Goal: Transaction & Acquisition: Purchase product/service

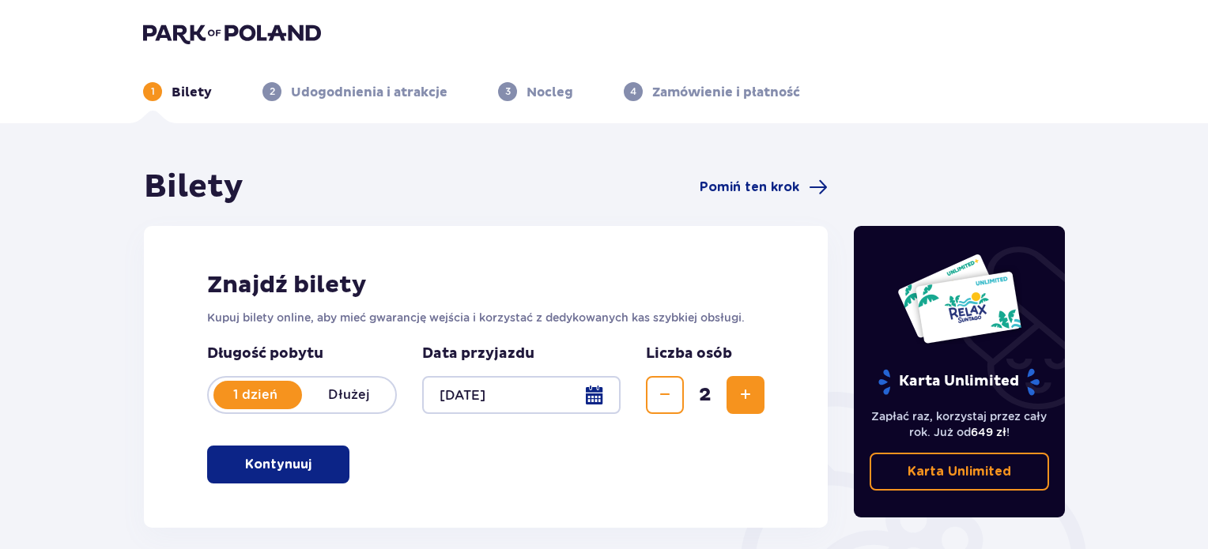
click at [316, 456] on span "button" at bounding box center [314, 464] width 19 height 19
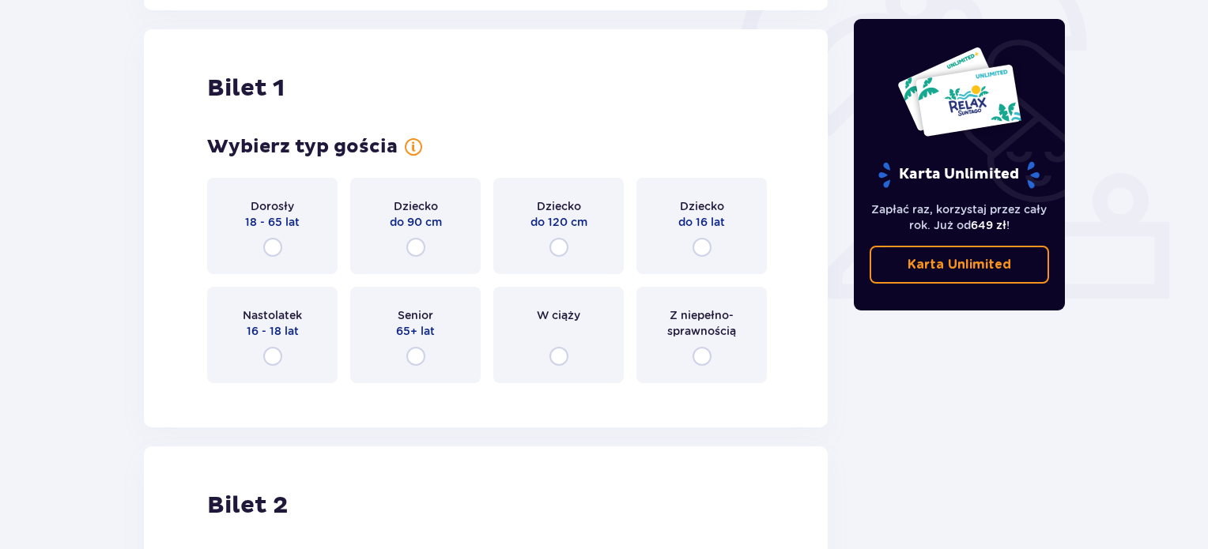
scroll to position [528, 0]
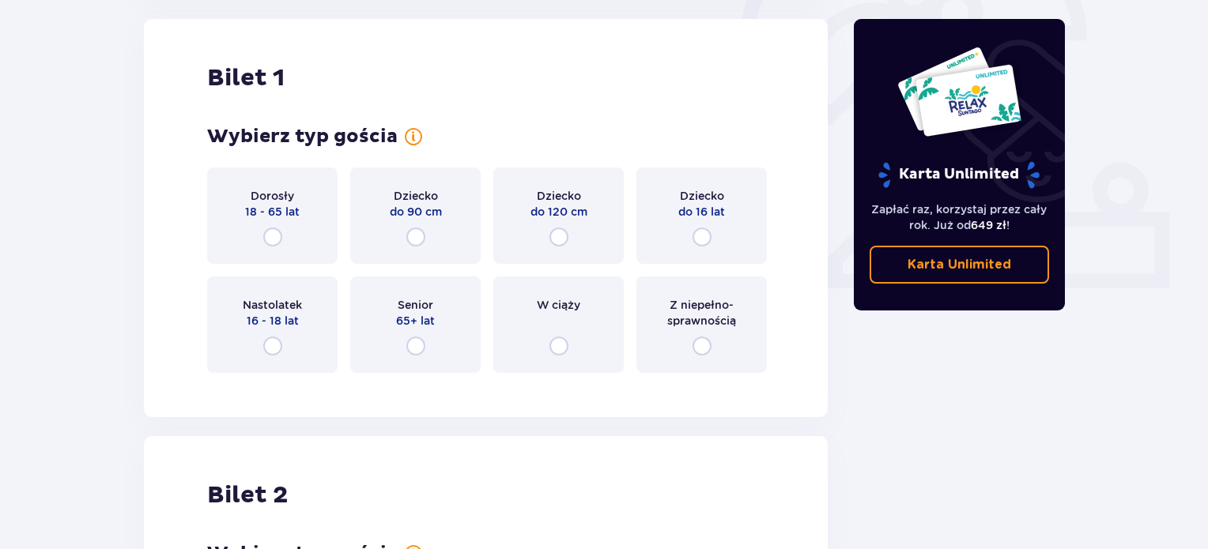
click at [269, 235] on input "radio" at bounding box center [272, 237] width 19 height 19
radio input "true"
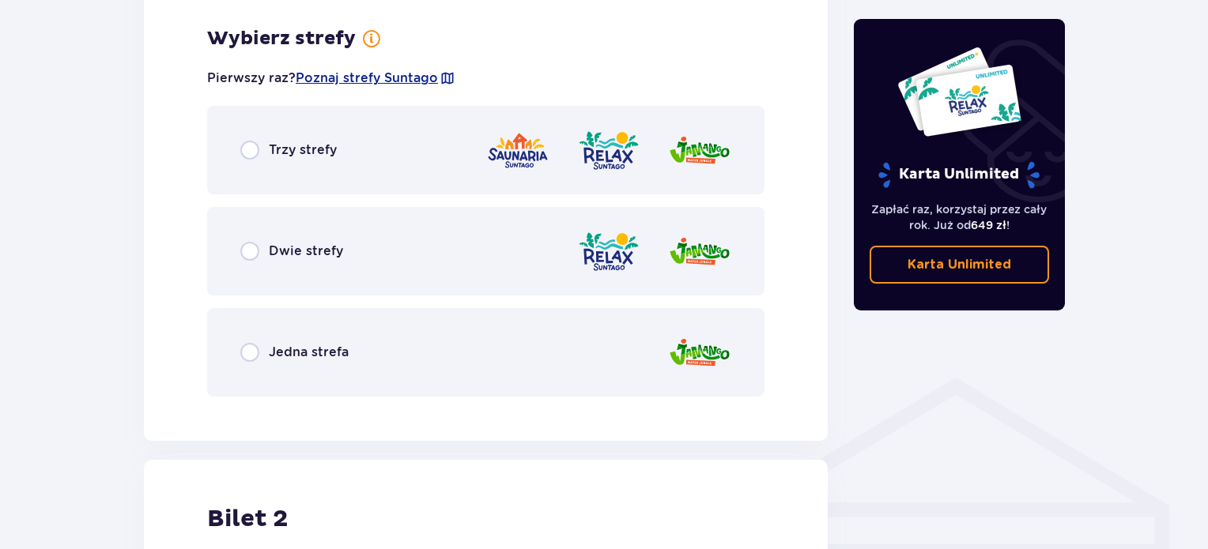
scroll to position [914, 0]
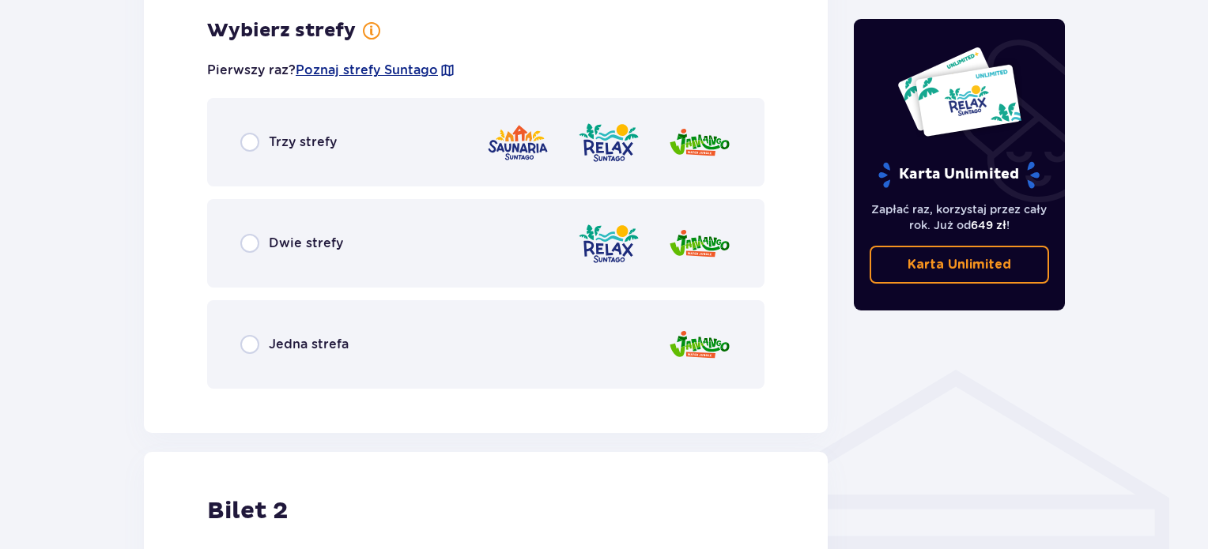
click at [241, 348] on input "radio" at bounding box center [249, 344] width 19 height 19
radio input "true"
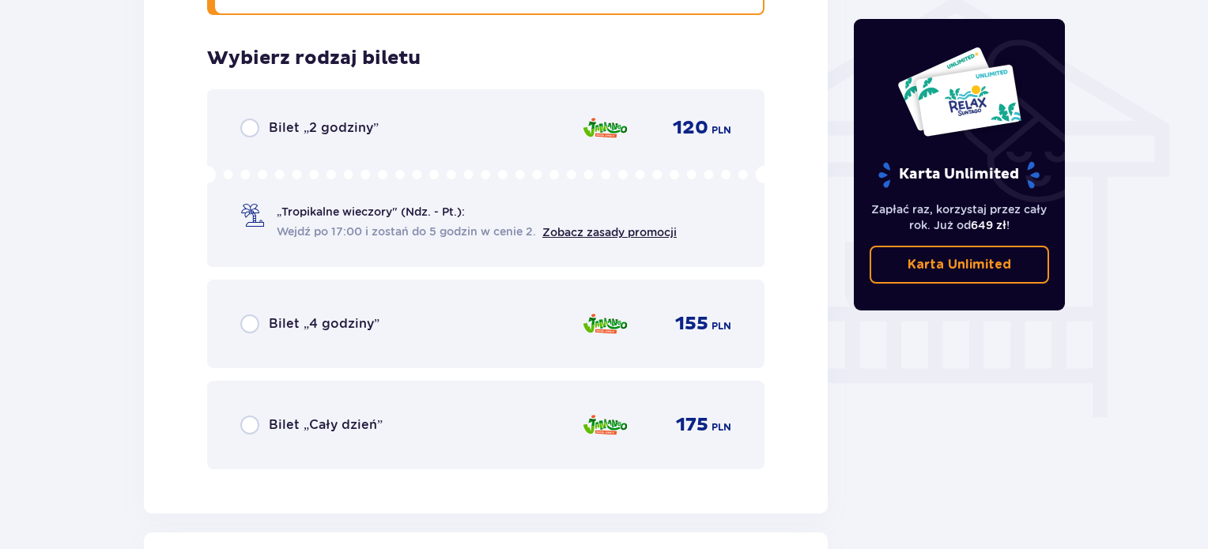
scroll to position [1316, 0]
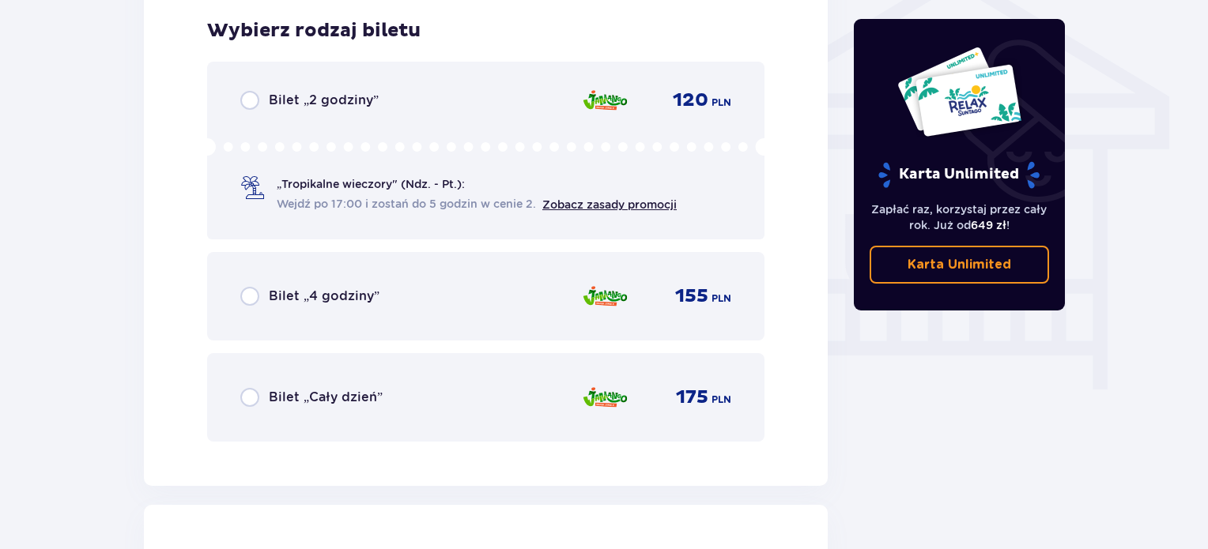
click at [250, 398] on input "radio" at bounding box center [249, 397] width 19 height 19
radio input "true"
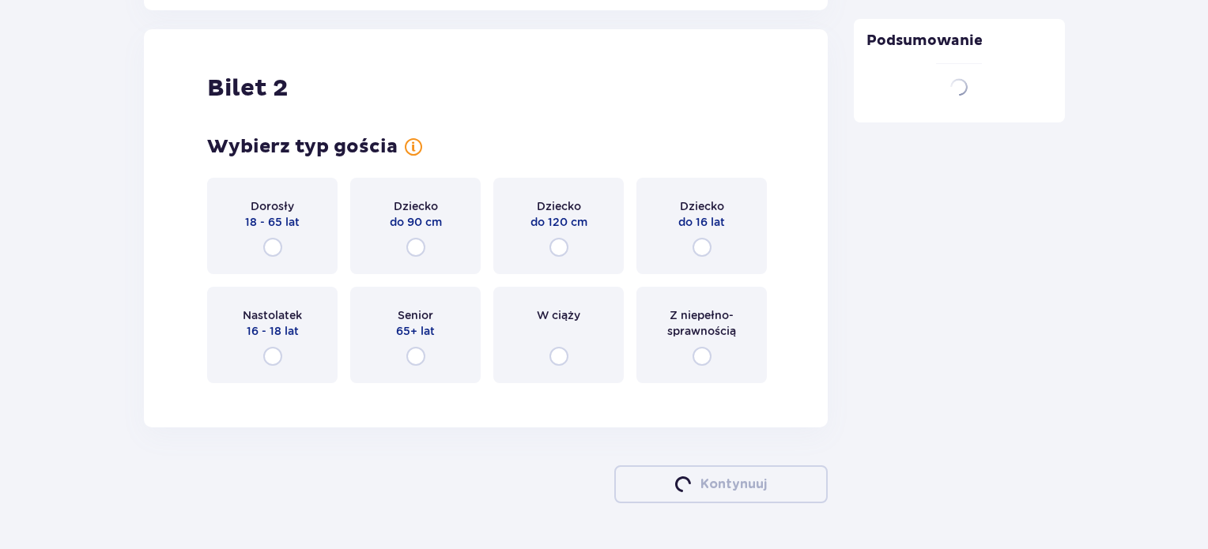
scroll to position [1801, 0]
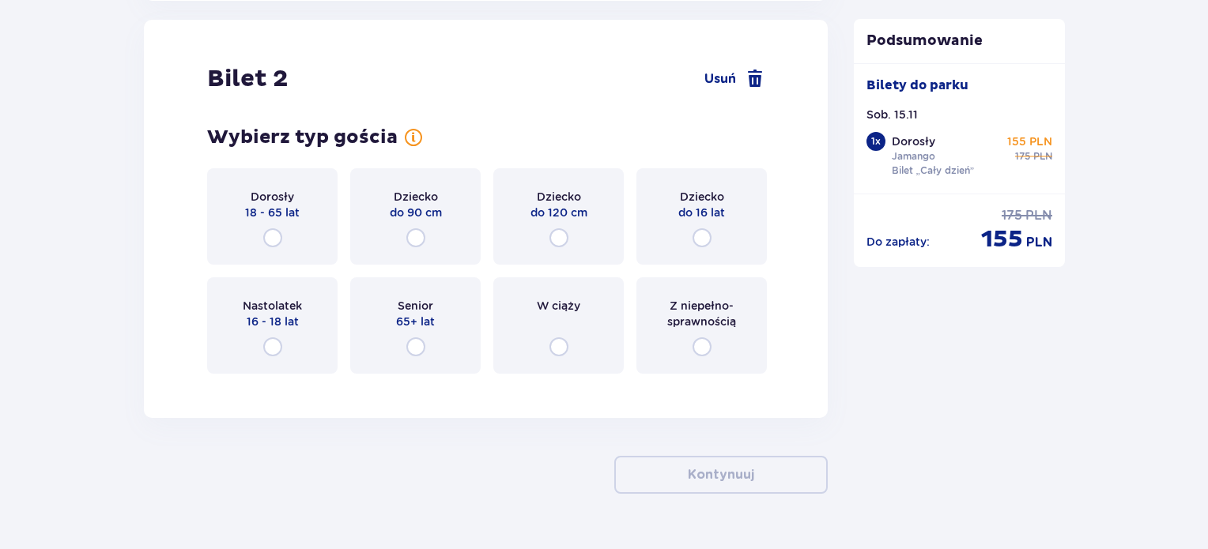
click at [704, 236] on input "radio" at bounding box center [702, 237] width 19 height 19
radio input "true"
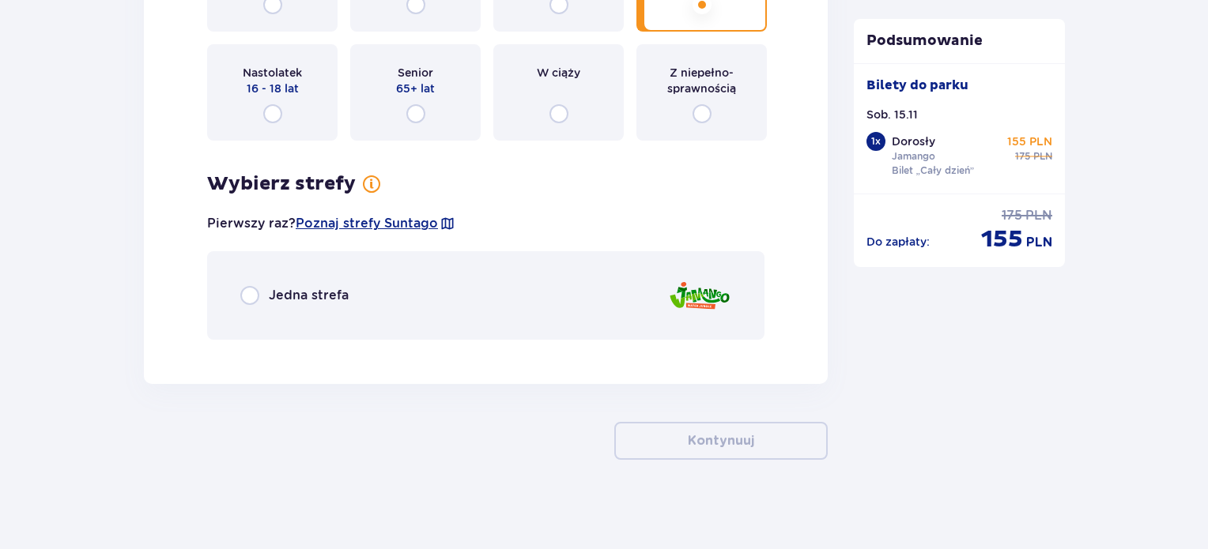
scroll to position [2039, 0]
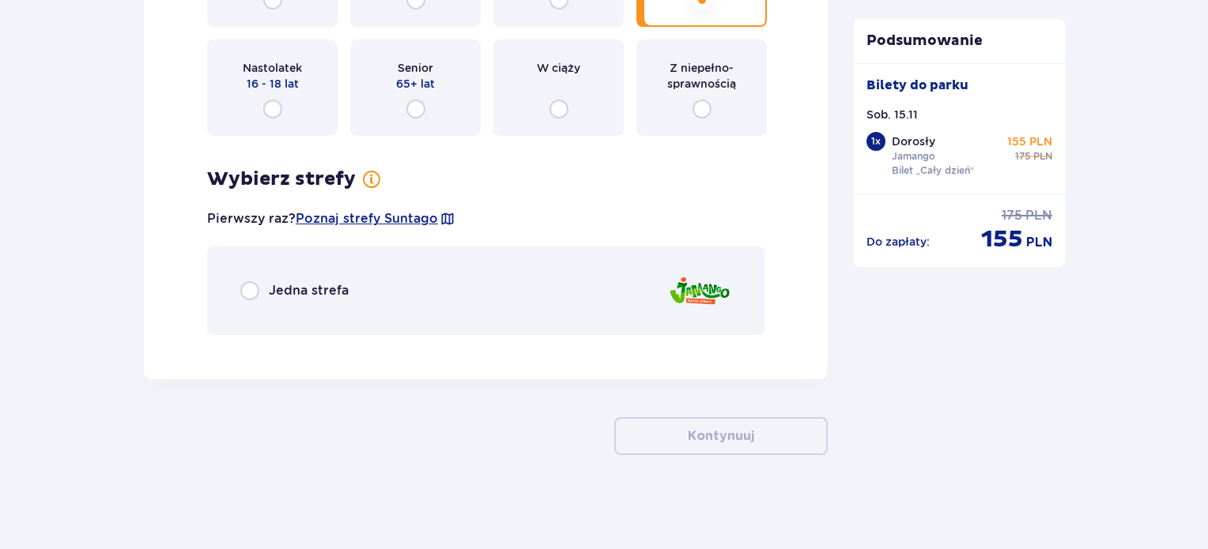
click at [247, 288] on input "radio" at bounding box center [249, 290] width 19 height 19
radio input "true"
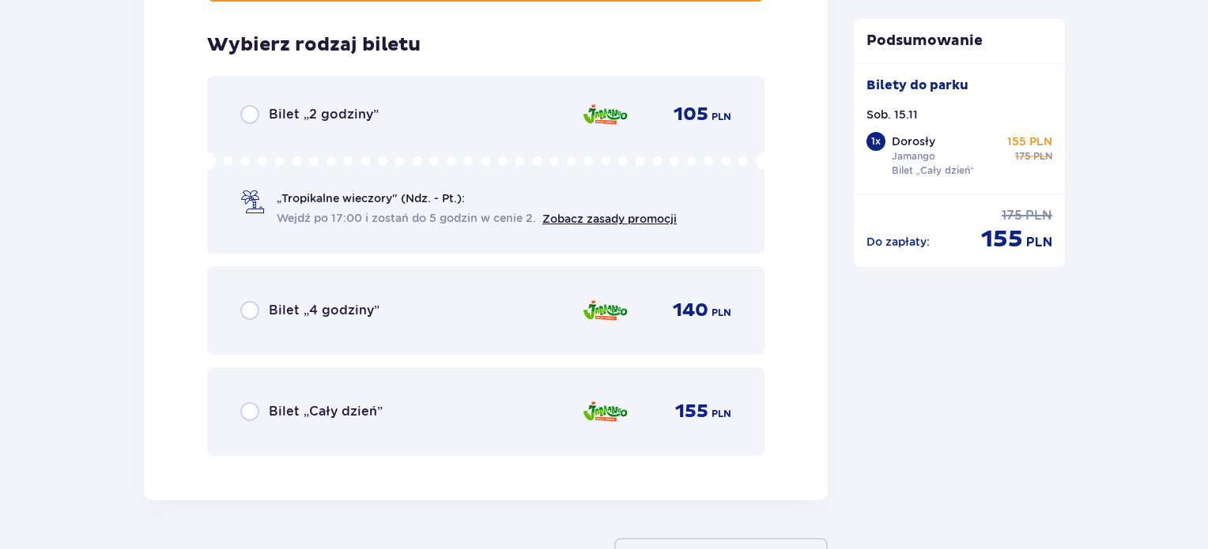
scroll to position [2386, 0]
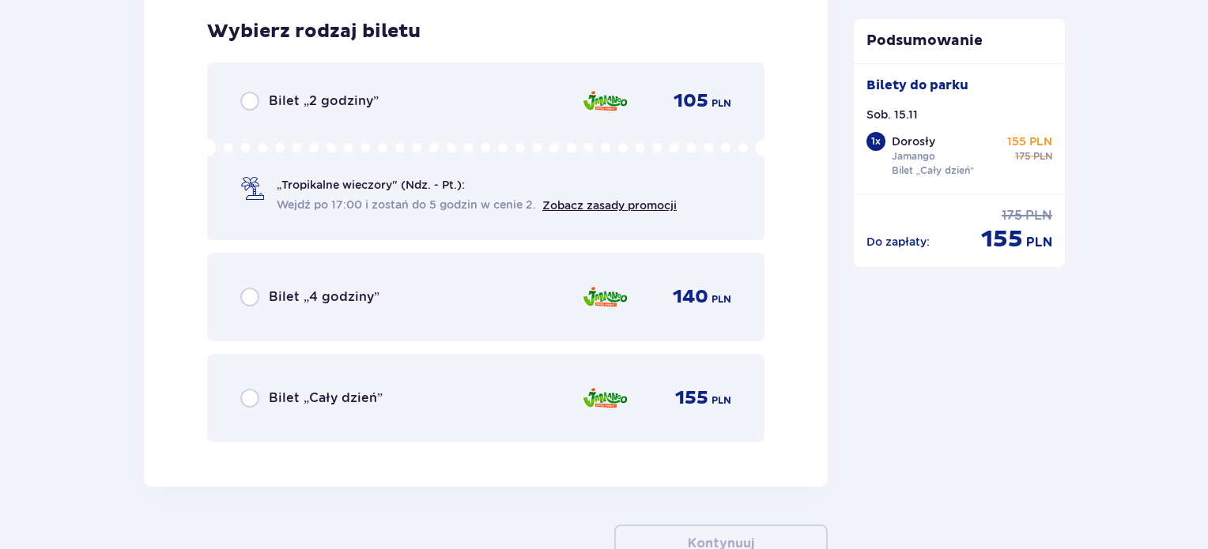
click at [244, 396] on input "radio" at bounding box center [249, 398] width 19 height 19
radio input "true"
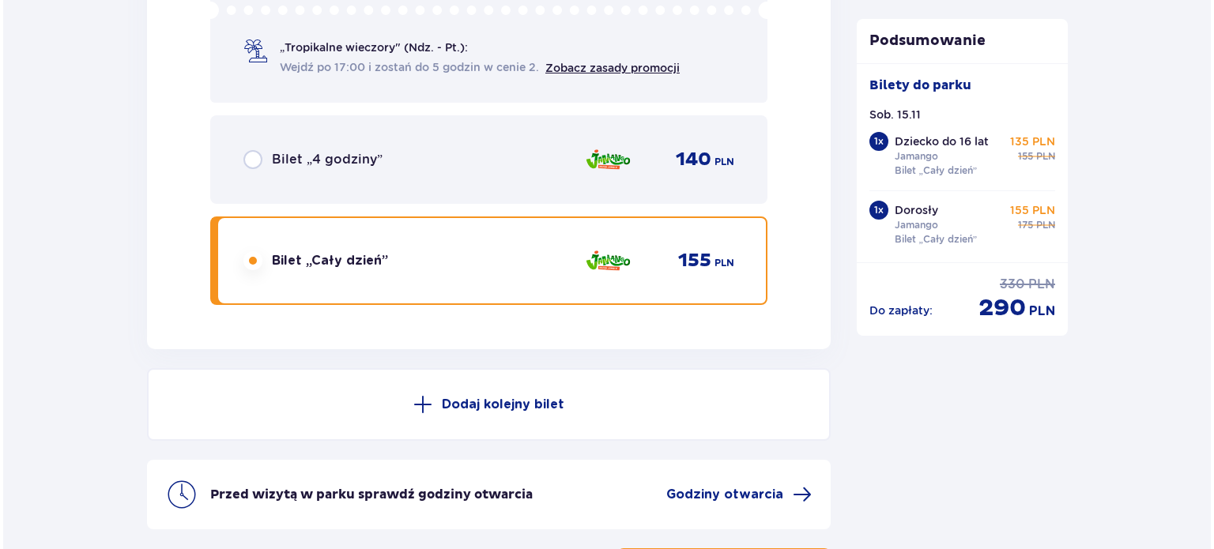
scroll to position [2653, 0]
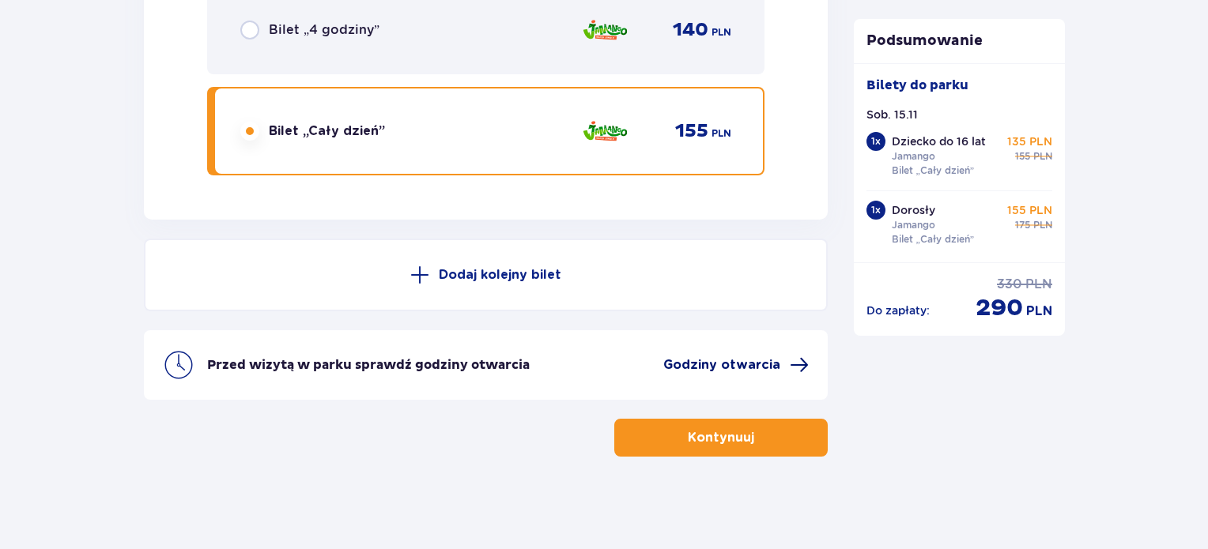
drag, startPoint x: 727, startPoint y: 362, endPoint x: 691, endPoint y: 362, distance: 36.4
click at [691, 362] on span "Godziny otwarcia" at bounding box center [721, 365] width 117 height 17
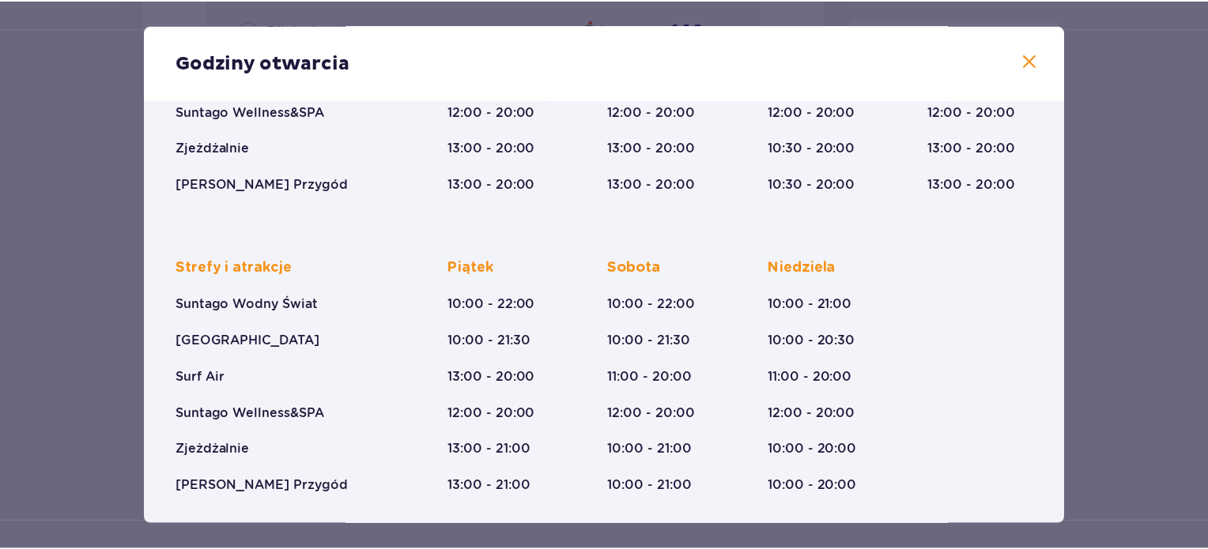
scroll to position [287, 0]
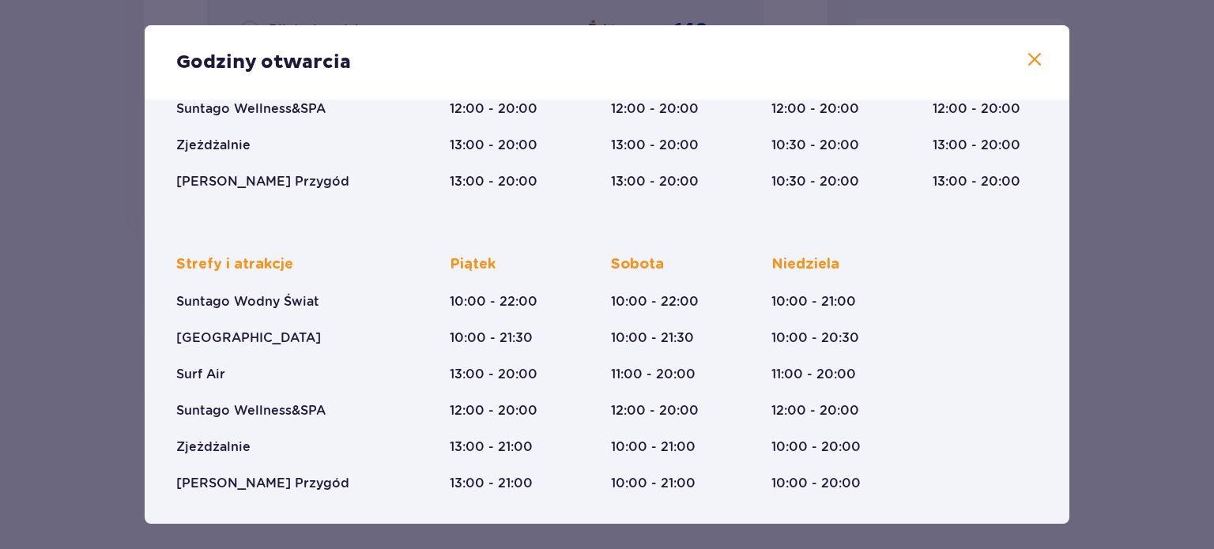
click at [1034, 58] on span at bounding box center [1034, 60] width 19 height 19
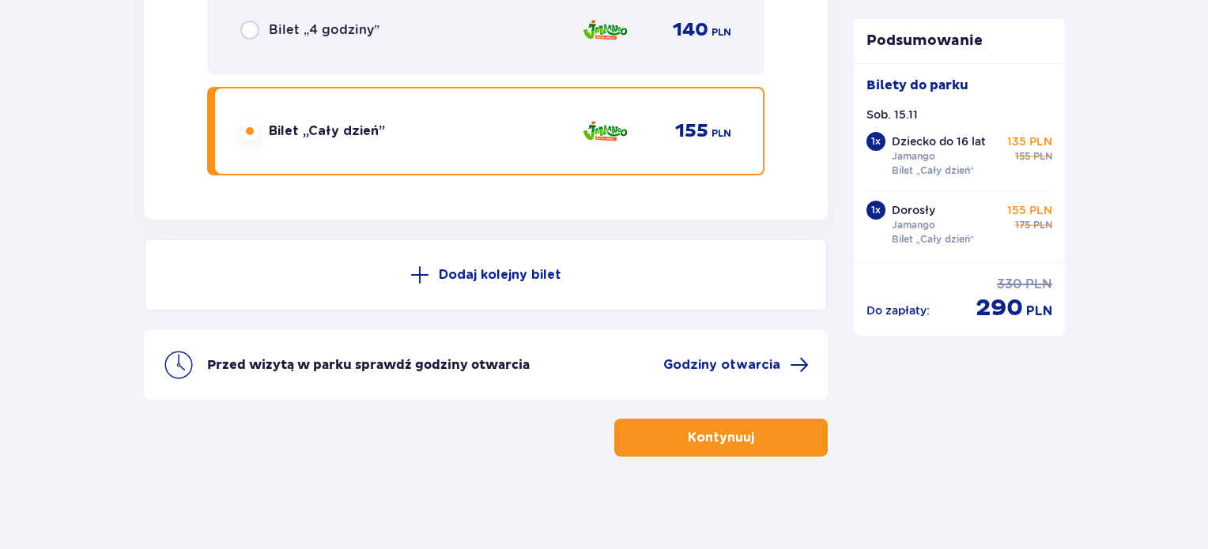
click at [768, 437] on button "Kontynuuj" at bounding box center [720, 438] width 213 height 38
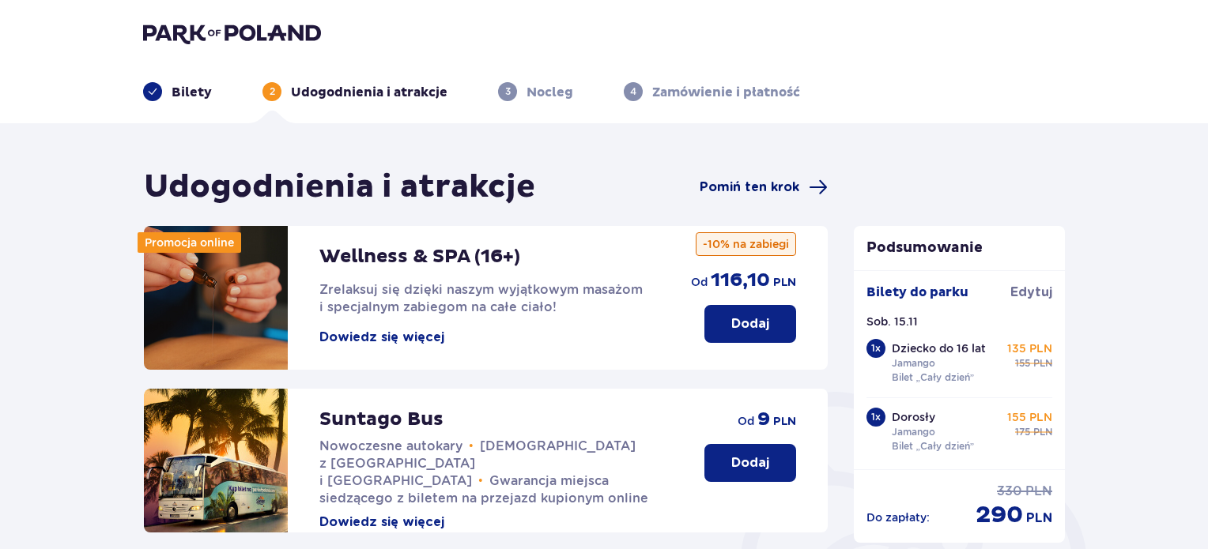
click at [762, 184] on span "Pomiń ten krok" at bounding box center [750, 187] width 100 height 17
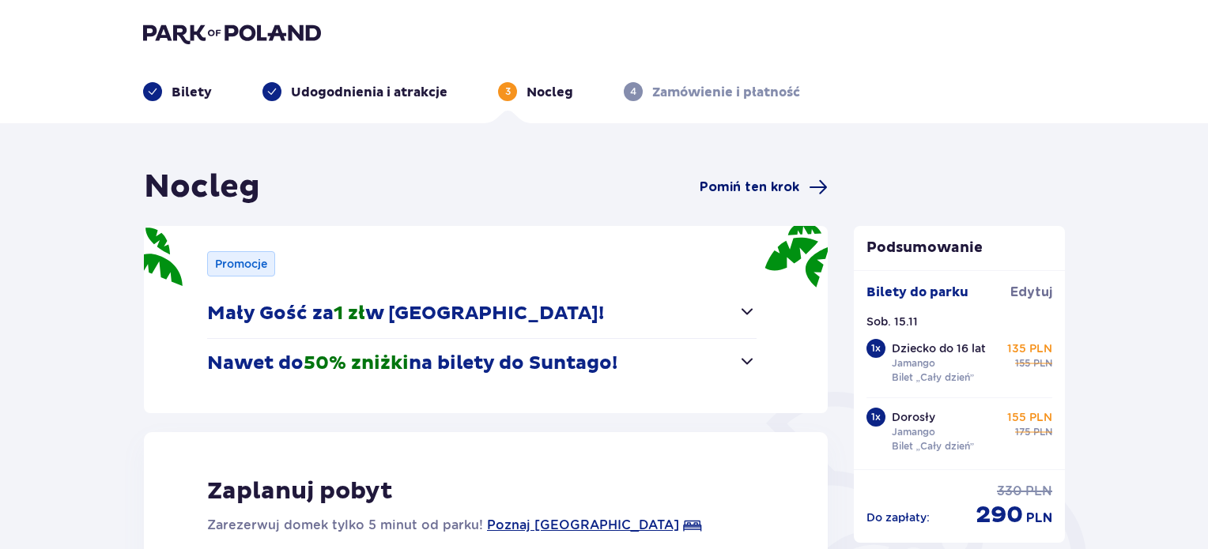
click at [757, 187] on span "Pomiń ten krok" at bounding box center [750, 187] width 100 height 17
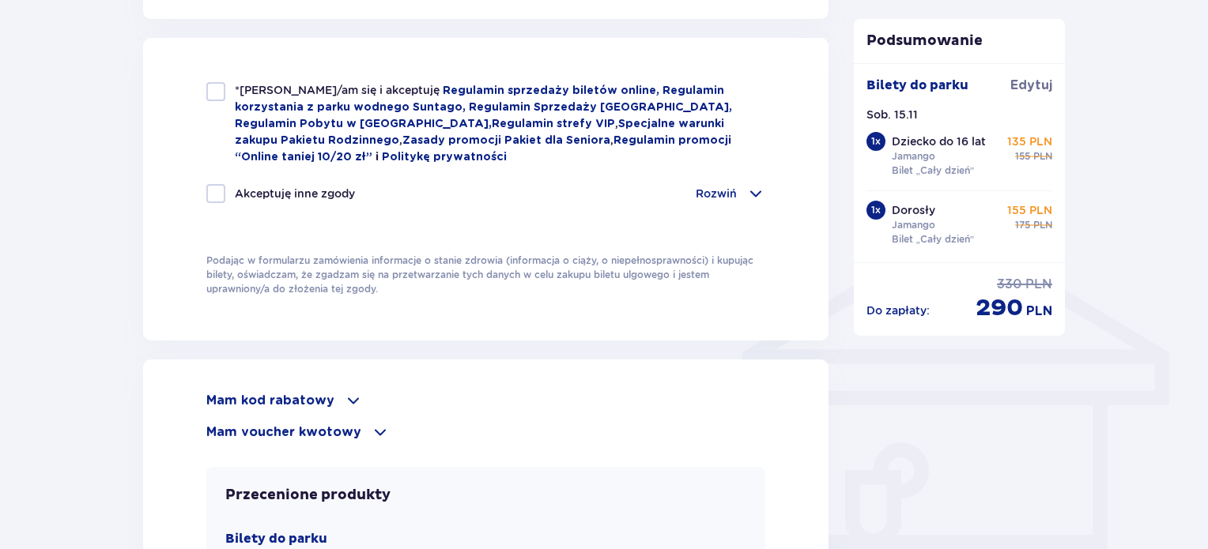
scroll to position [1107, 0]
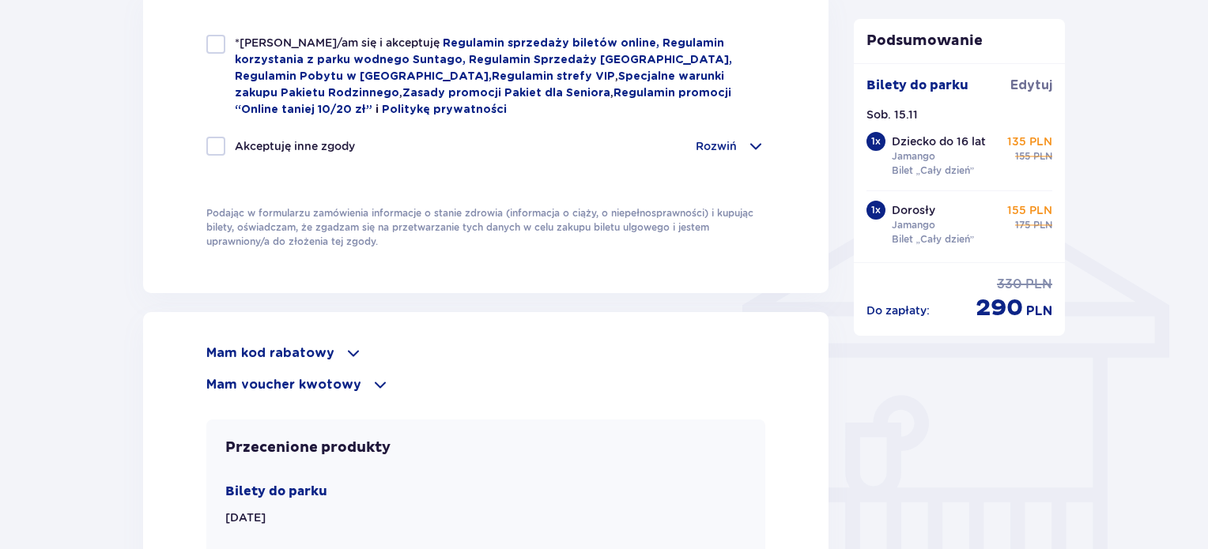
click at [344, 344] on span at bounding box center [353, 353] width 19 height 19
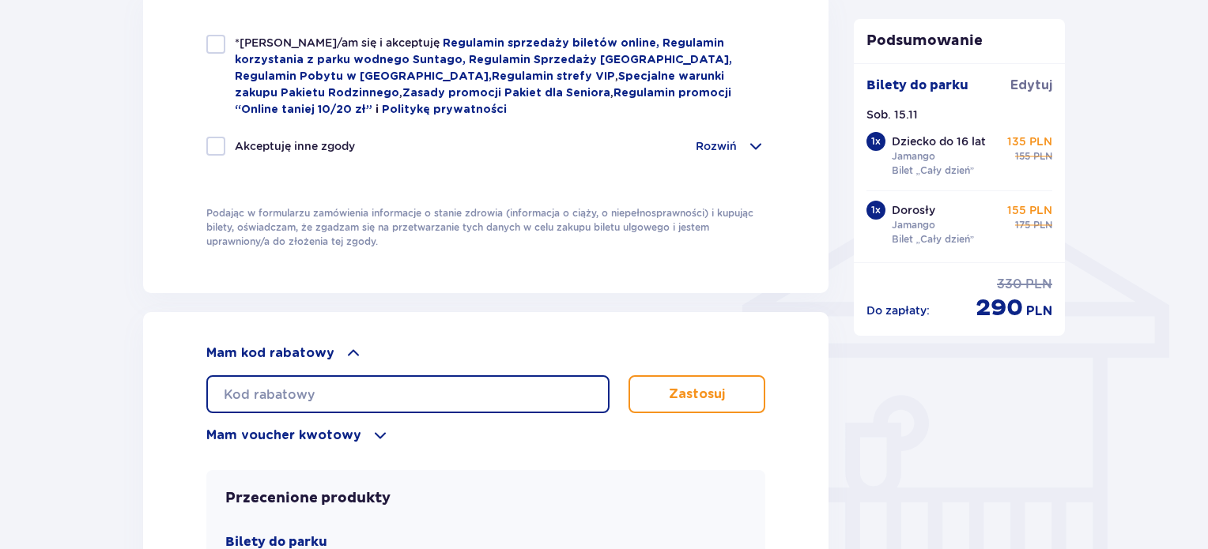
click at [311, 382] on input "text" at bounding box center [407, 395] width 403 height 38
paste input "LDDOWDDO482DEF"
type input "LDDOWDDO482DEF"
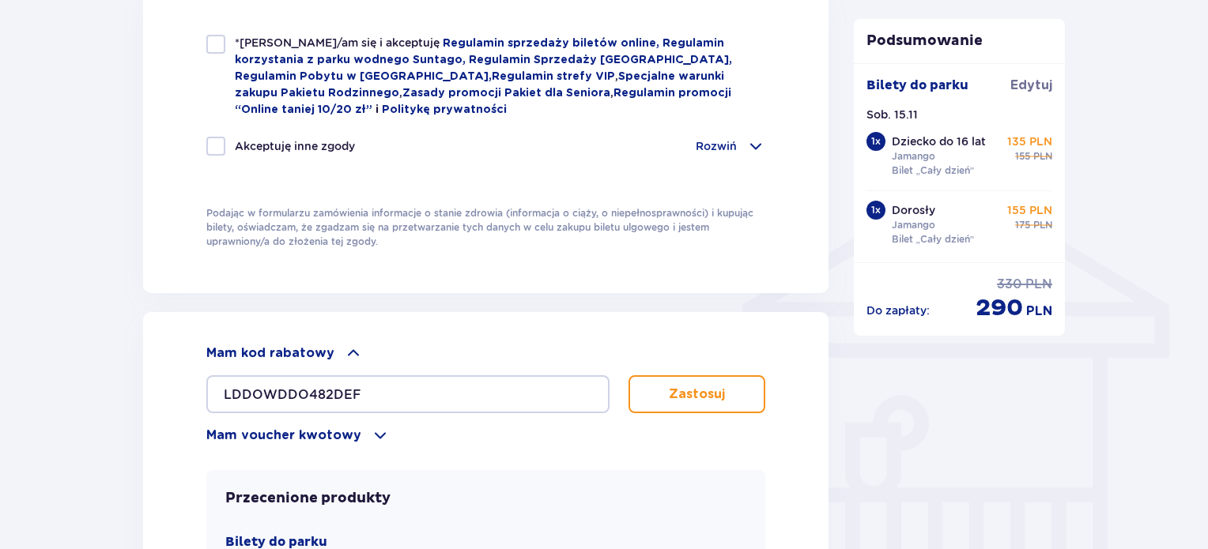
click at [683, 391] on p "Zastosuj" at bounding box center [697, 394] width 56 height 17
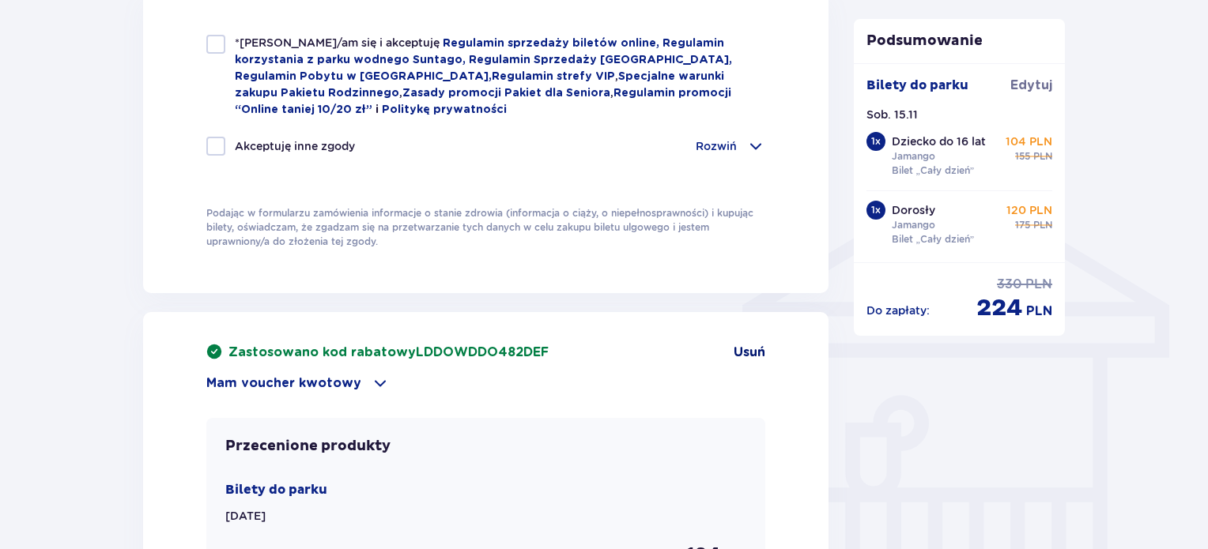
click at [752, 350] on span "Usuń" at bounding box center [750, 352] width 32 height 17
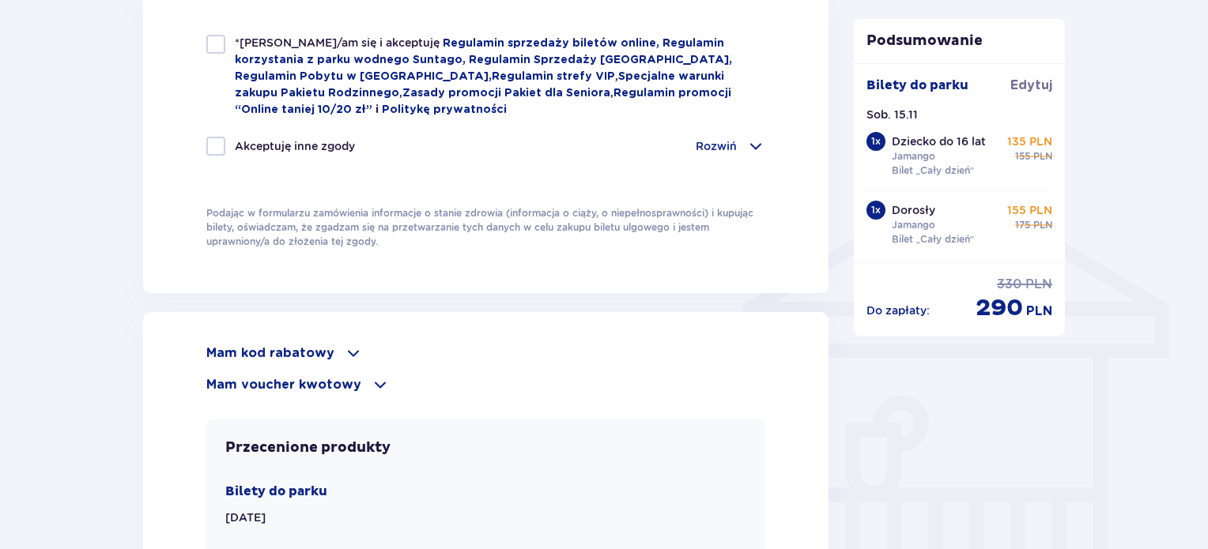
click at [332, 354] on div "Mam kod rabatowy" at bounding box center [485, 353] width 559 height 19
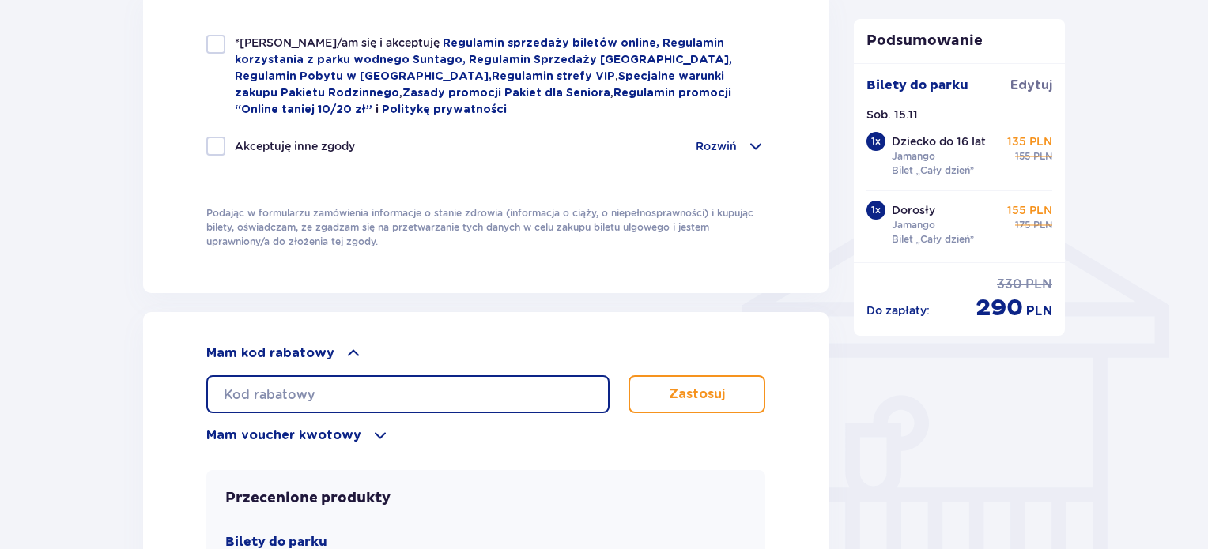
click at [383, 390] on input "text" at bounding box center [407, 395] width 403 height 38
paste input "LDDOWDDO482DEF"
type input "LDDOWDDO482DEF"
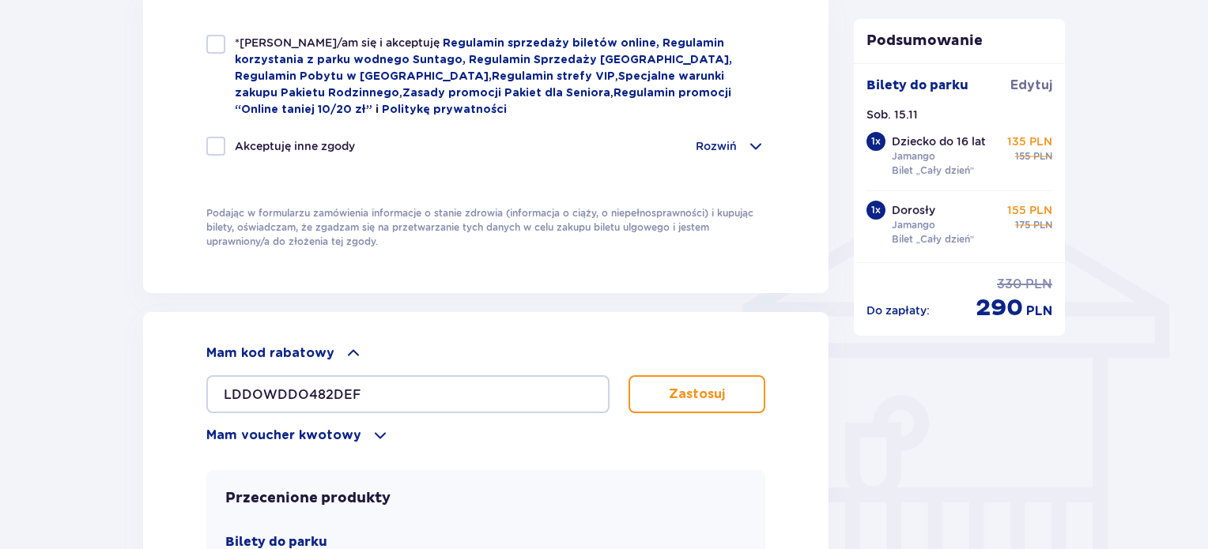
click at [699, 390] on p "Zastosuj" at bounding box center [697, 394] width 56 height 17
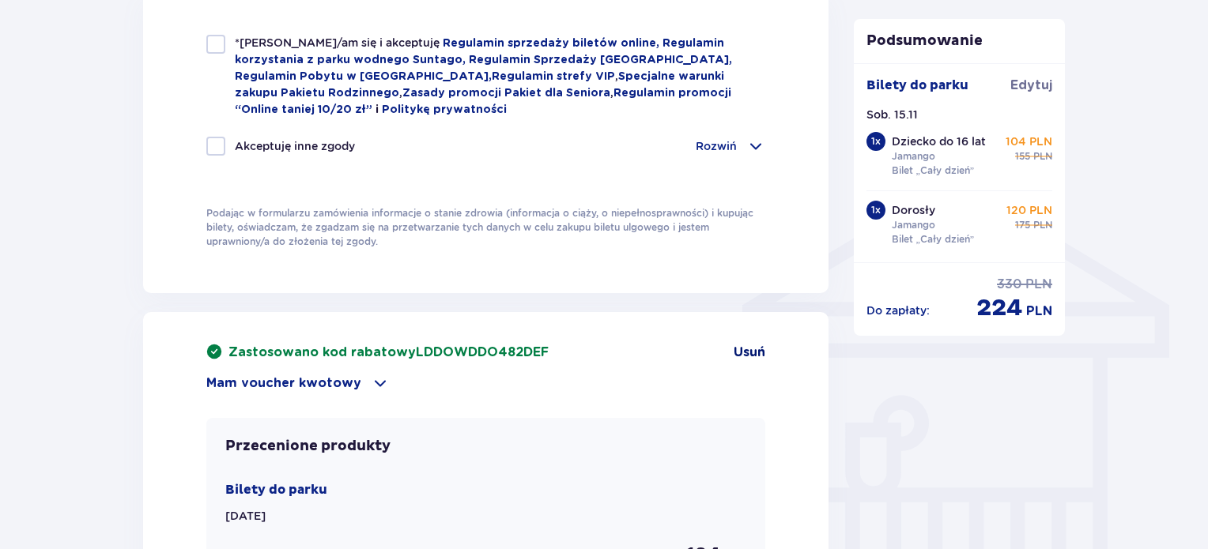
click at [743, 344] on span "Usuń" at bounding box center [750, 352] width 32 height 17
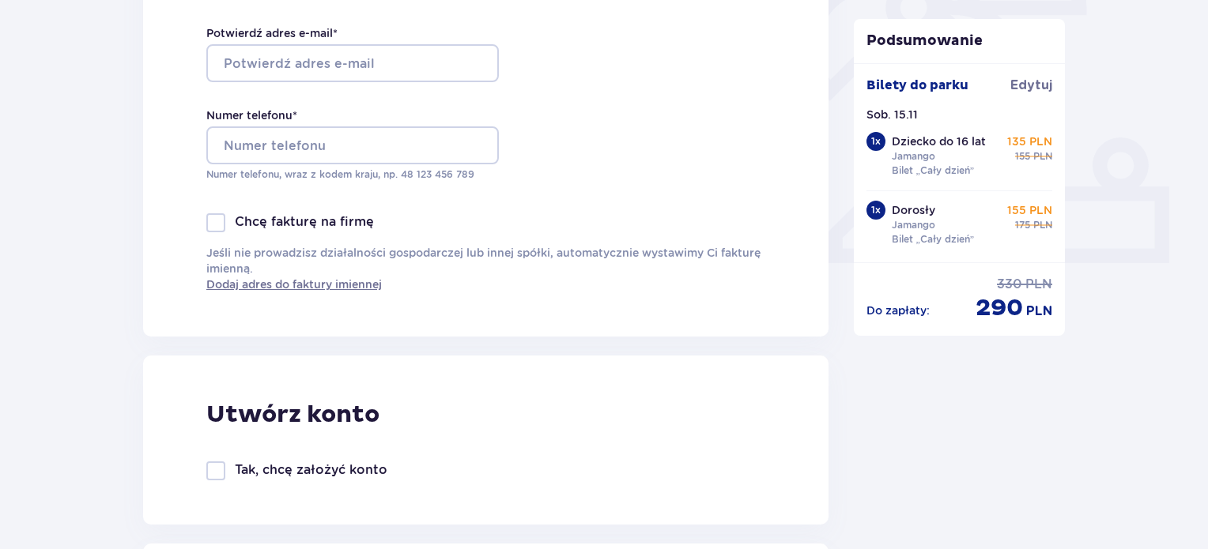
scroll to position [0, 0]
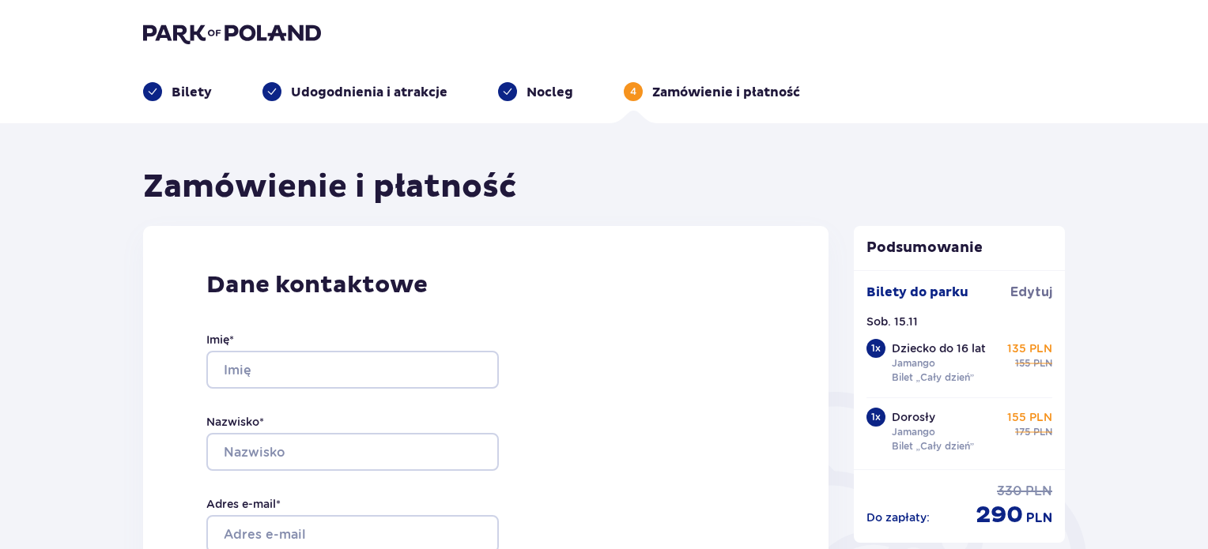
click at [190, 97] on p "Bilety" at bounding box center [192, 92] width 40 height 17
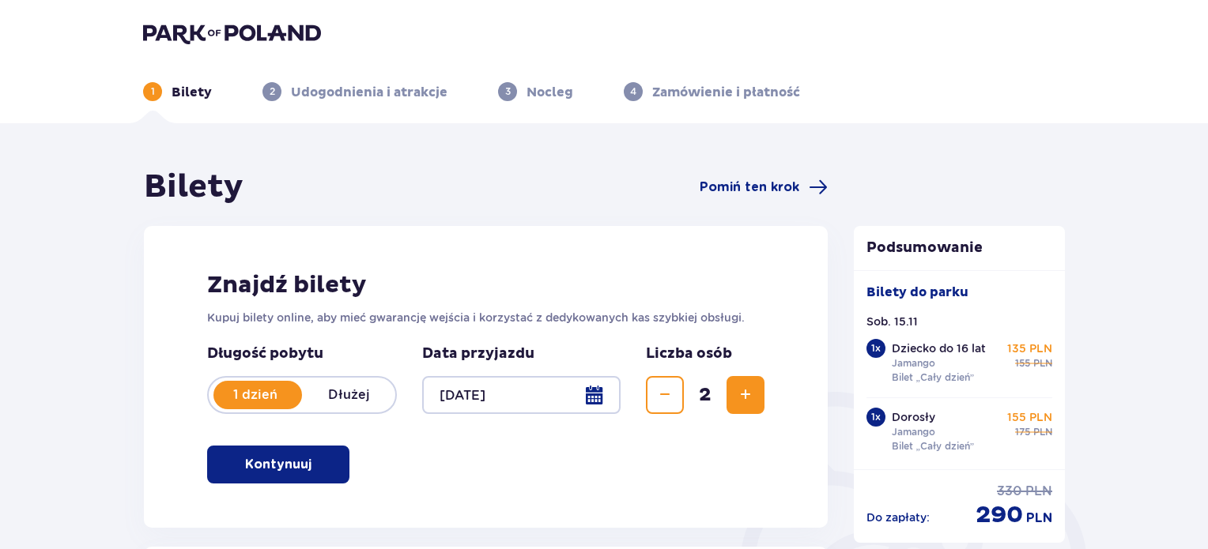
click at [591, 394] on div at bounding box center [521, 395] width 198 height 38
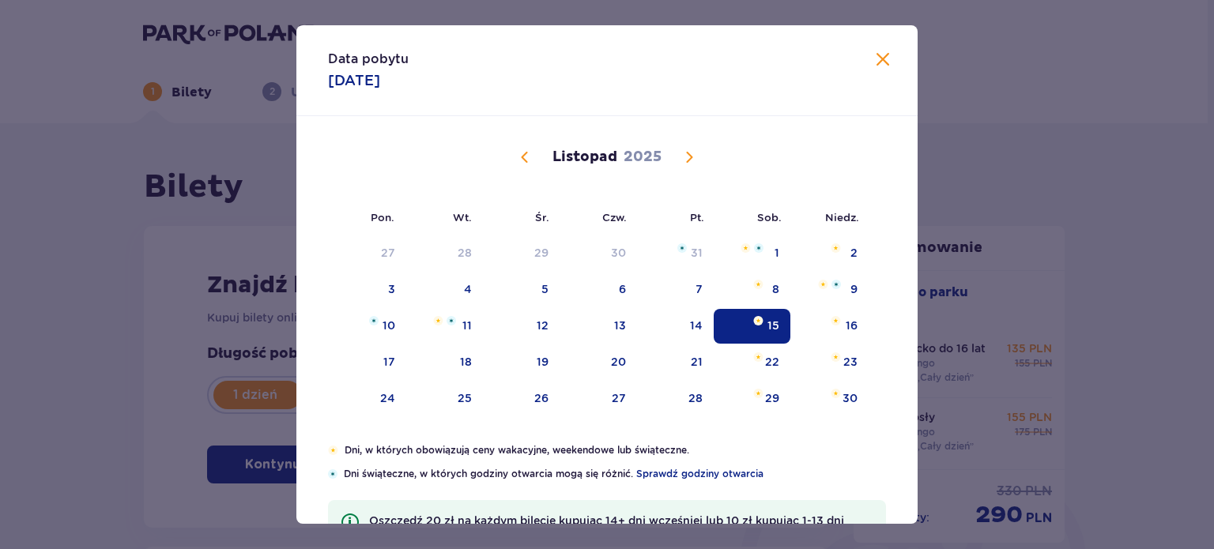
click at [519, 158] on span "Poprzedni miesiąc" at bounding box center [524, 157] width 19 height 19
click at [690, 160] on span "Następny miesiąc" at bounding box center [689, 157] width 19 height 19
click at [519, 157] on span "Poprzedni miesiąc" at bounding box center [524, 157] width 19 height 19
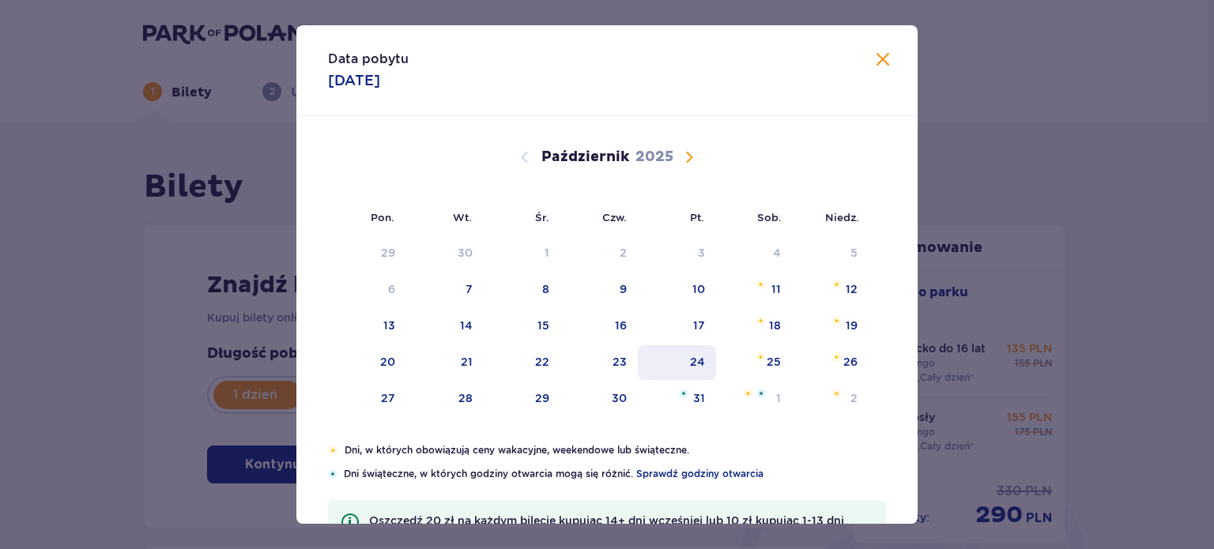
click at [700, 359] on div "24" at bounding box center [697, 362] width 15 height 16
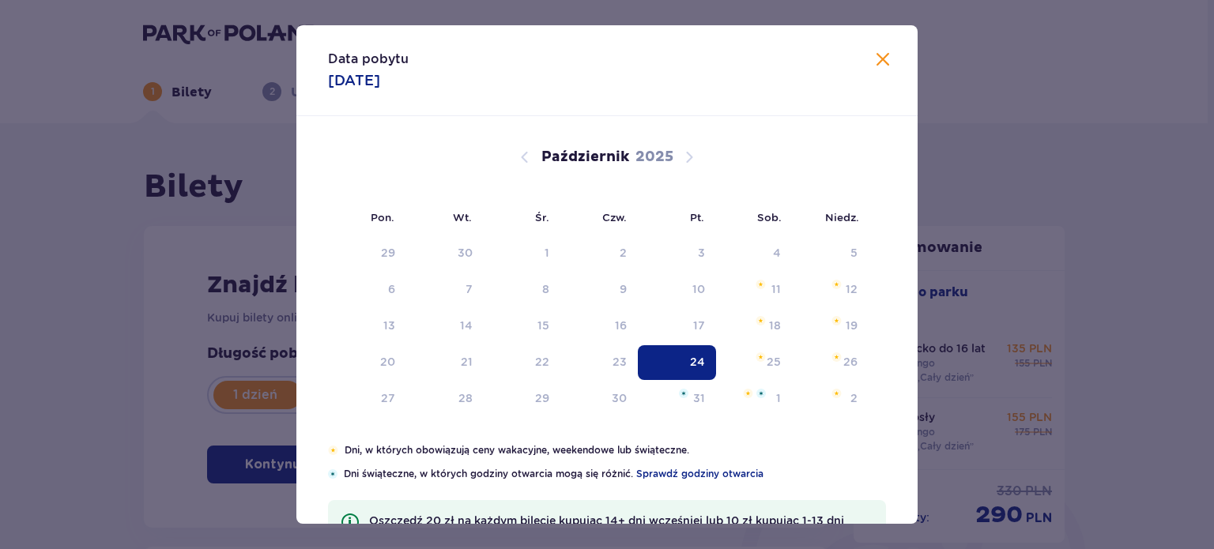
type input "24.10.25"
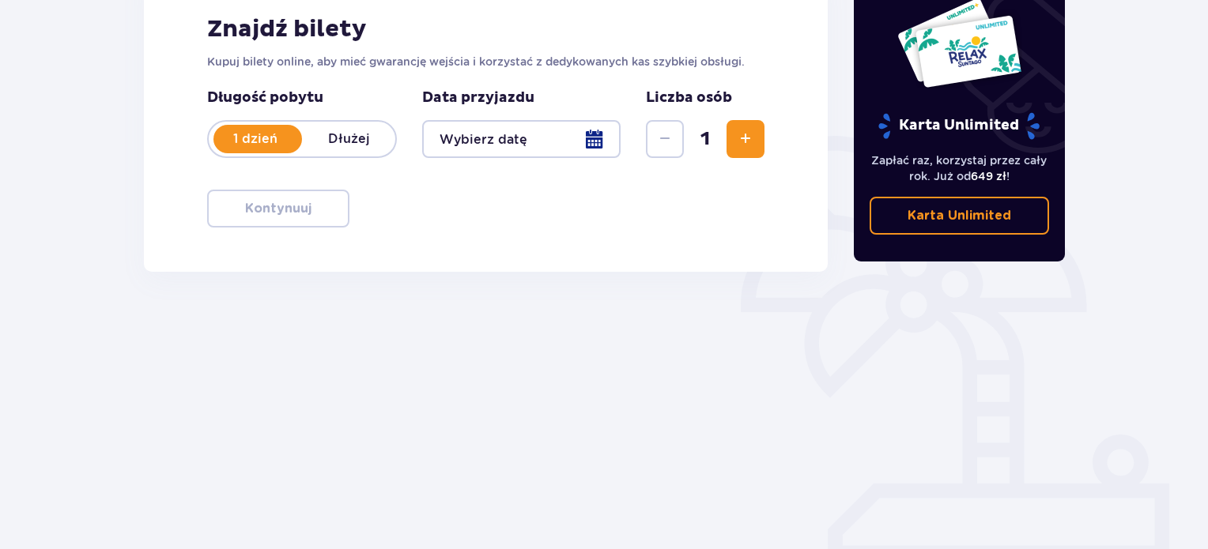
scroll to position [177, 0]
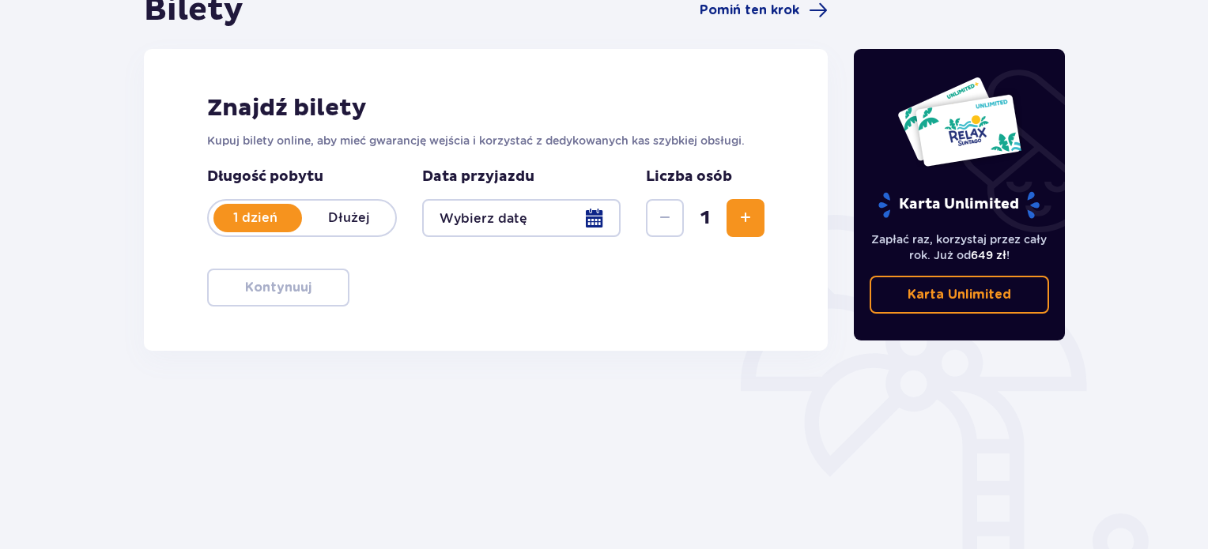
click at [747, 217] on span "Zwiększ" at bounding box center [745, 218] width 19 height 19
click at [592, 214] on div at bounding box center [521, 218] width 198 height 38
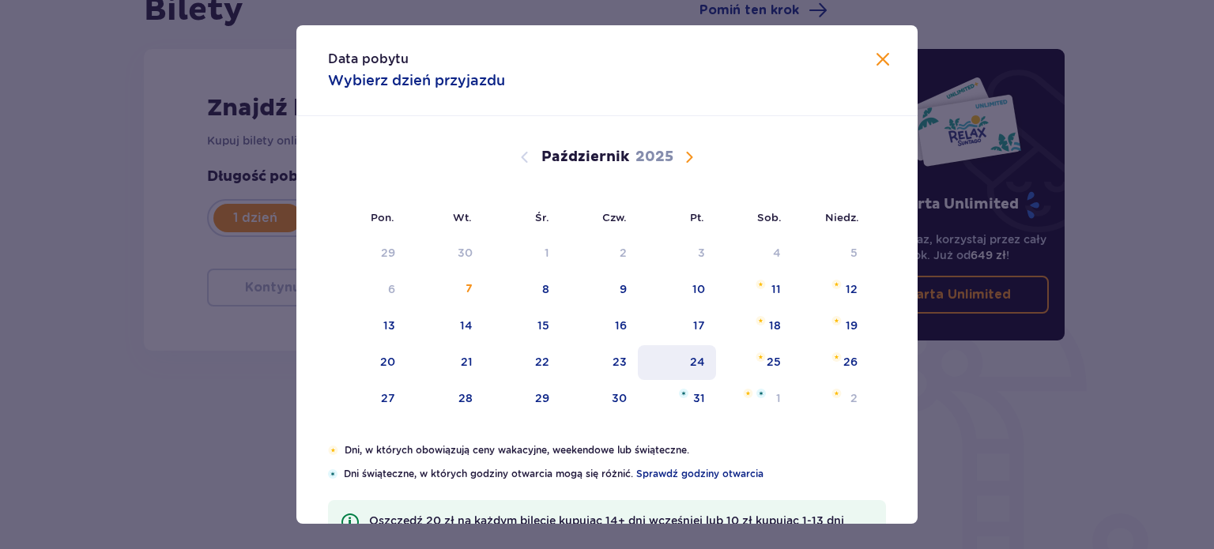
click at [696, 359] on div "24" at bounding box center [697, 362] width 15 height 16
type input "24.10.25"
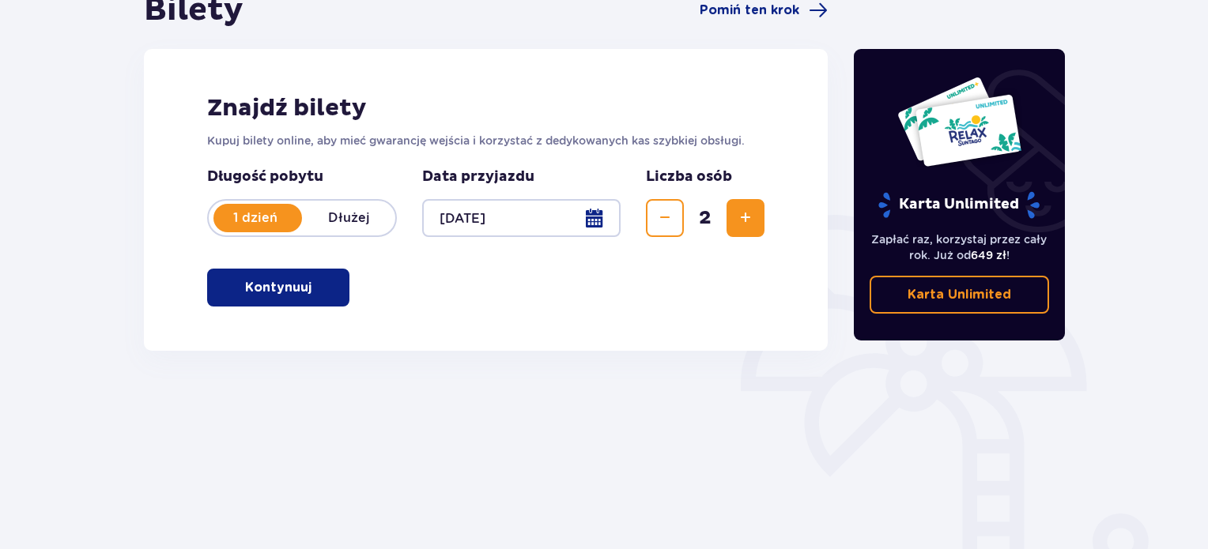
click at [303, 286] on button "Kontynuuj" at bounding box center [278, 288] width 142 height 38
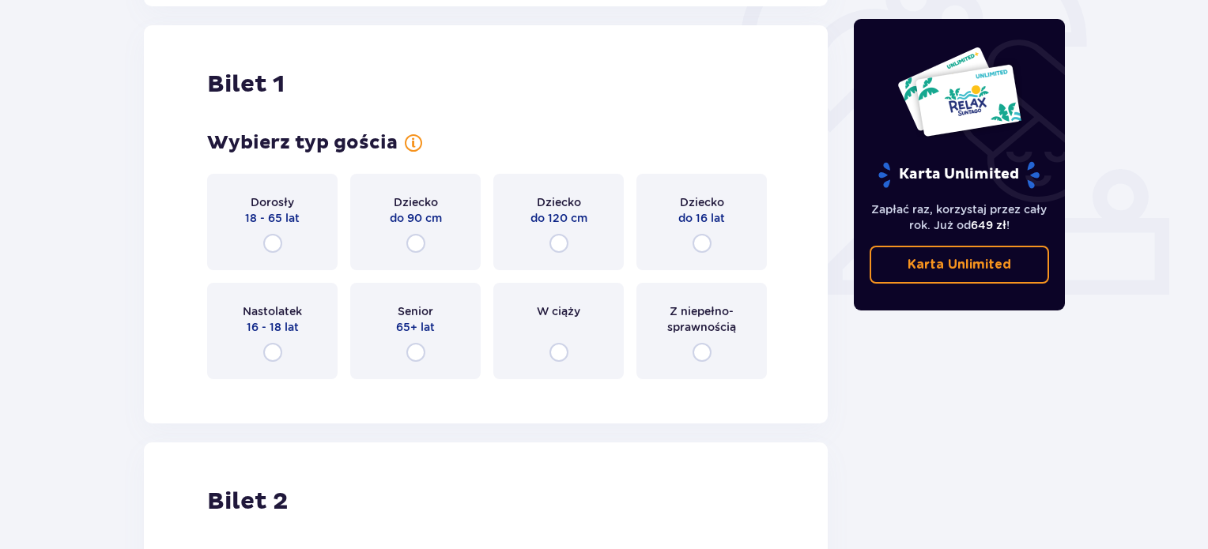
scroll to position [528, 0]
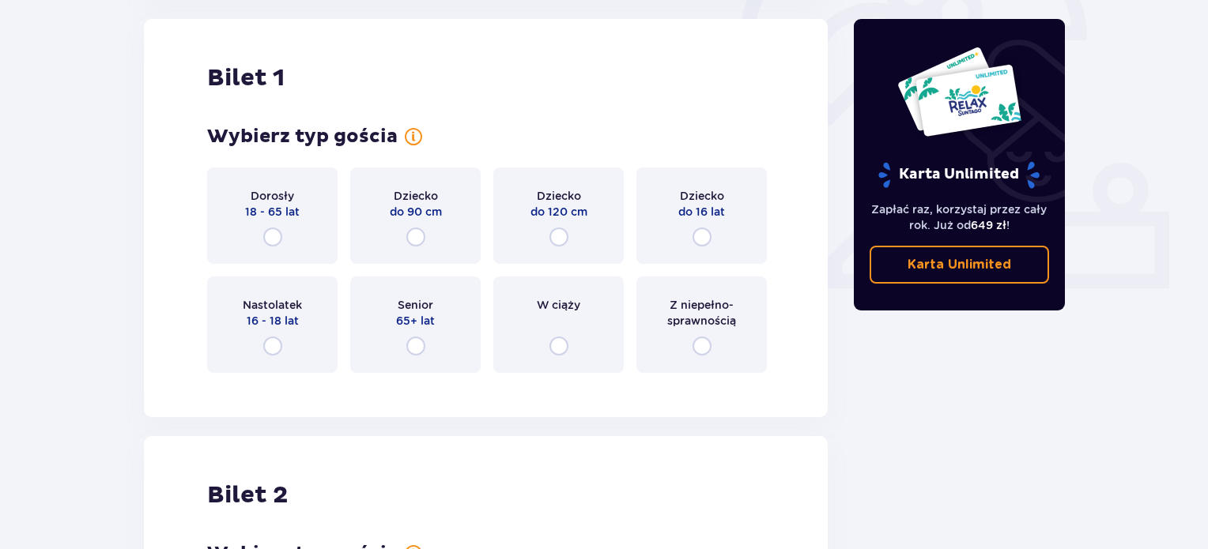
click at [275, 236] on input "radio" at bounding box center [272, 237] width 19 height 19
radio input "true"
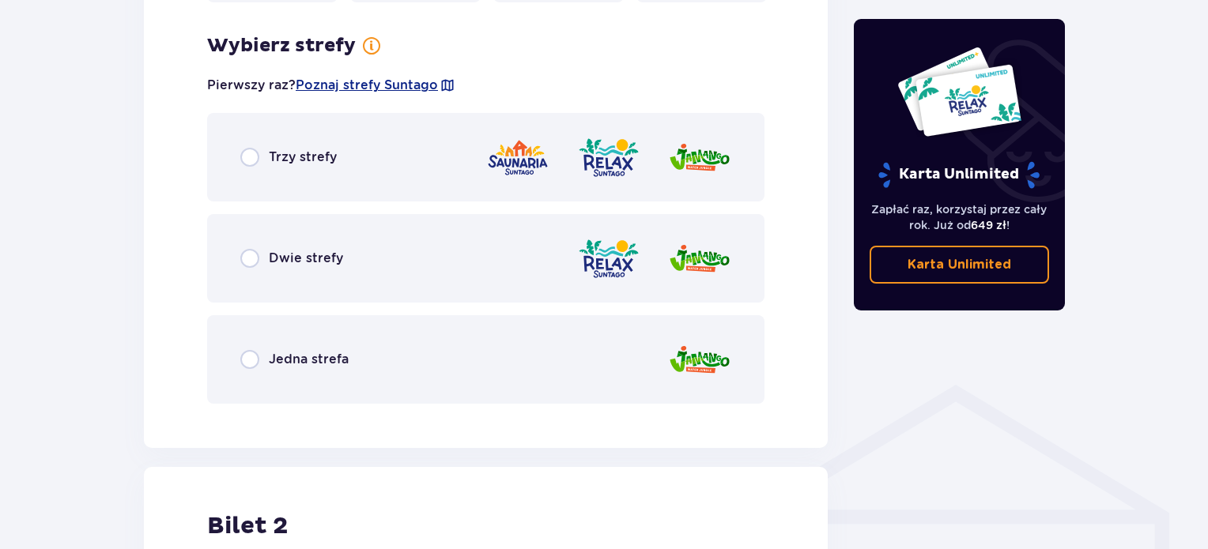
scroll to position [914, 0]
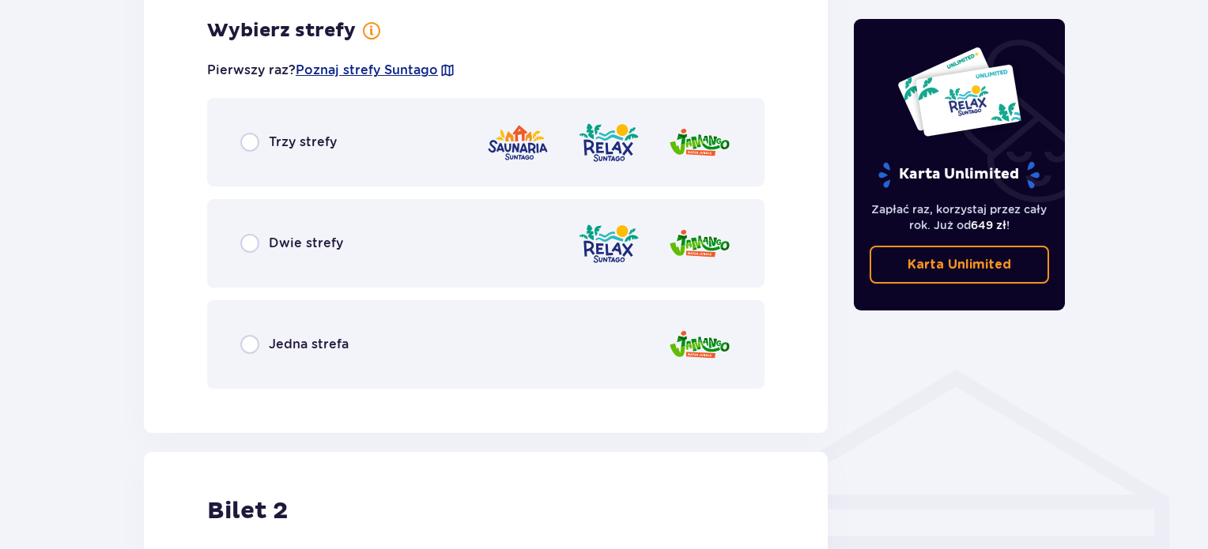
click at [251, 344] on input "radio" at bounding box center [249, 344] width 19 height 19
radio input "true"
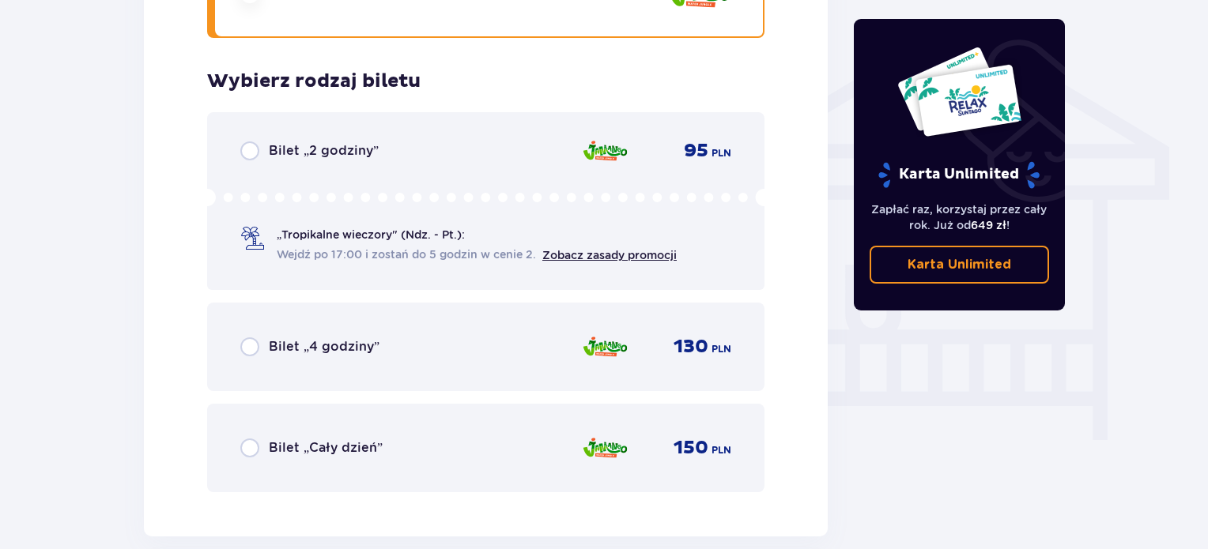
scroll to position [1316, 0]
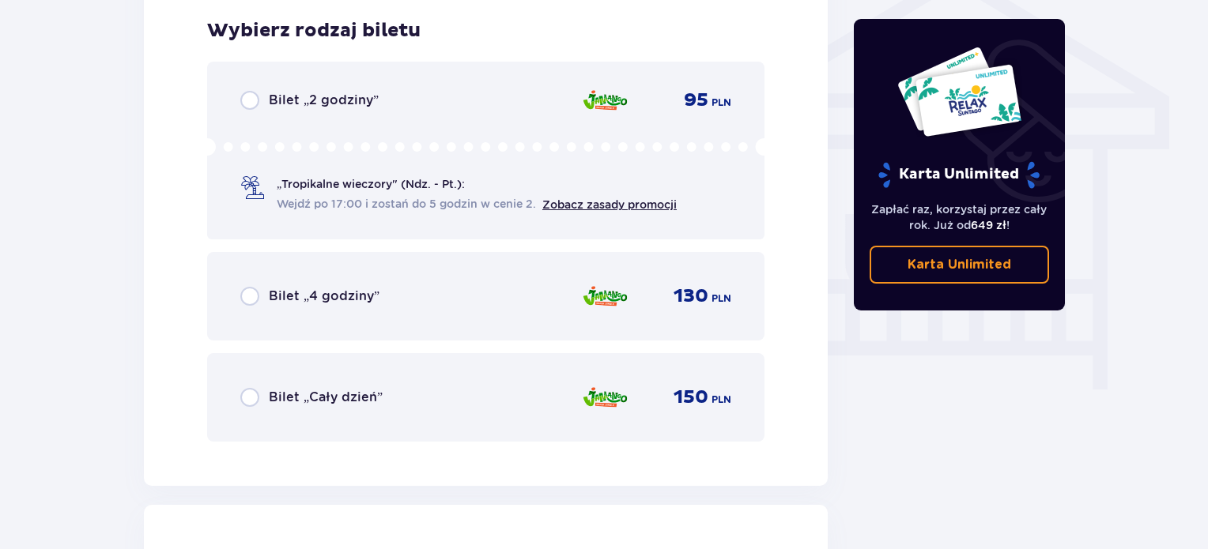
click at [250, 397] on input "radio" at bounding box center [249, 397] width 19 height 19
radio input "true"
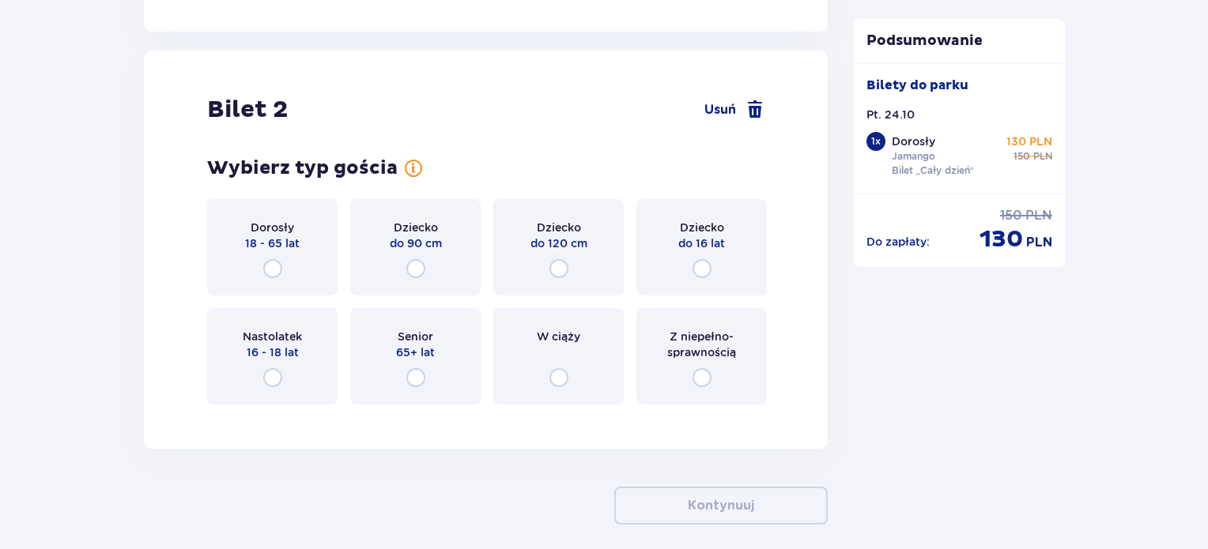
scroll to position [1801, 0]
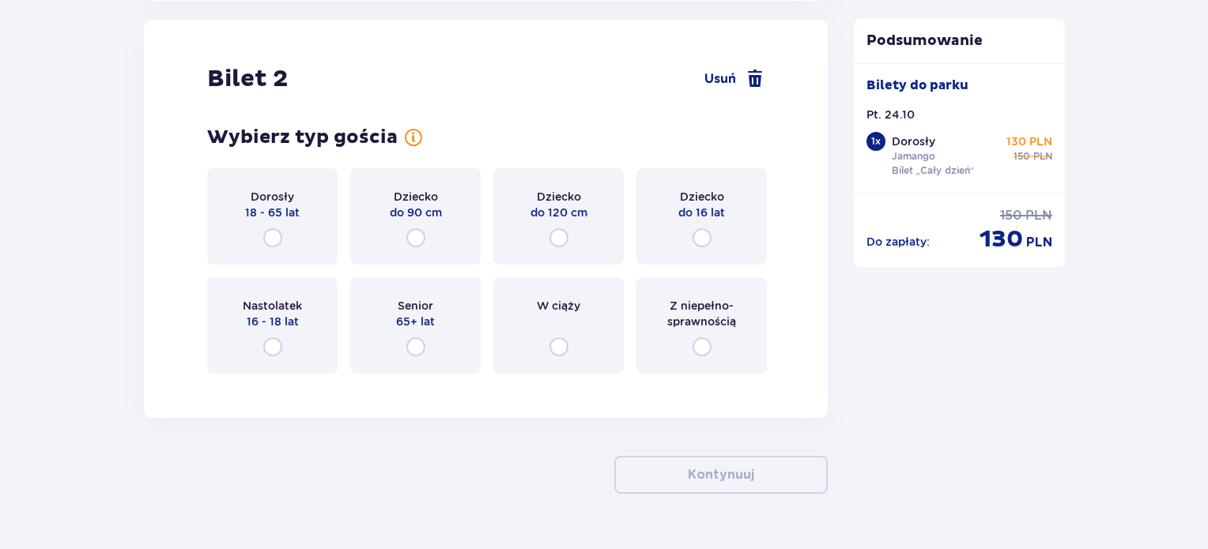
click at [705, 232] on input "radio" at bounding box center [702, 237] width 19 height 19
radio input "true"
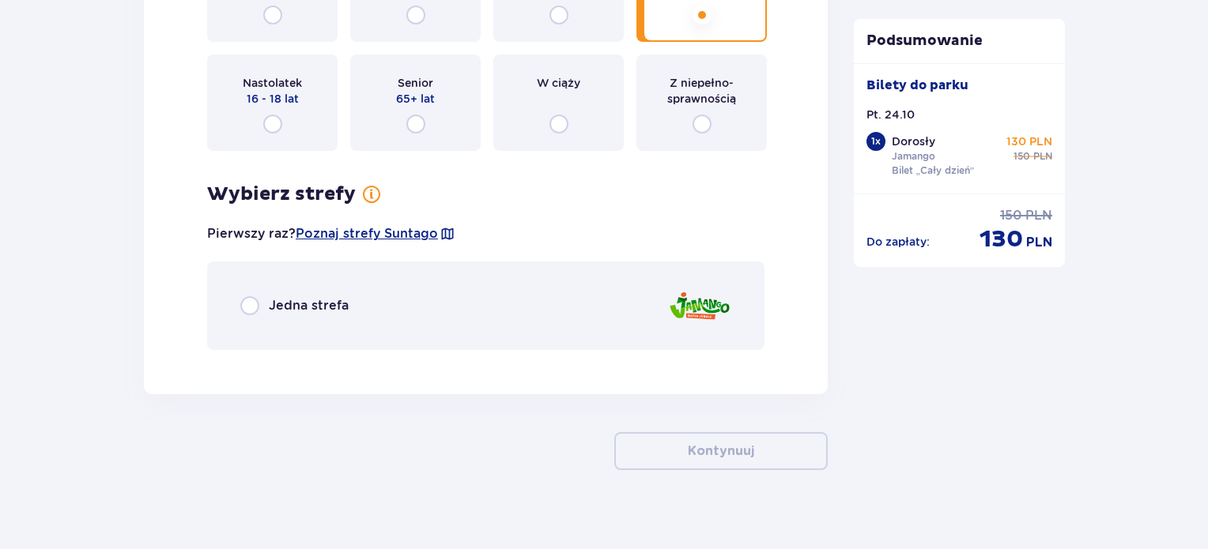
scroll to position [2039, 0]
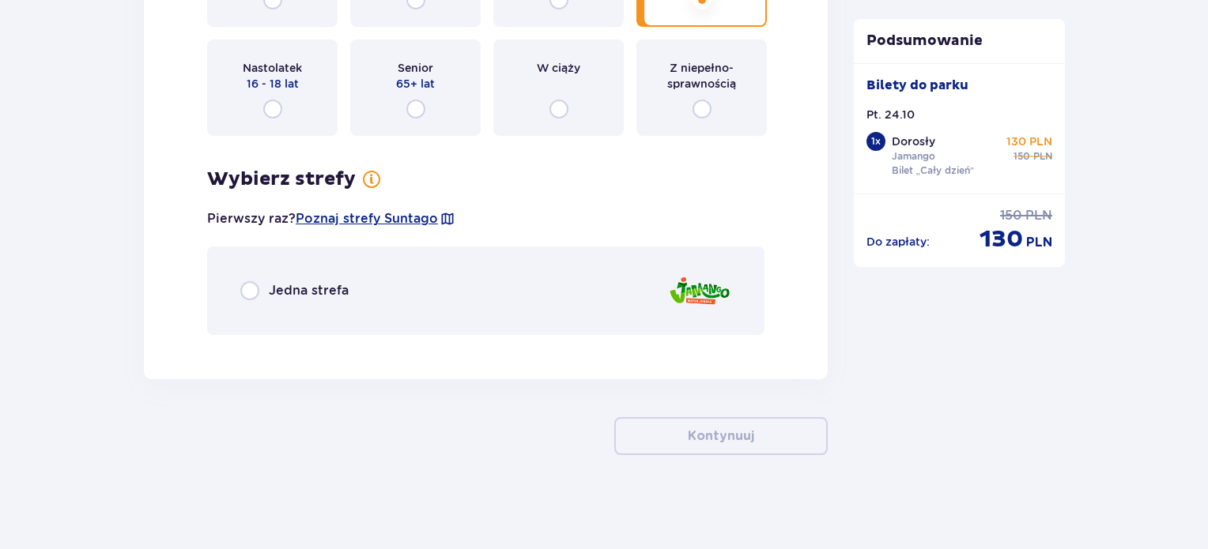
click at [244, 290] on input "radio" at bounding box center [249, 290] width 19 height 19
radio input "true"
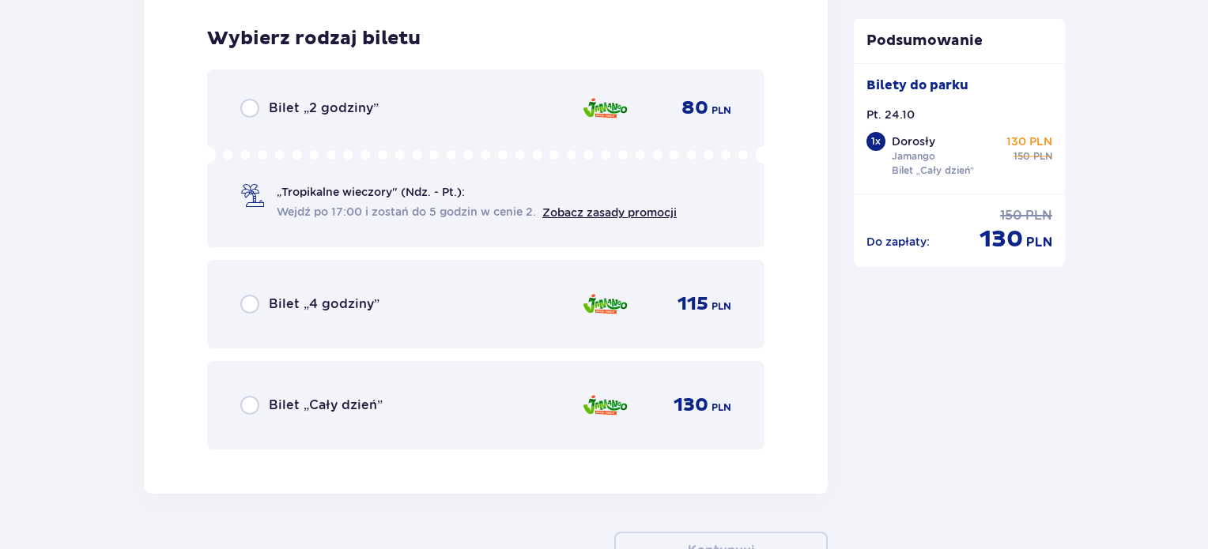
scroll to position [2386, 0]
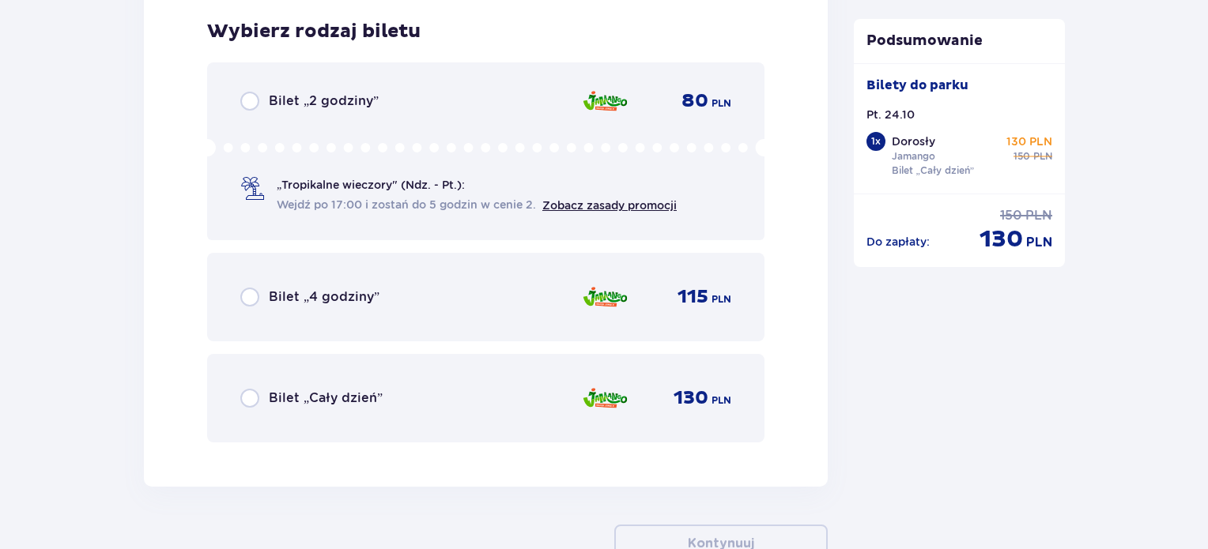
click at [241, 404] on input "radio" at bounding box center [249, 398] width 19 height 19
radio input "true"
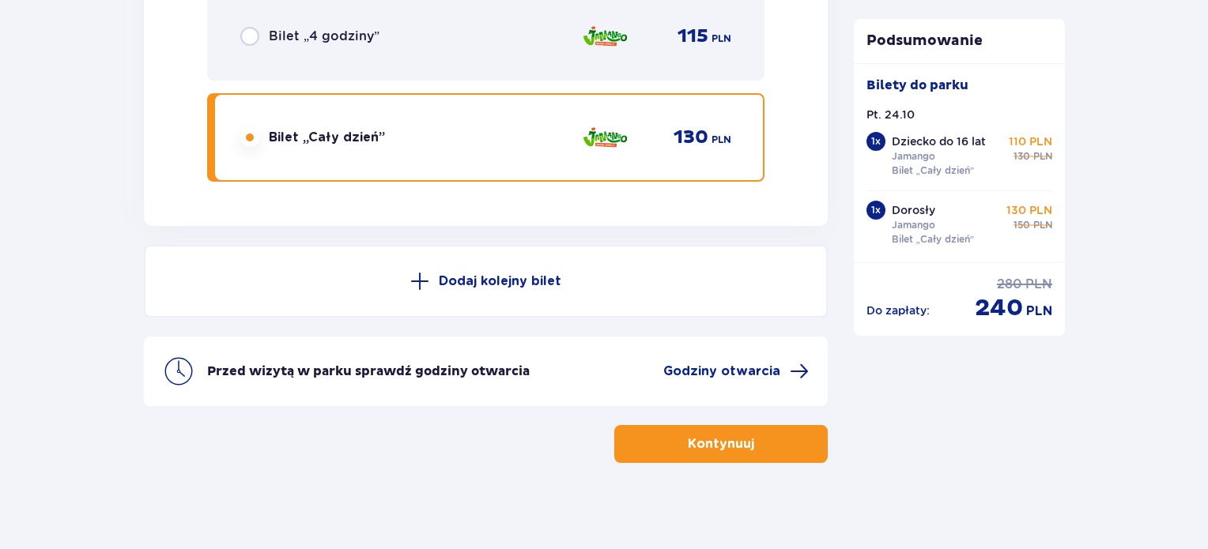
scroll to position [2653, 0]
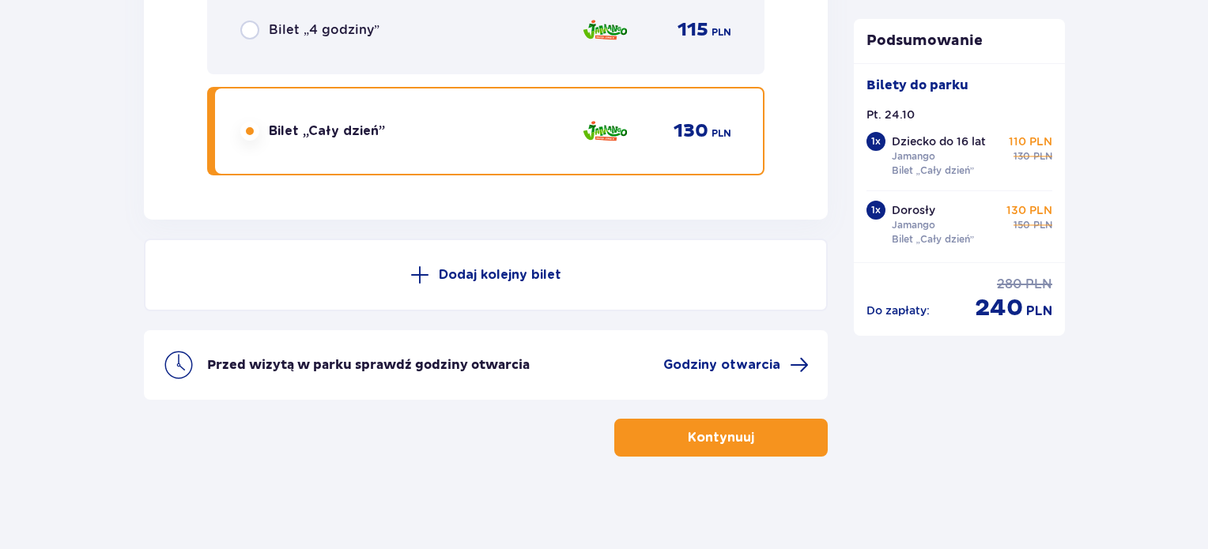
click at [719, 426] on button "Kontynuuj" at bounding box center [720, 438] width 213 height 38
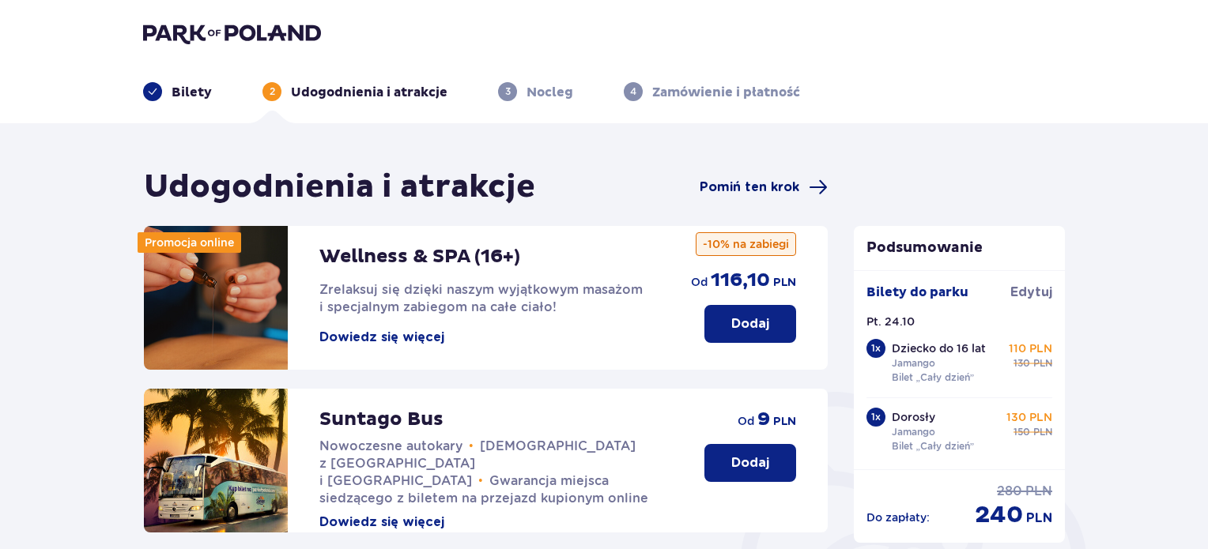
click at [751, 187] on span "Pomiń ten krok" at bounding box center [750, 187] width 100 height 17
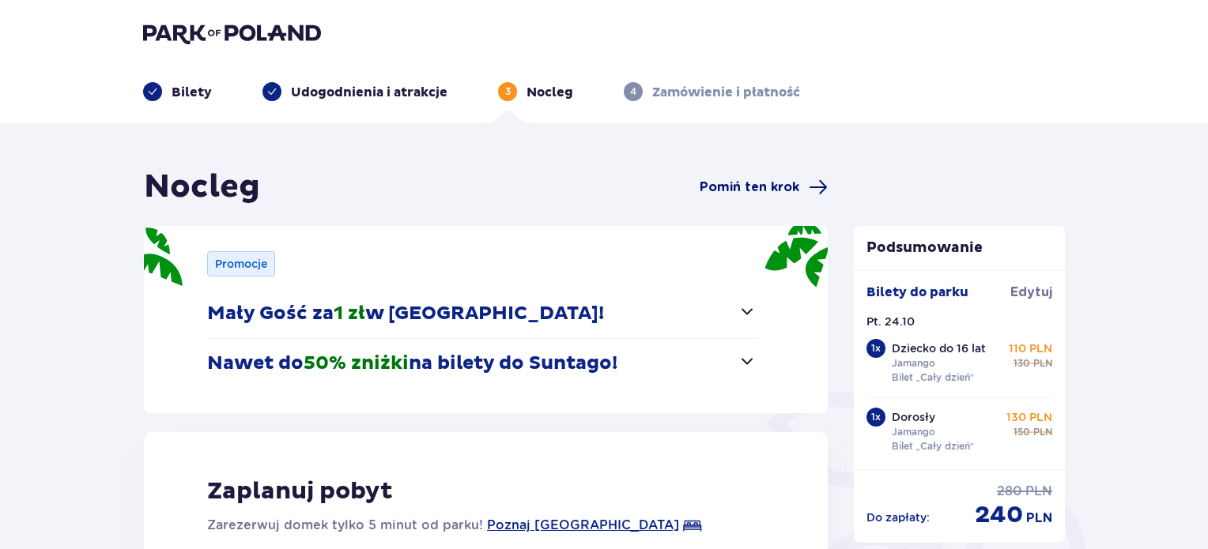
click at [756, 185] on span "Pomiń ten krok" at bounding box center [750, 187] width 100 height 17
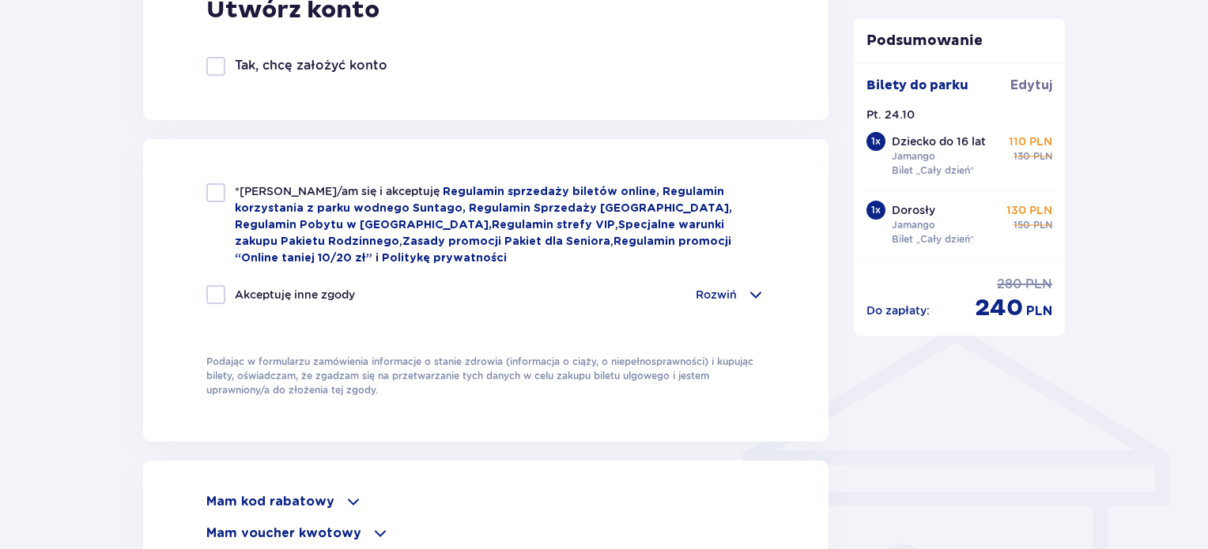
scroll to position [1107, 0]
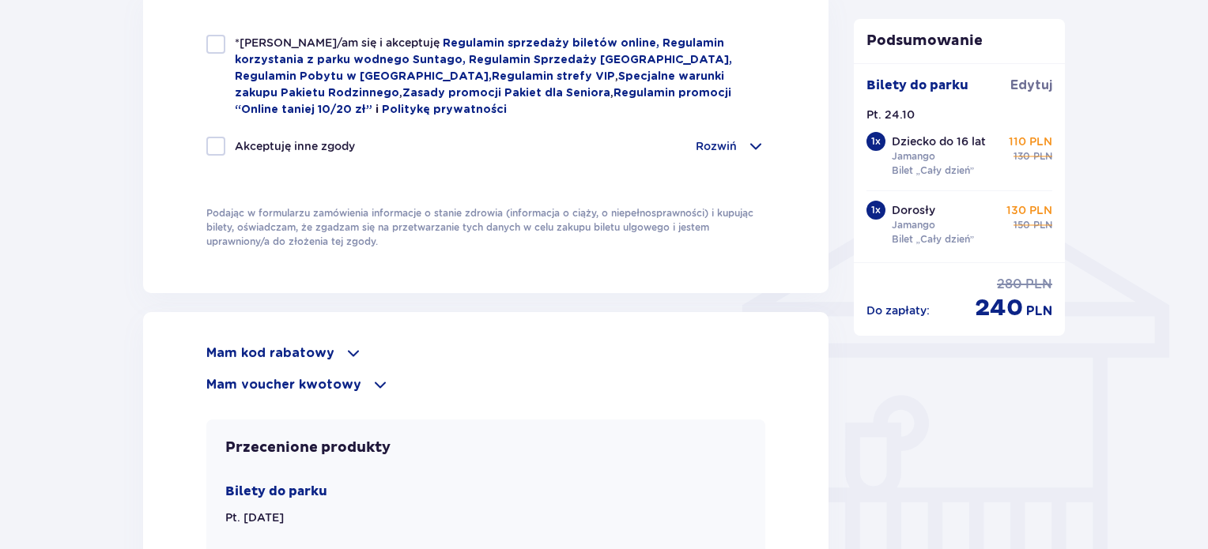
click at [345, 349] on span at bounding box center [353, 353] width 19 height 19
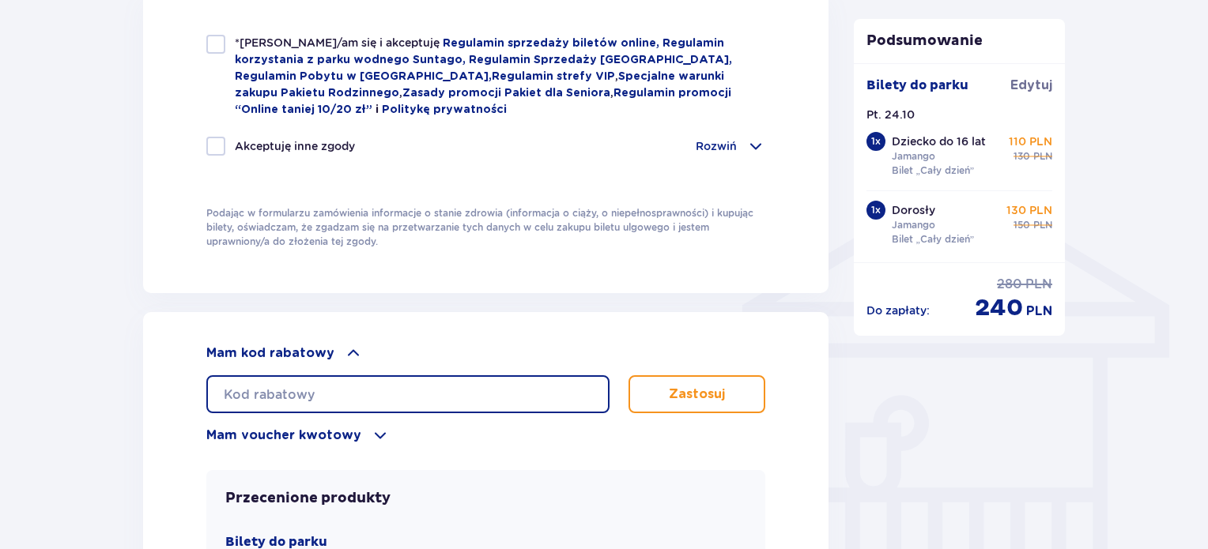
click at [313, 388] on input "text" at bounding box center [407, 395] width 403 height 38
paste input "LDDOWDDO482DEF"
type input "LDDOWDDO482DEF"
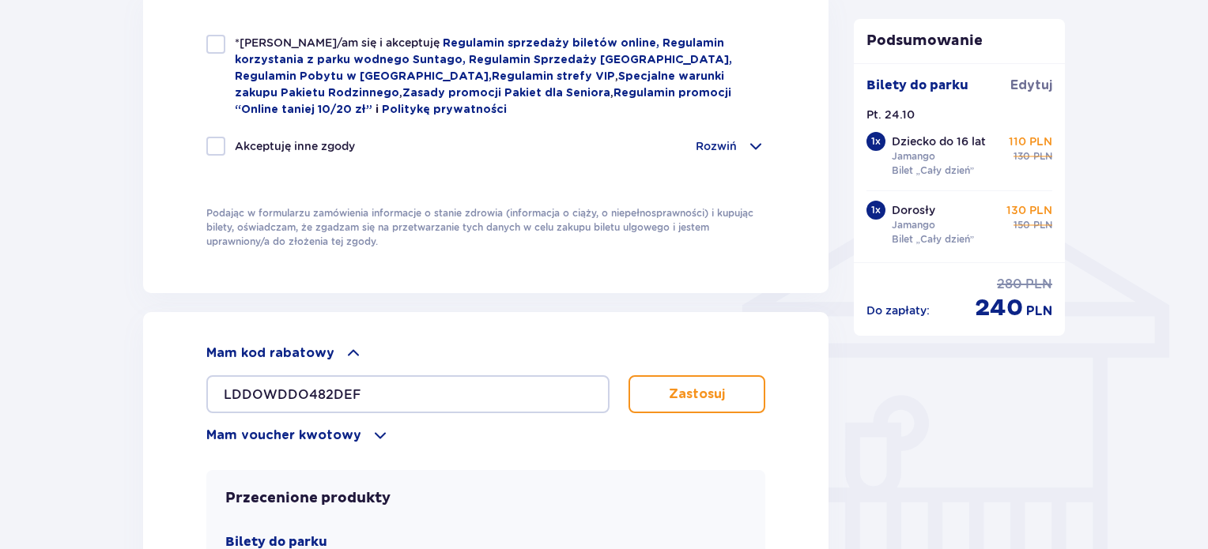
click at [692, 386] on p "Zastosuj" at bounding box center [697, 394] width 56 height 17
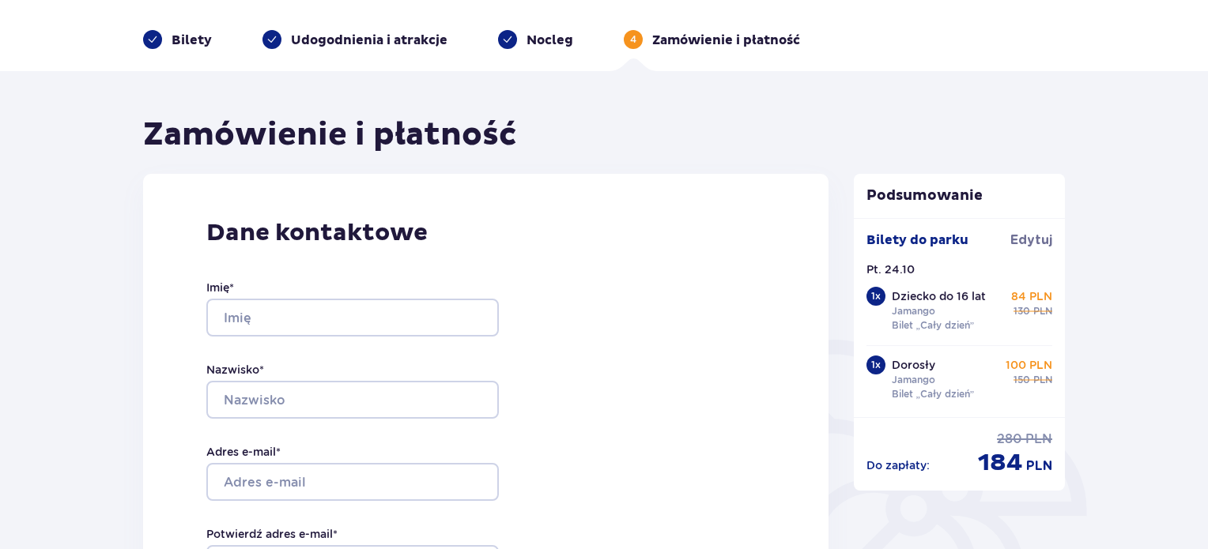
scroll to position [0, 0]
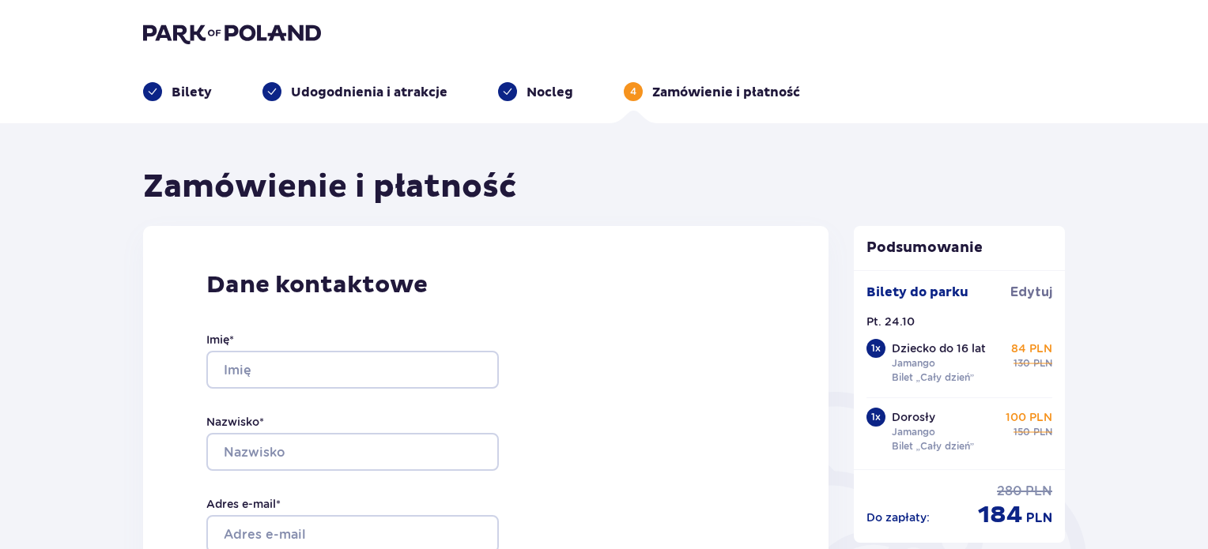
click at [191, 92] on p "Bilety" at bounding box center [192, 92] width 40 height 17
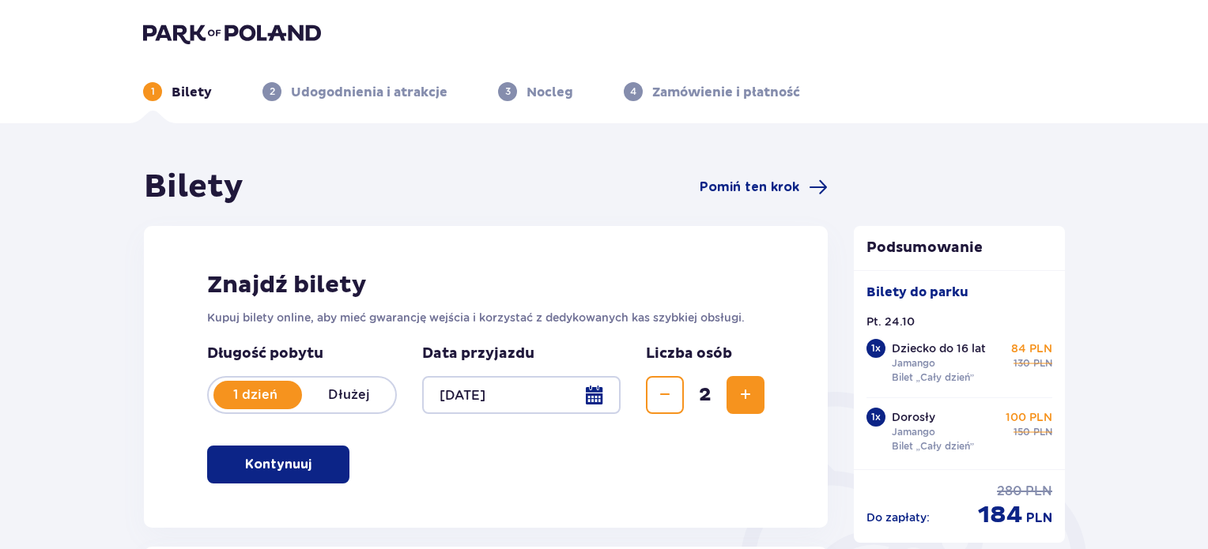
click at [597, 395] on div at bounding box center [521, 395] width 198 height 38
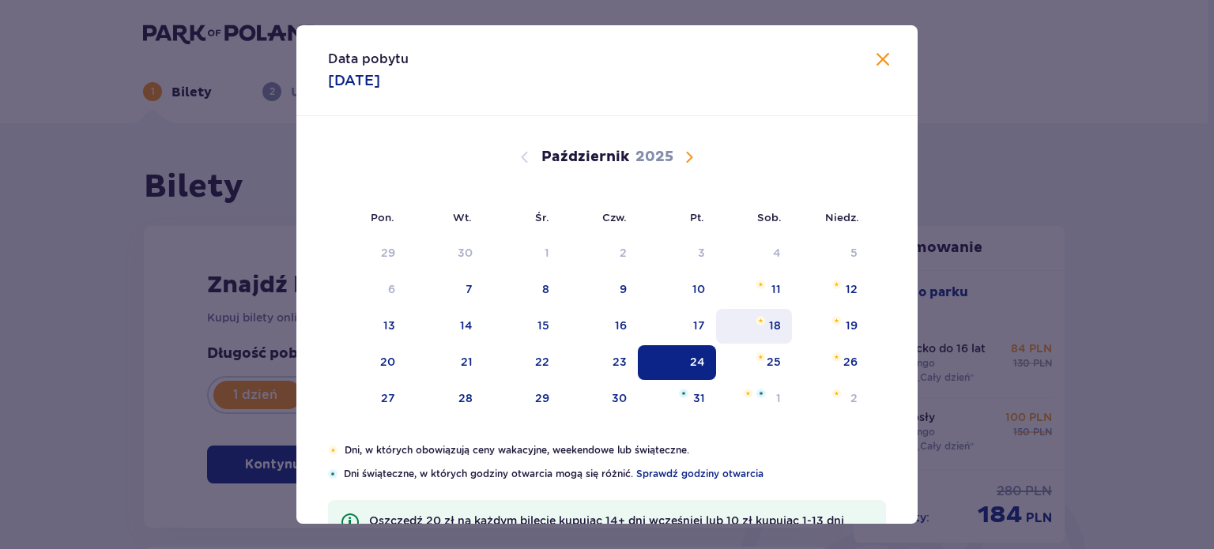
click at [778, 327] on div "18" at bounding box center [775, 326] width 12 height 16
type input "18.10.25"
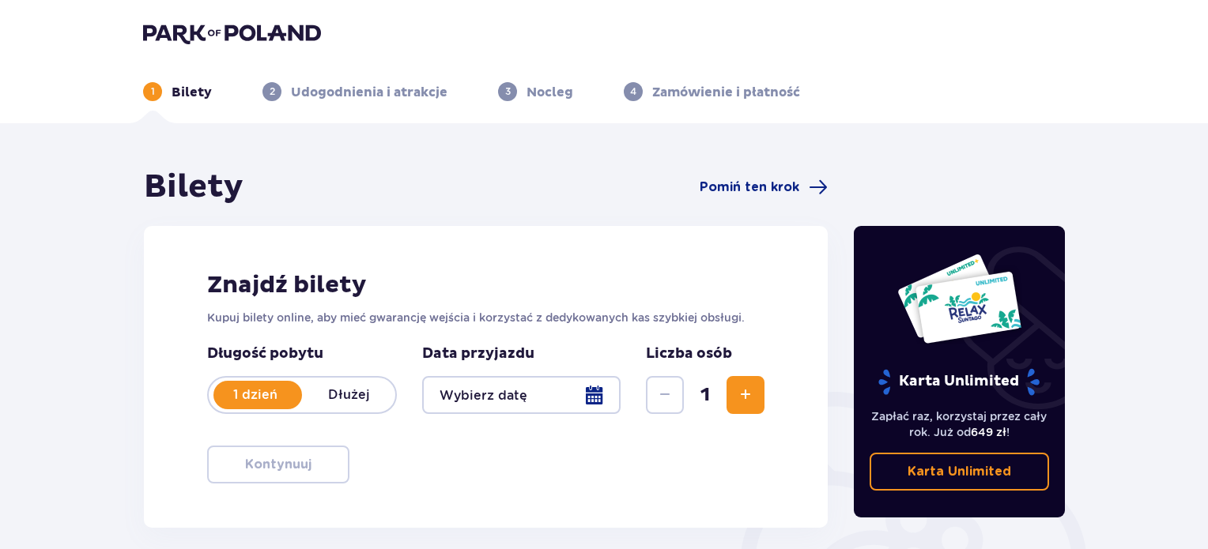
click at [604, 395] on div at bounding box center [521, 395] width 198 height 38
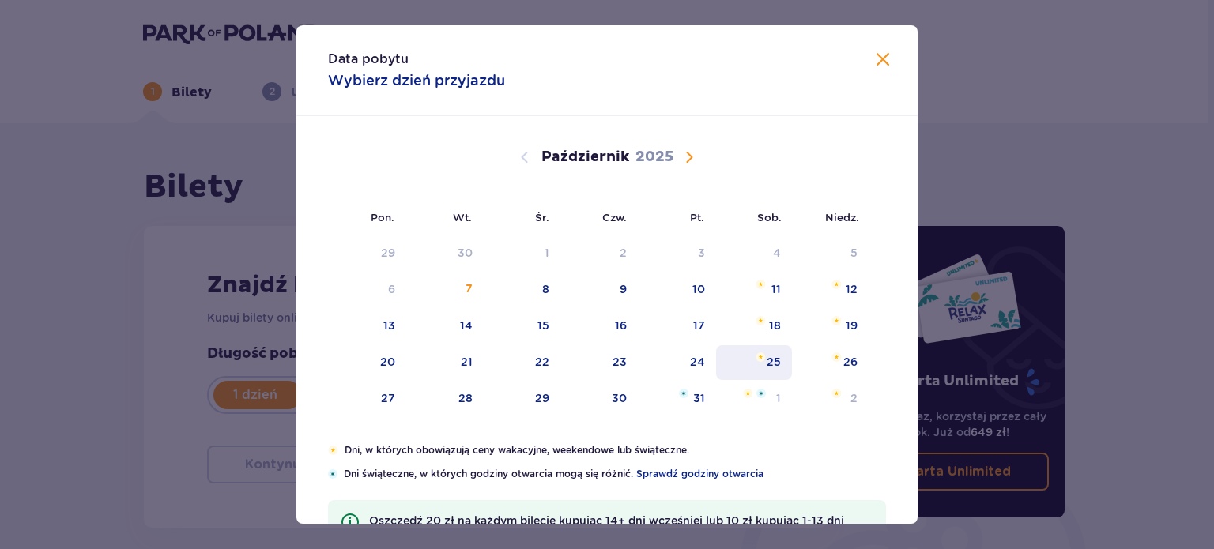
click at [770, 319] on div "18" at bounding box center [775, 326] width 12 height 16
type input "18.10.25"
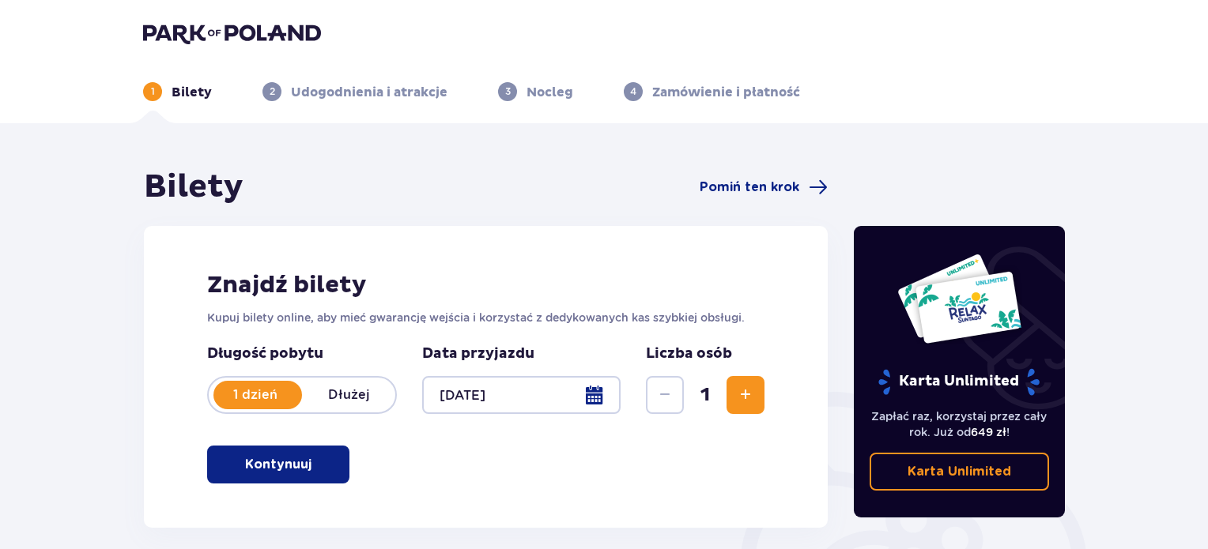
click at [743, 394] on span "Zwiększ" at bounding box center [745, 395] width 19 height 19
click at [321, 458] on span "button" at bounding box center [314, 464] width 19 height 19
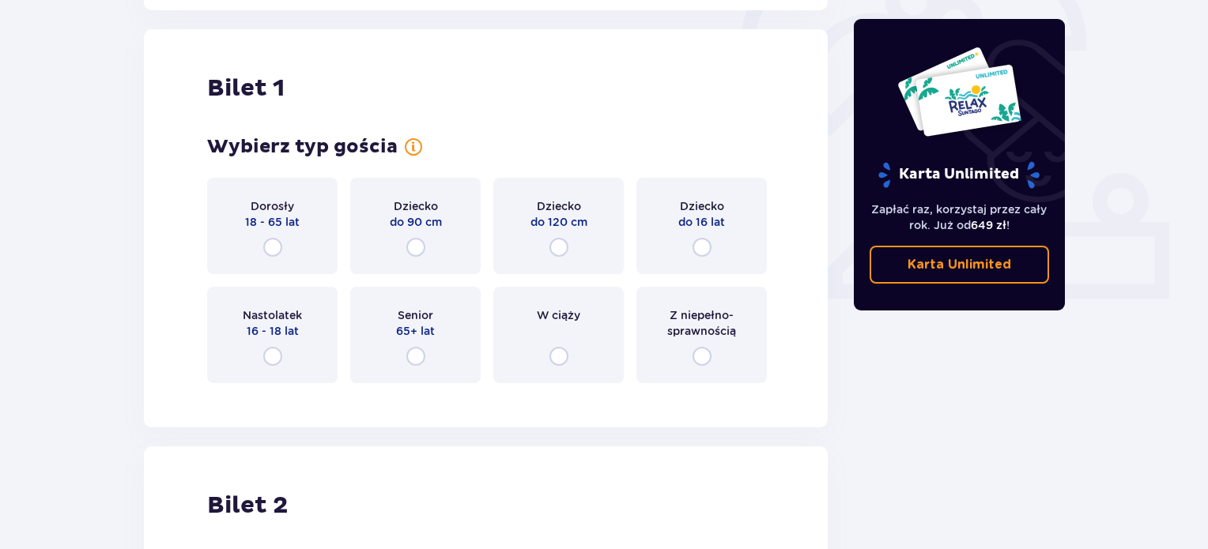
scroll to position [528, 0]
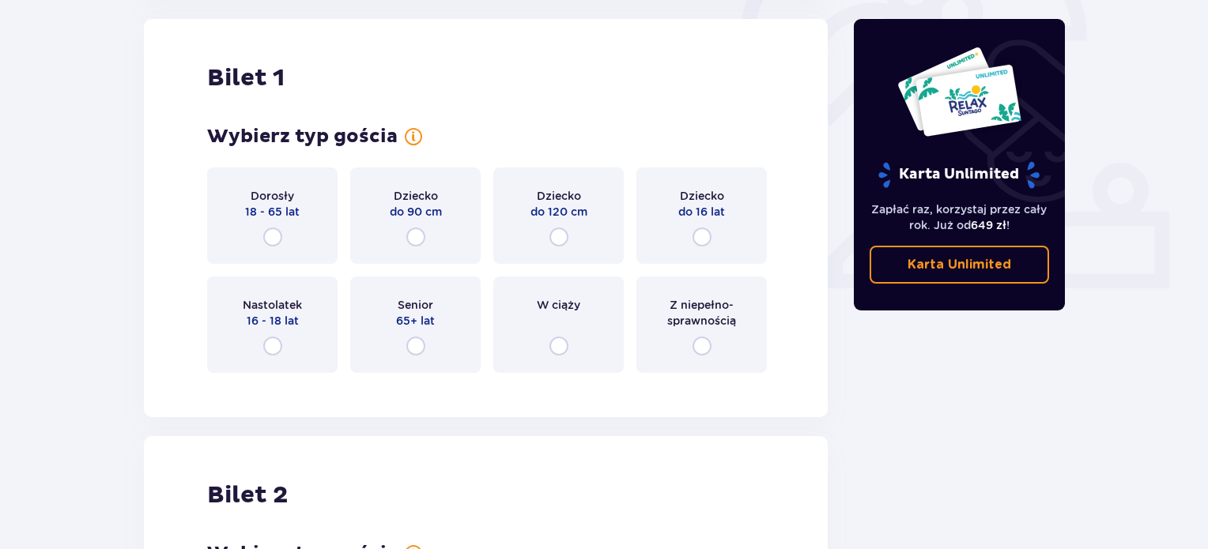
click at [275, 232] on input "radio" at bounding box center [272, 237] width 19 height 19
radio input "true"
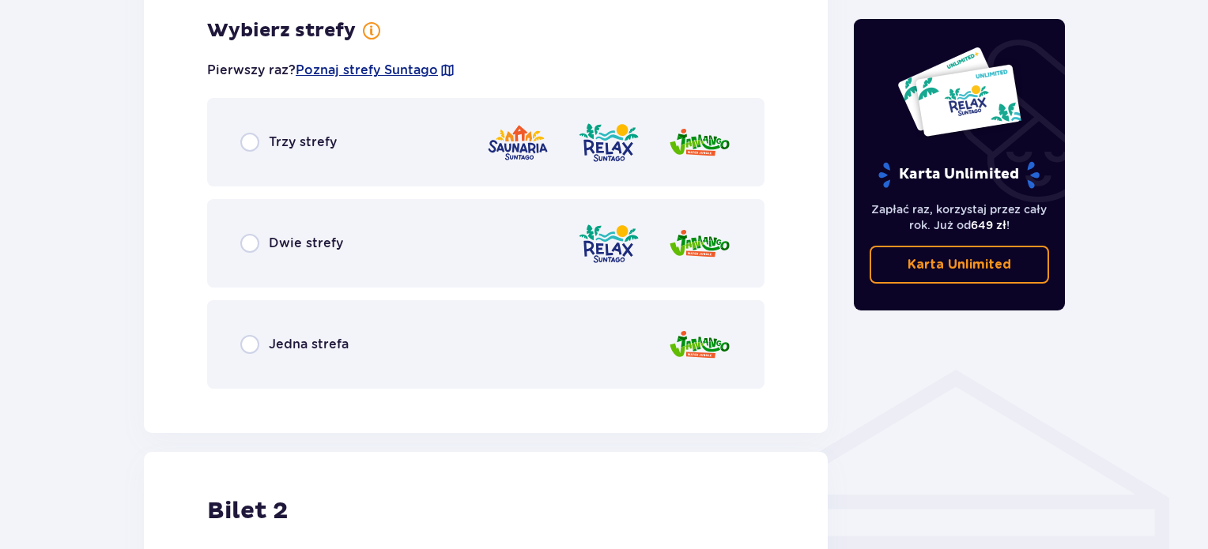
click at [254, 345] on input "radio" at bounding box center [249, 344] width 19 height 19
radio input "true"
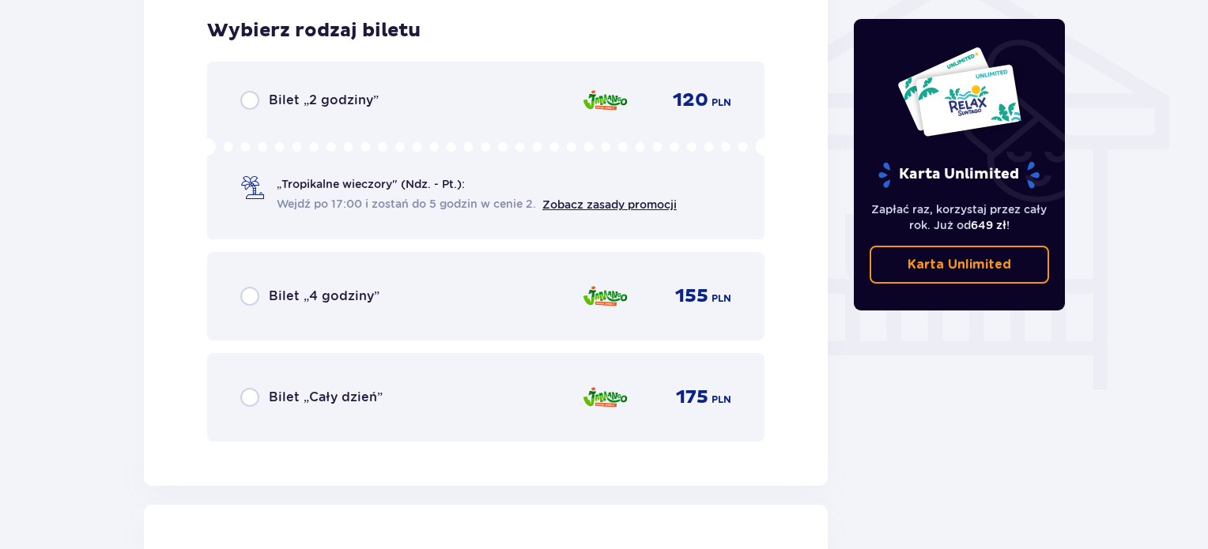
click at [247, 392] on input "radio" at bounding box center [249, 397] width 19 height 19
radio input "true"
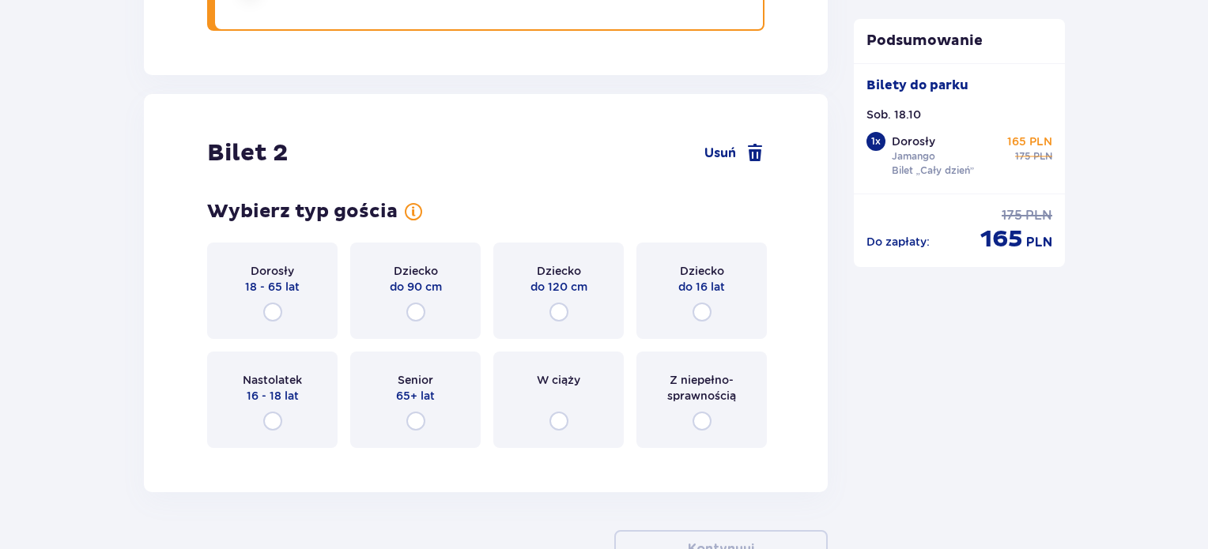
scroll to position [1801, 0]
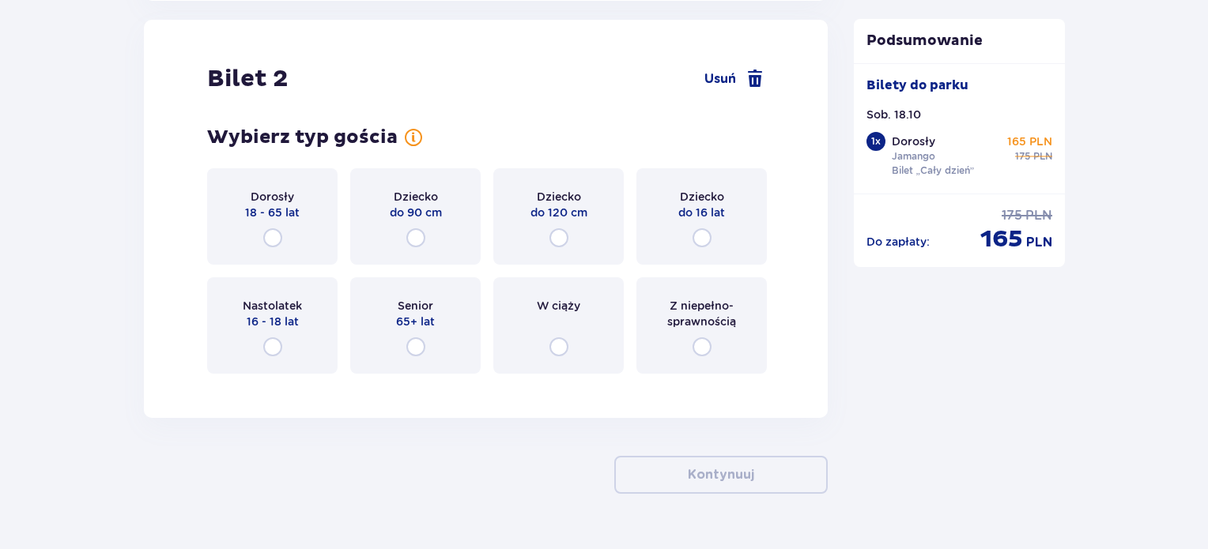
click at [702, 244] on input "radio" at bounding box center [702, 237] width 19 height 19
radio input "true"
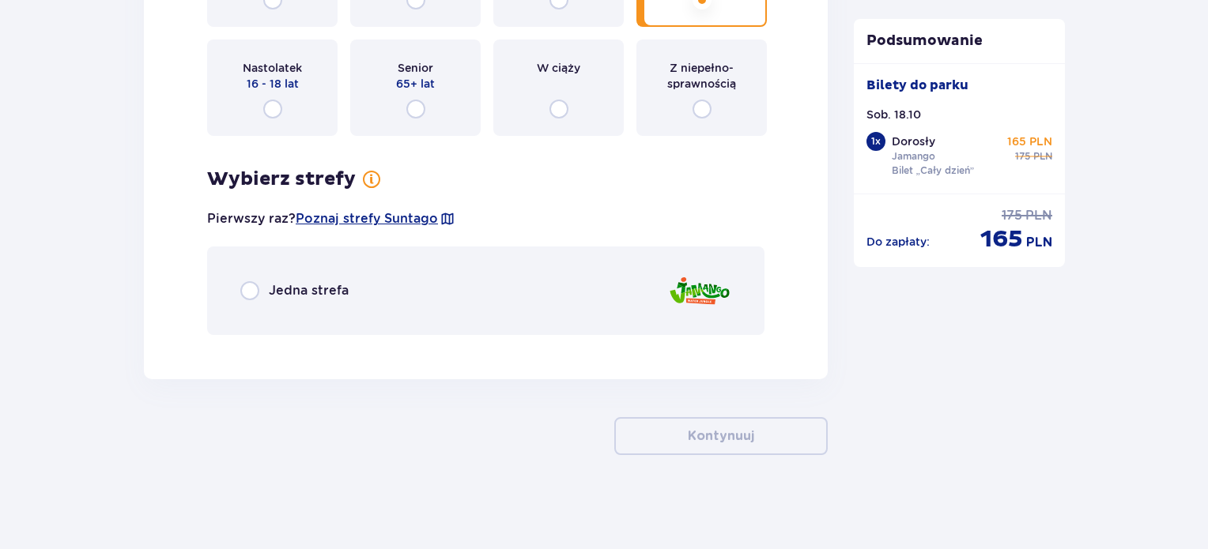
click at [253, 296] on input "radio" at bounding box center [249, 290] width 19 height 19
radio input "true"
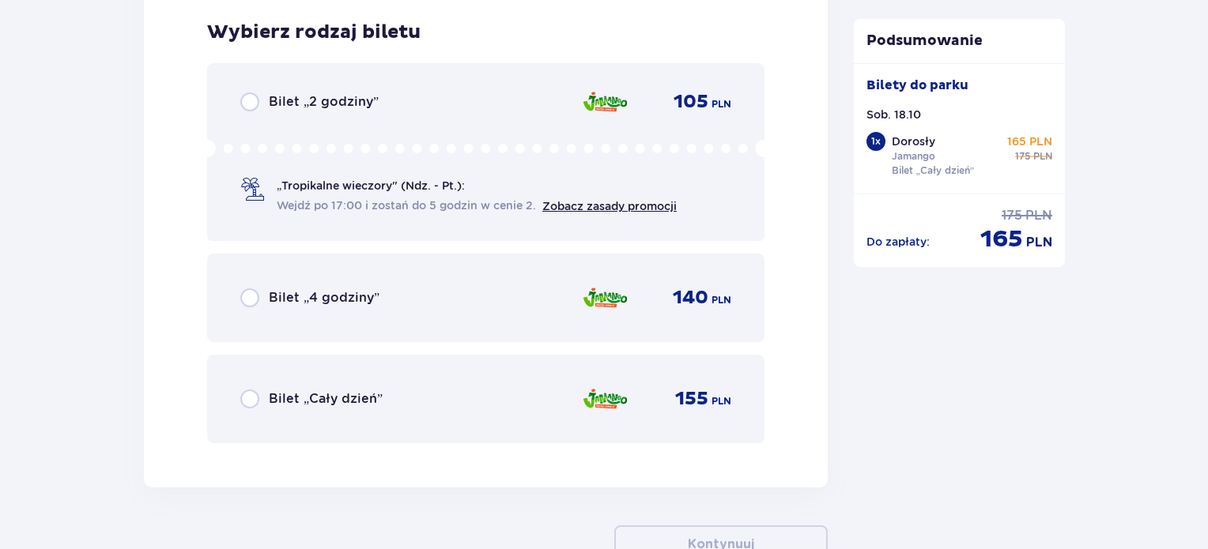
scroll to position [2386, 0]
click at [253, 394] on input "radio" at bounding box center [249, 398] width 19 height 19
radio input "true"
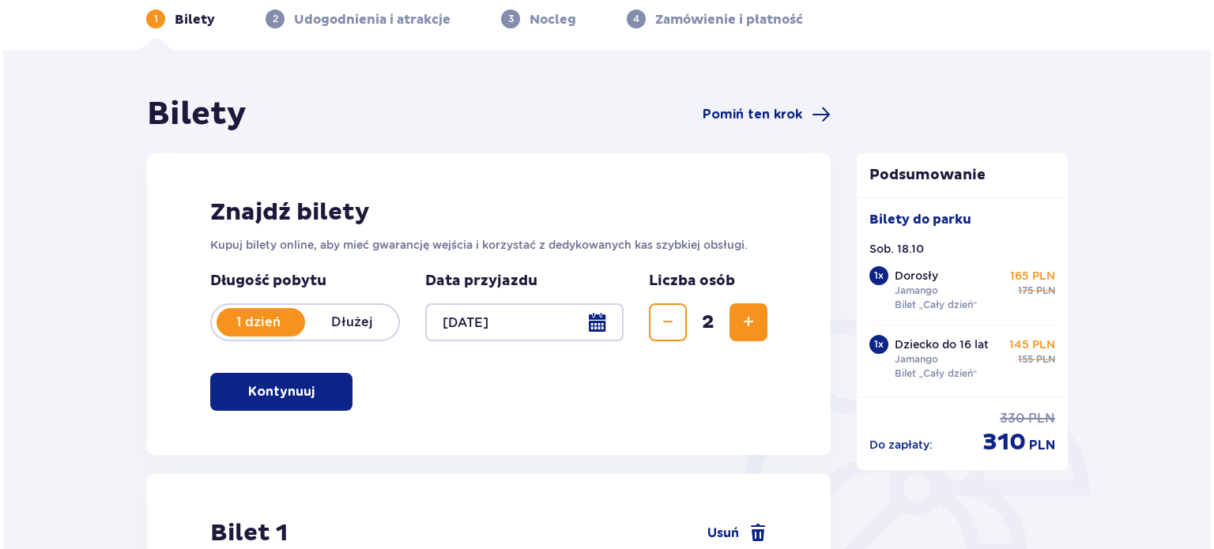
scroll to position [0, 0]
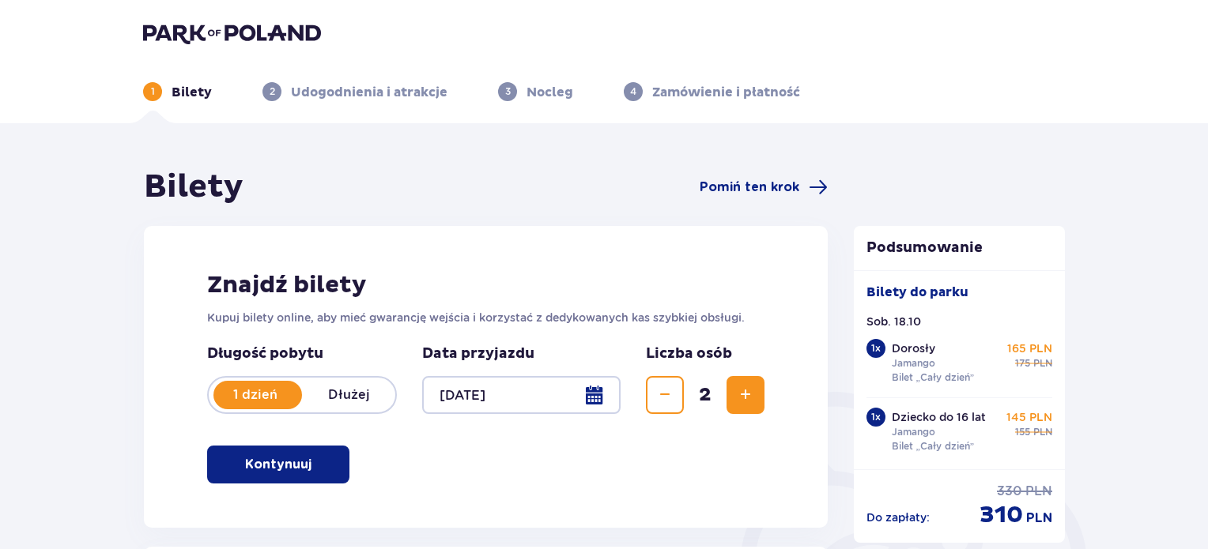
click at [591, 401] on div at bounding box center [521, 395] width 198 height 38
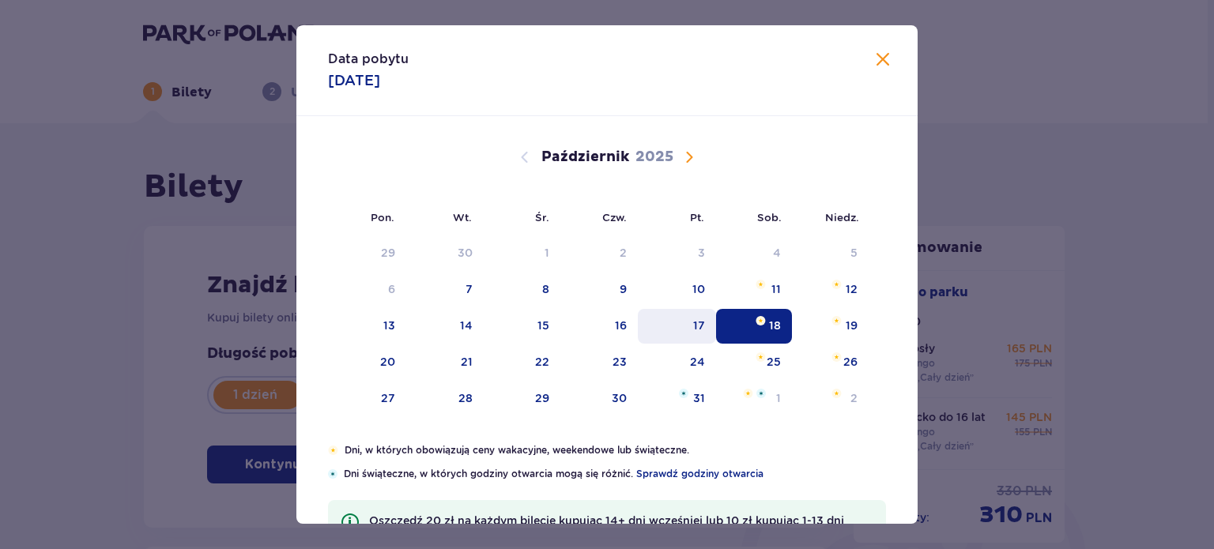
click at [696, 323] on div "17" at bounding box center [699, 326] width 12 height 16
type input "17.10.25"
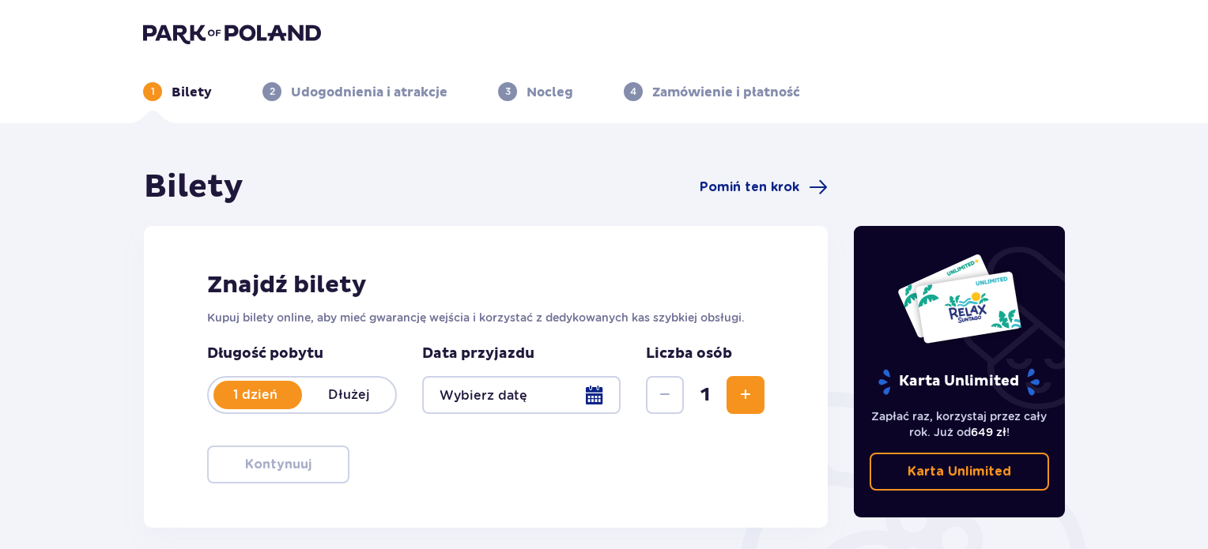
click at [599, 395] on div at bounding box center [521, 395] width 198 height 38
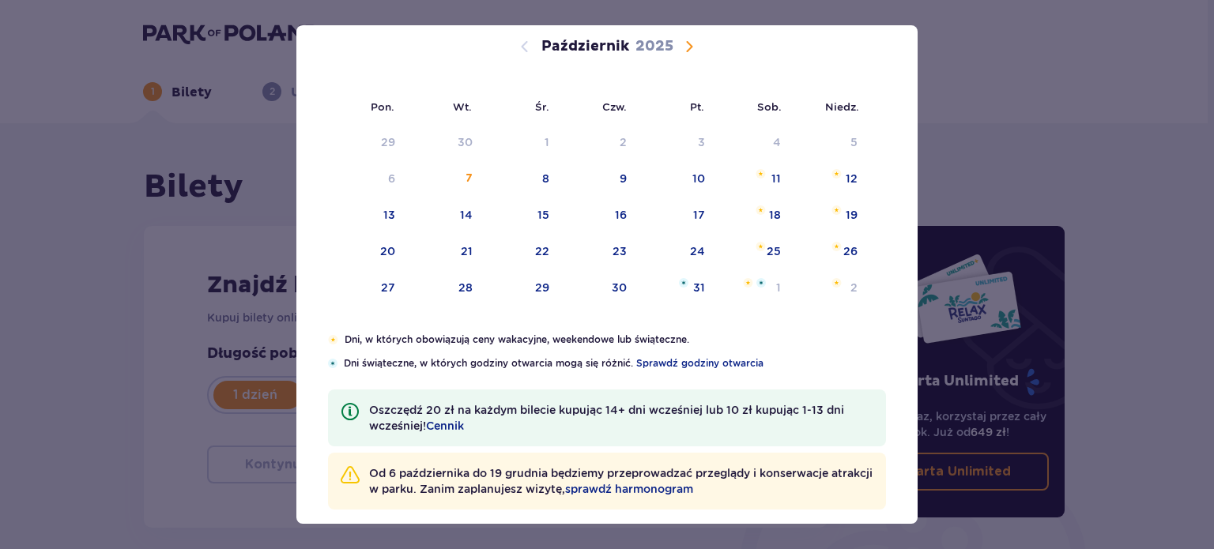
scroll to position [127, 0]
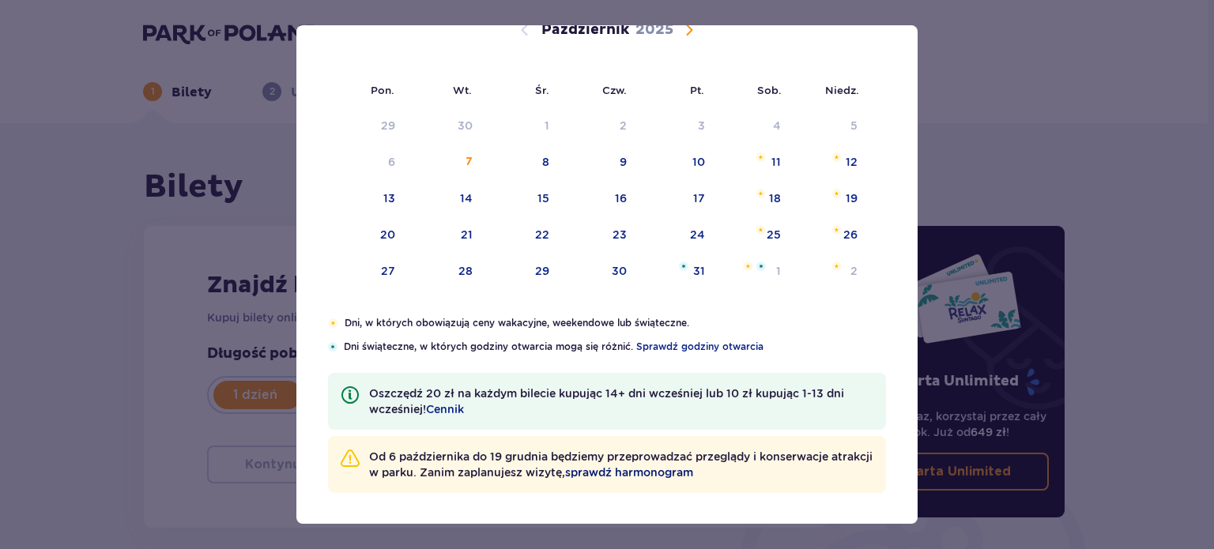
click at [686, 472] on span "sprawdź harmonogram" at bounding box center [629, 473] width 128 height 16
click at [449, 408] on span "Cennik" at bounding box center [445, 410] width 38 height 16
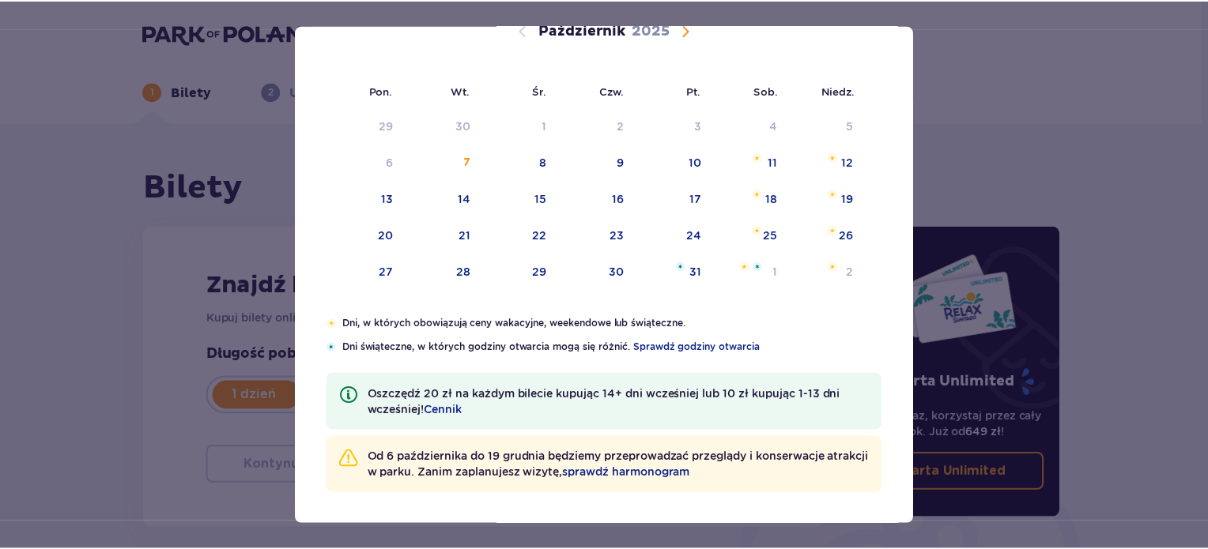
scroll to position [48, 0]
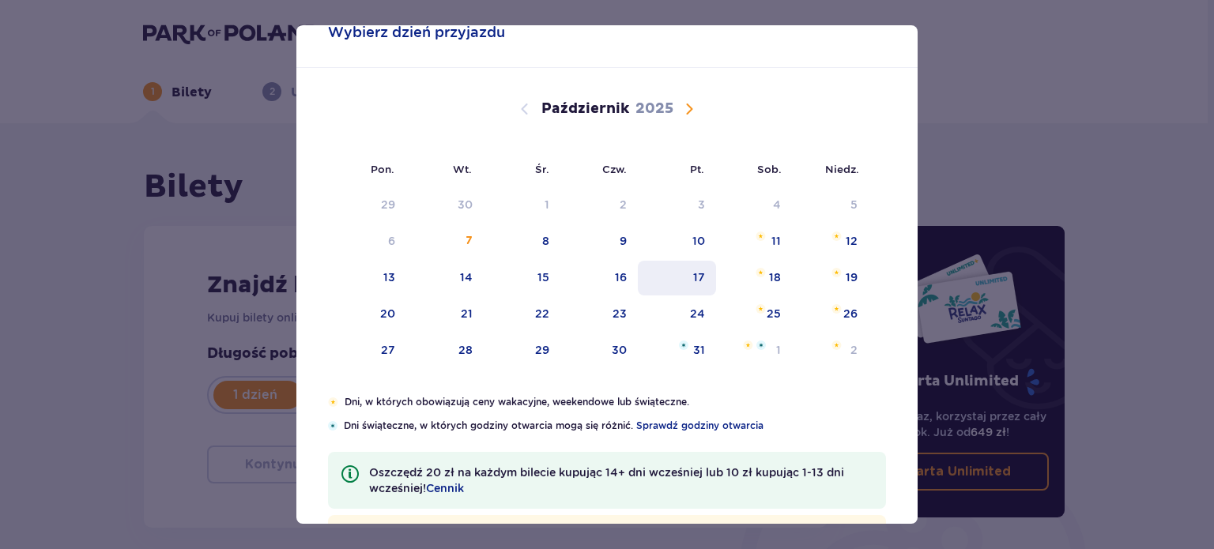
click at [694, 278] on div "17" at bounding box center [699, 278] width 12 height 16
type input "17.10.25"
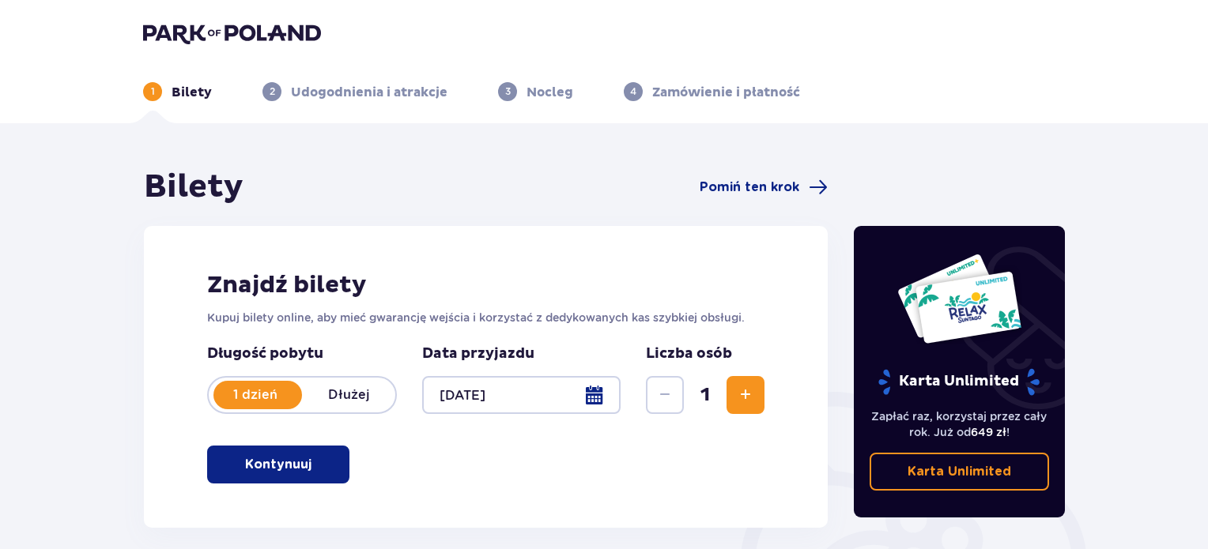
click at [736, 388] on span "Zwiększ" at bounding box center [745, 395] width 19 height 19
click at [305, 457] on span "button" at bounding box center [314, 464] width 19 height 19
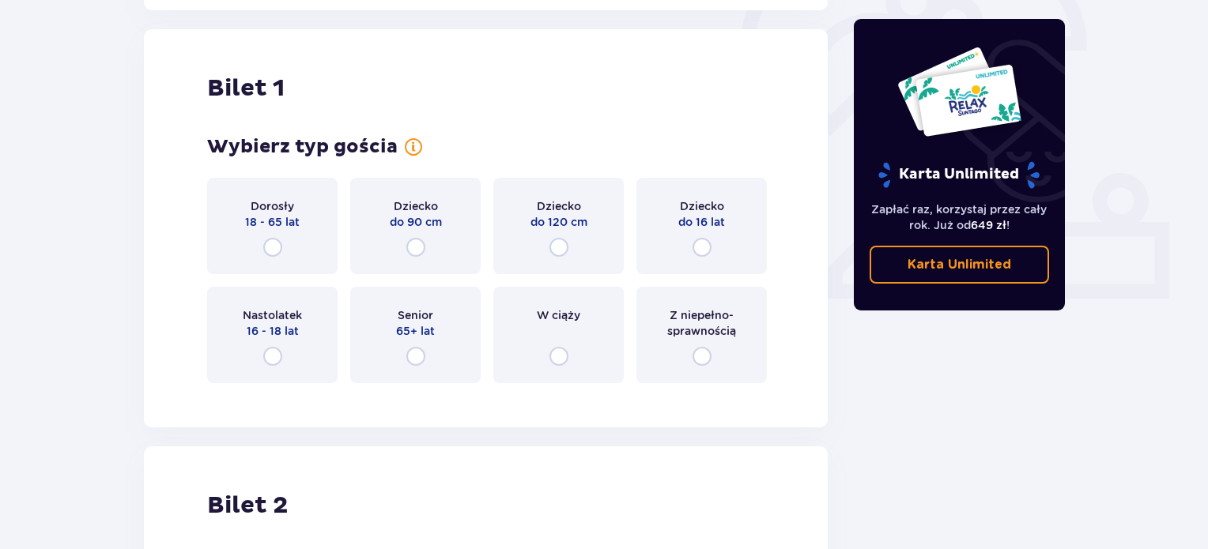
scroll to position [528, 0]
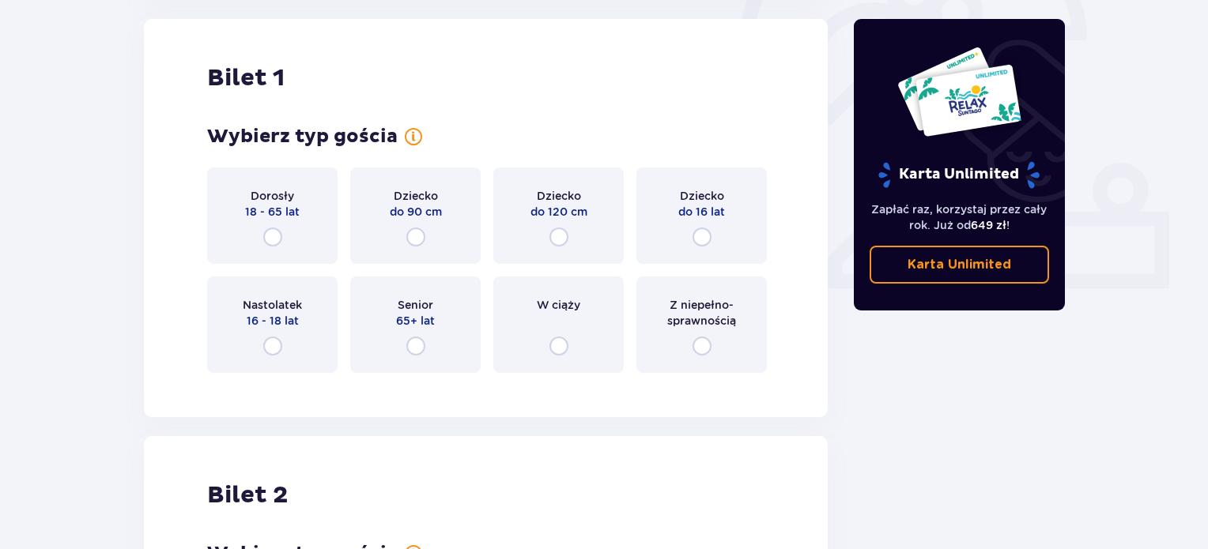
click at [272, 230] on input "radio" at bounding box center [272, 237] width 19 height 19
radio input "true"
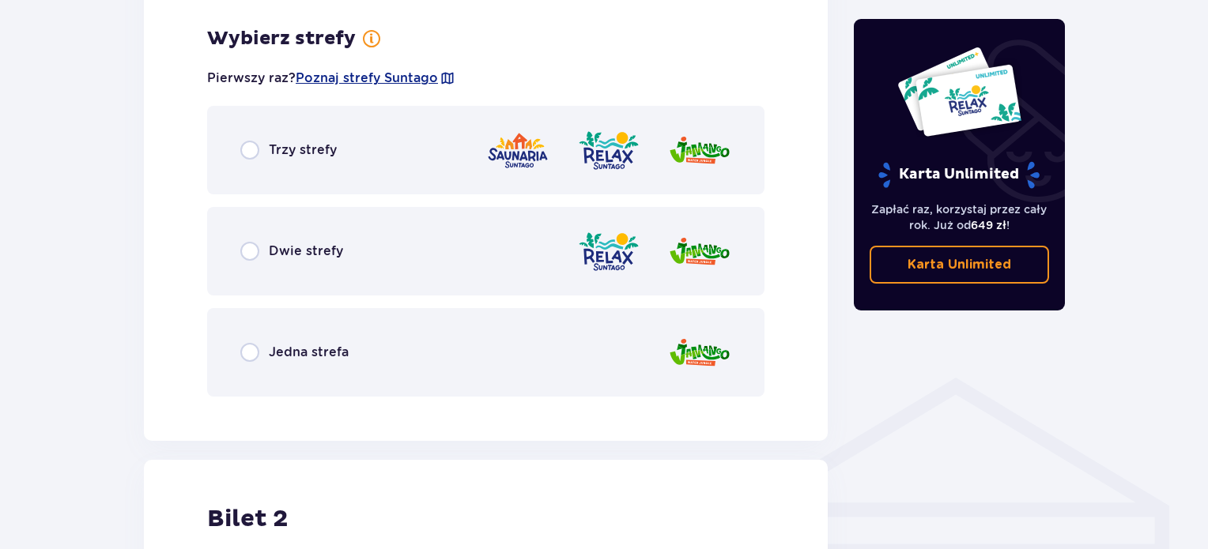
scroll to position [914, 0]
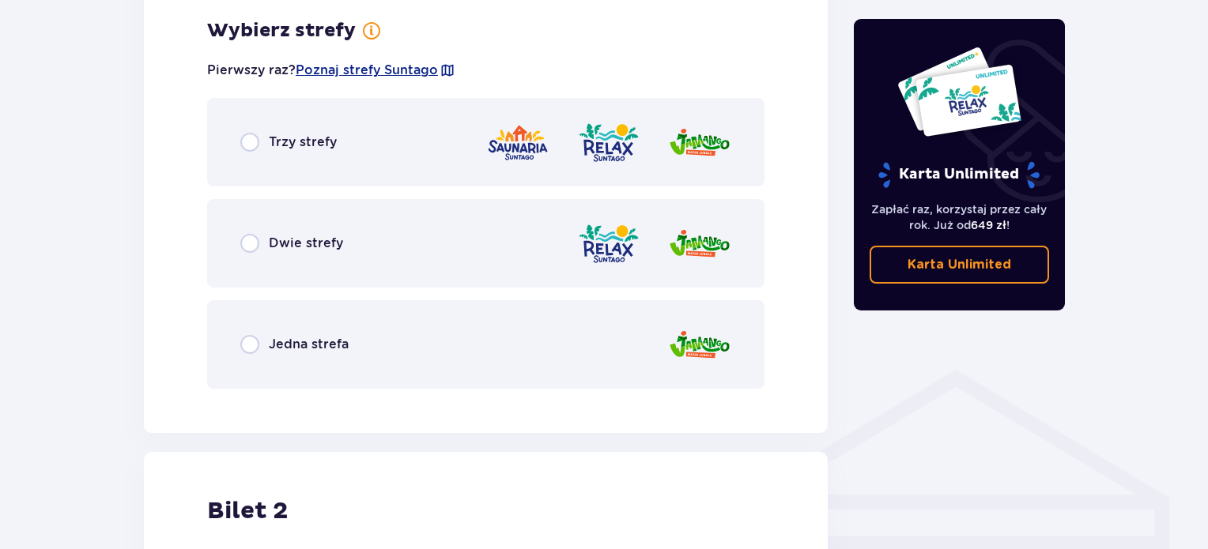
click at [255, 341] on input "radio" at bounding box center [249, 344] width 19 height 19
radio input "true"
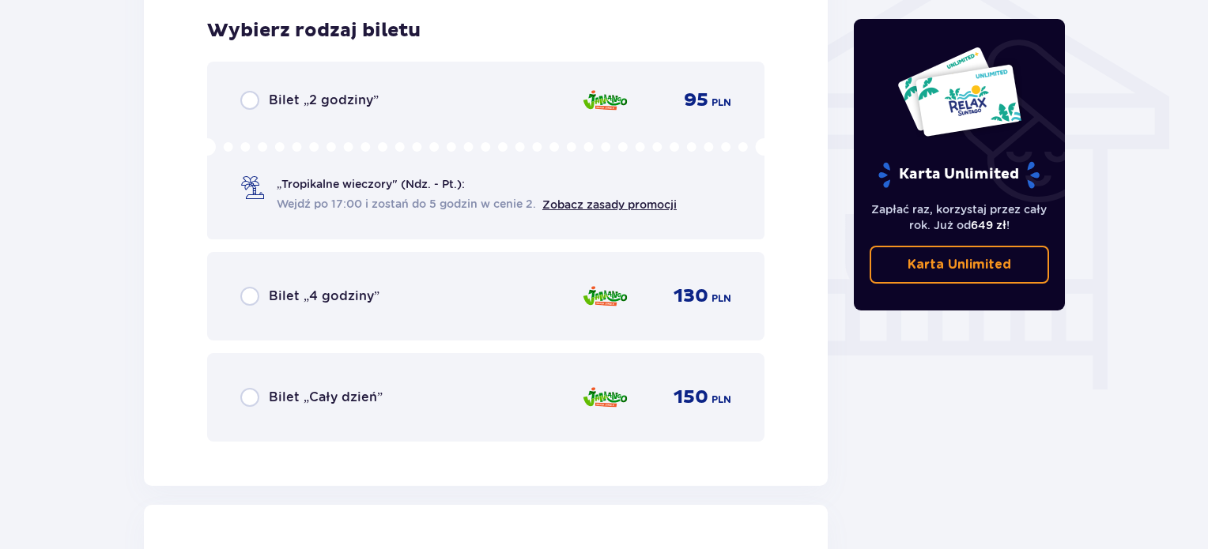
click at [250, 393] on input "radio" at bounding box center [249, 397] width 19 height 19
radio input "true"
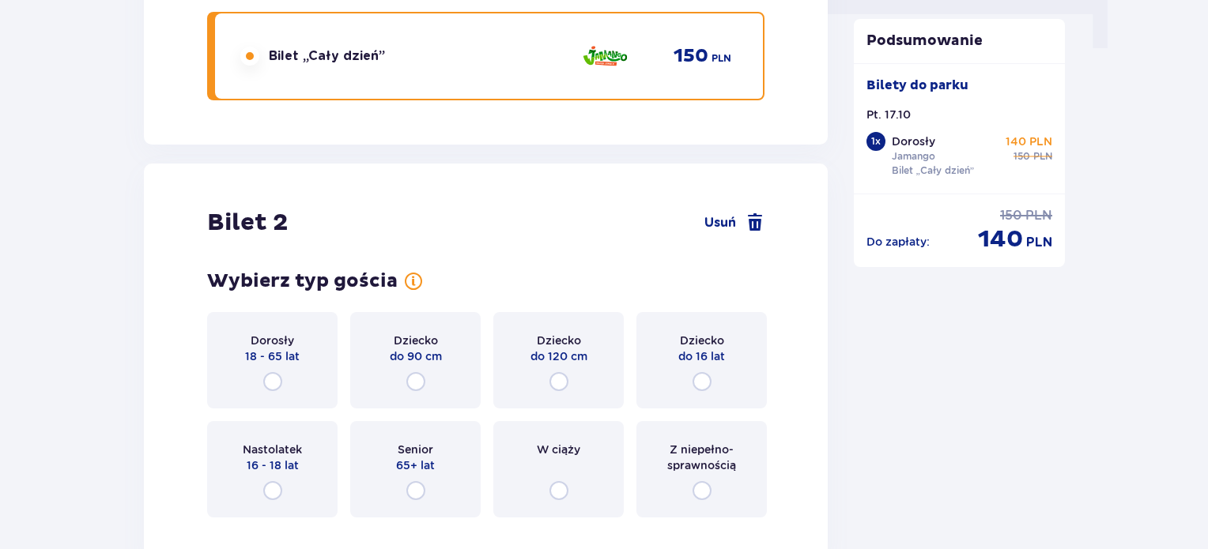
scroll to position [1801, 0]
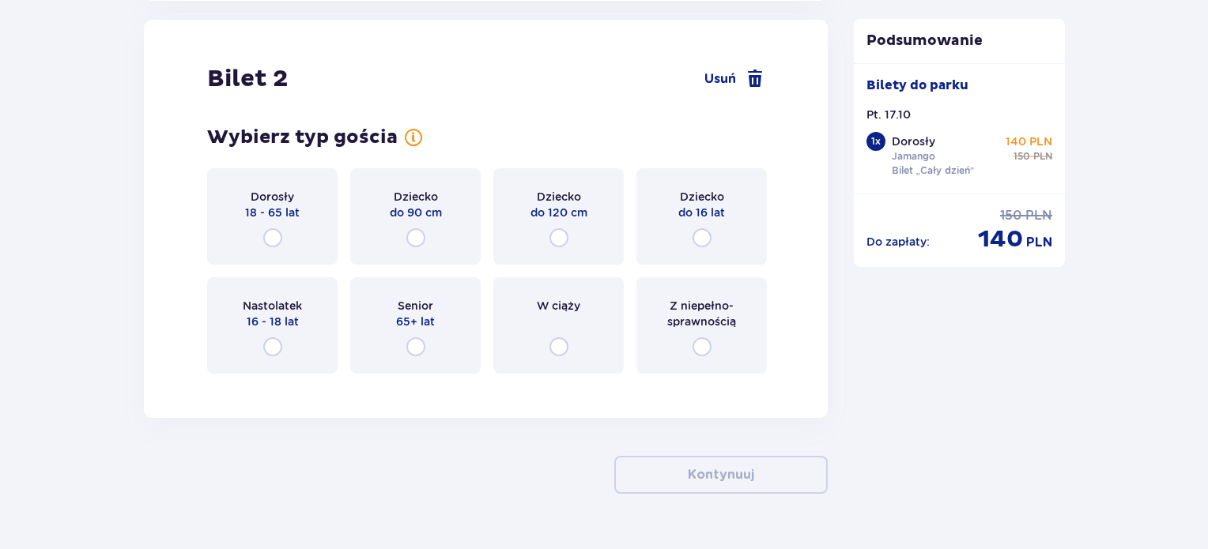
click at [699, 234] on input "radio" at bounding box center [702, 237] width 19 height 19
radio input "true"
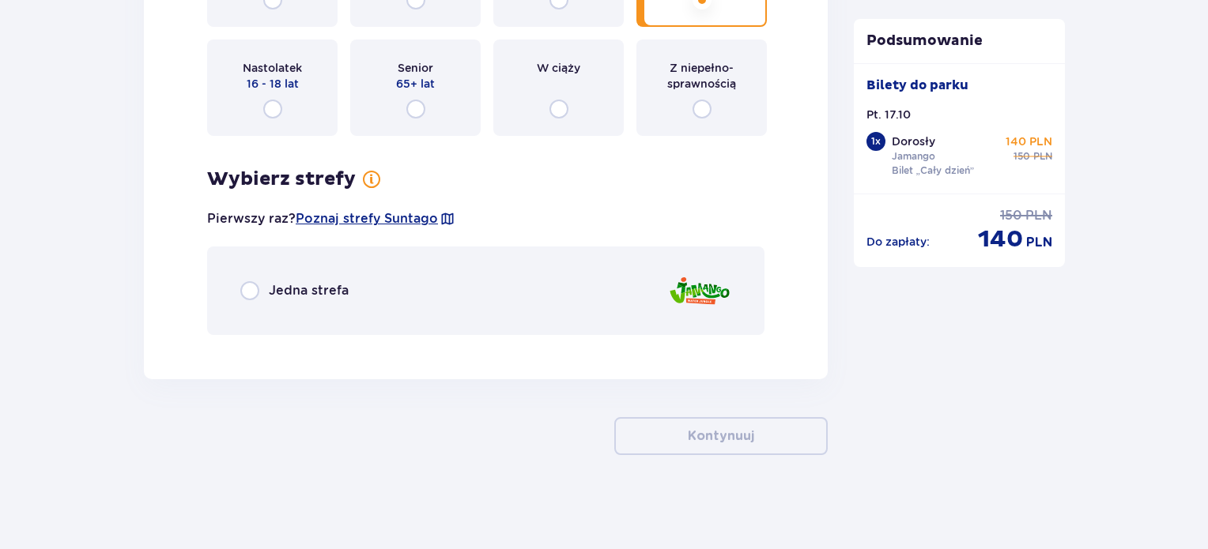
click at [256, 295] on input "radio" at bounding box center [249, 290] width 19 height 19
radio input "true"
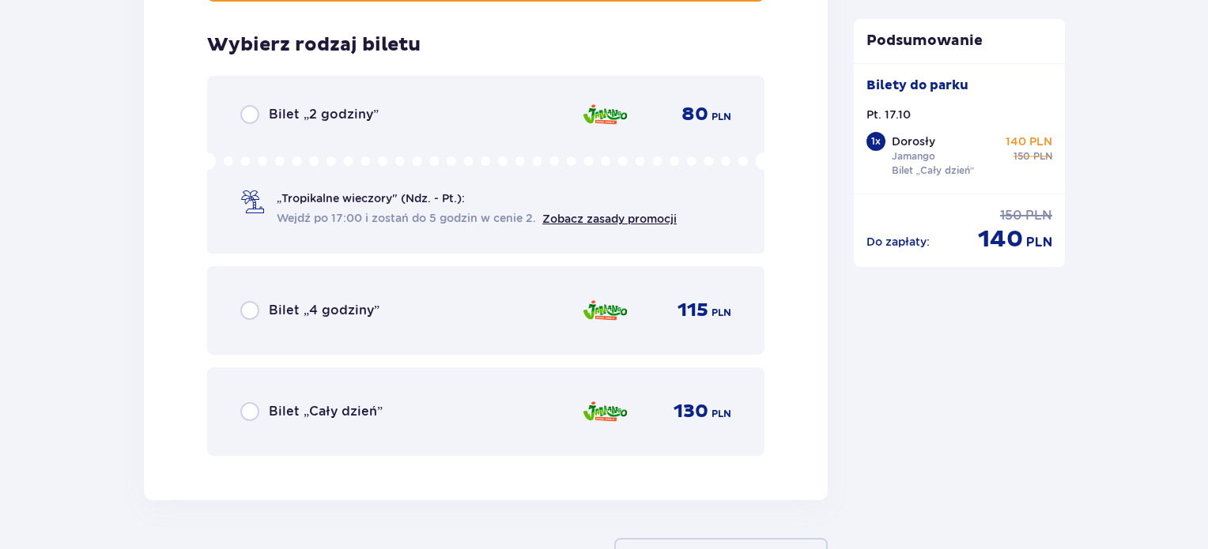
scroll to position [2386, 0]
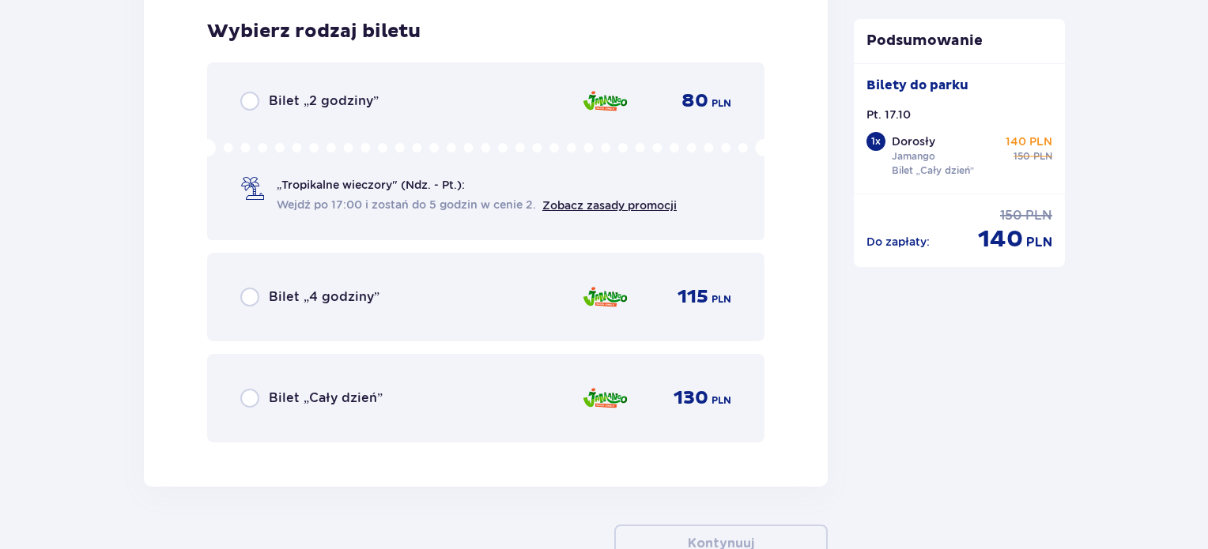
click at [250, 398] on input "radio" at bounding box center [249, 398] width 19 height 19
radio input "true"
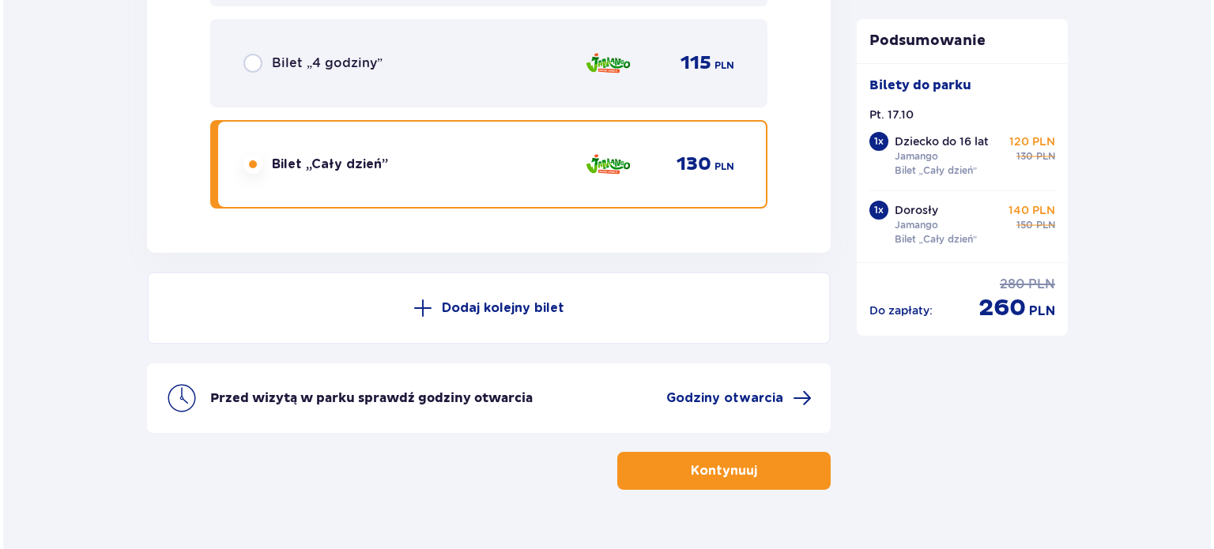
scroll to position [2653, 0]
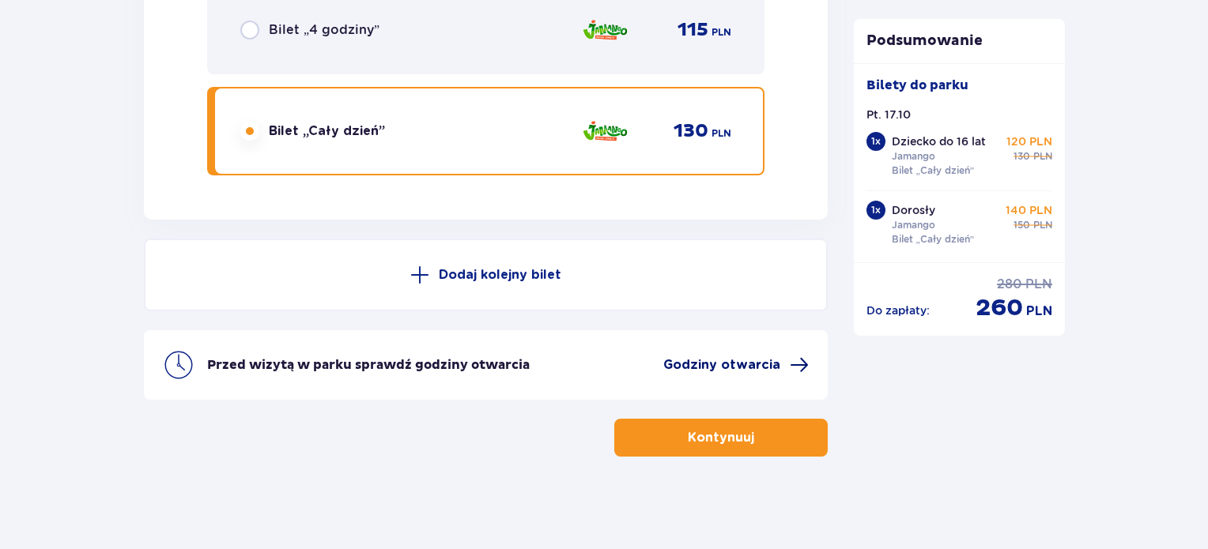
click at [713, 357] on span "Godziny otwarcia" at bounding box center [721, 365] width 117 height 17
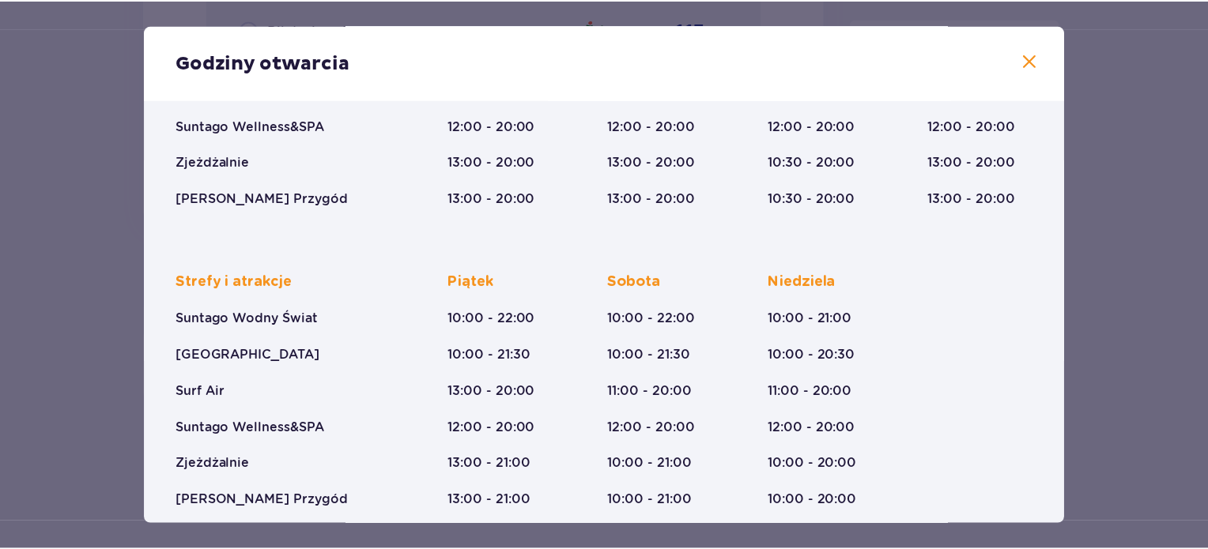
scroll to position [287, 0]
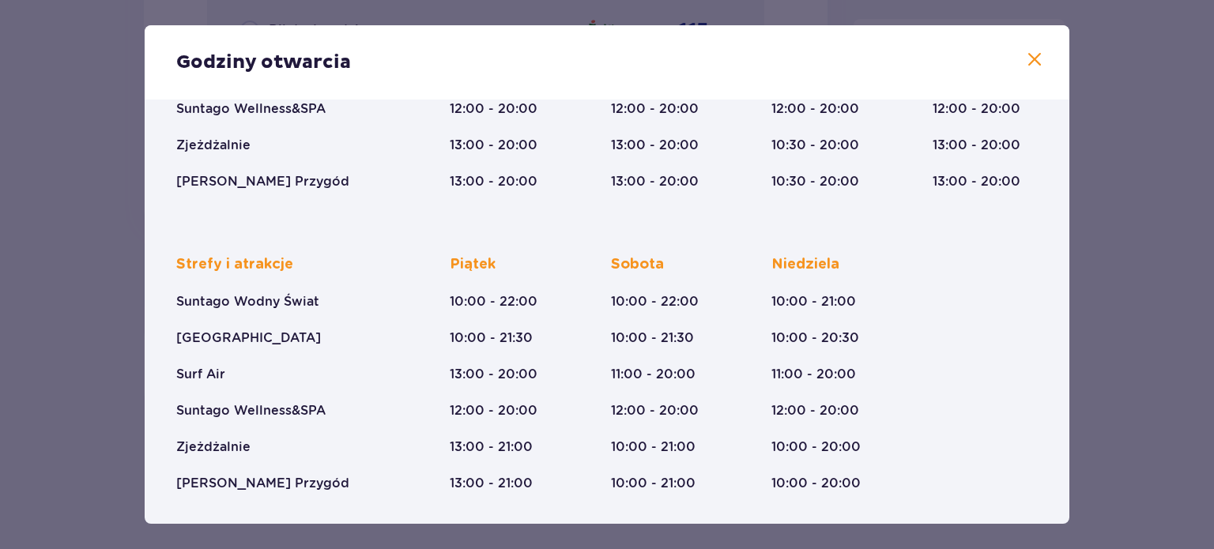
click at [1029, 59] on span at bounding box center [1034, 60] width 19 height 19
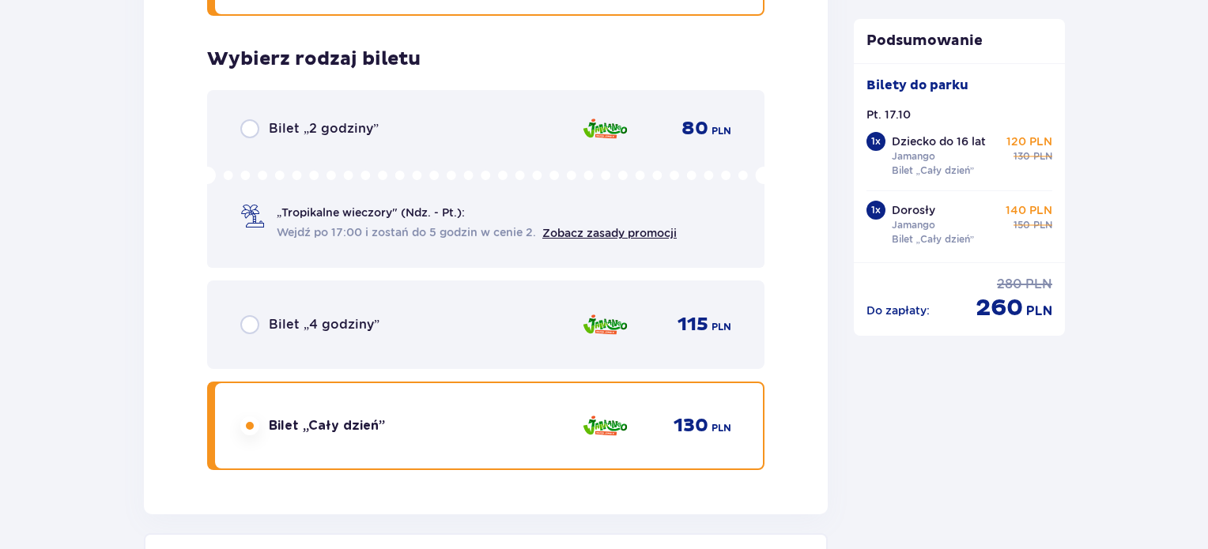
scroll to position [2653, 0]
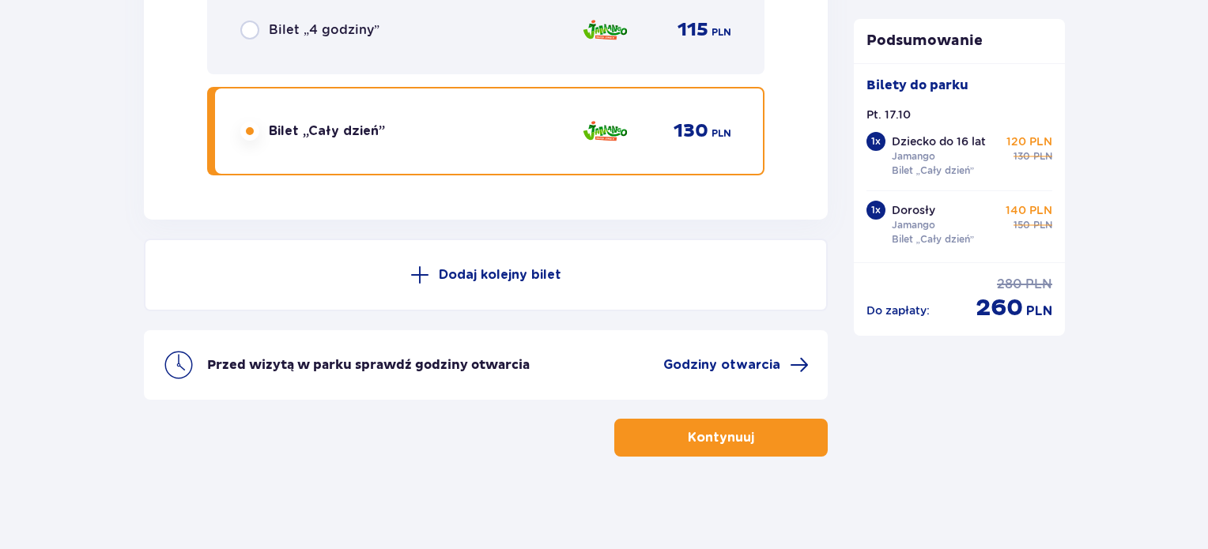
click at [737, 430] on p "Kontynuuj" at bounding box center [721, 437] width 66 height 17
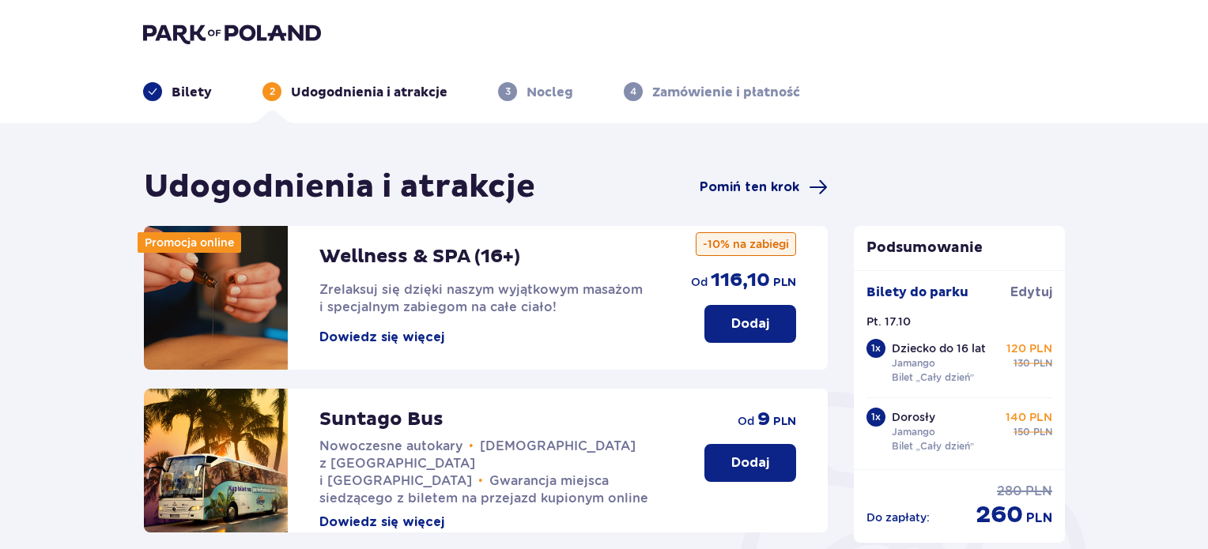
click at [746, 191] on span "Pomiń ten krok" at bounding box center [750, 187] width 100 height 17
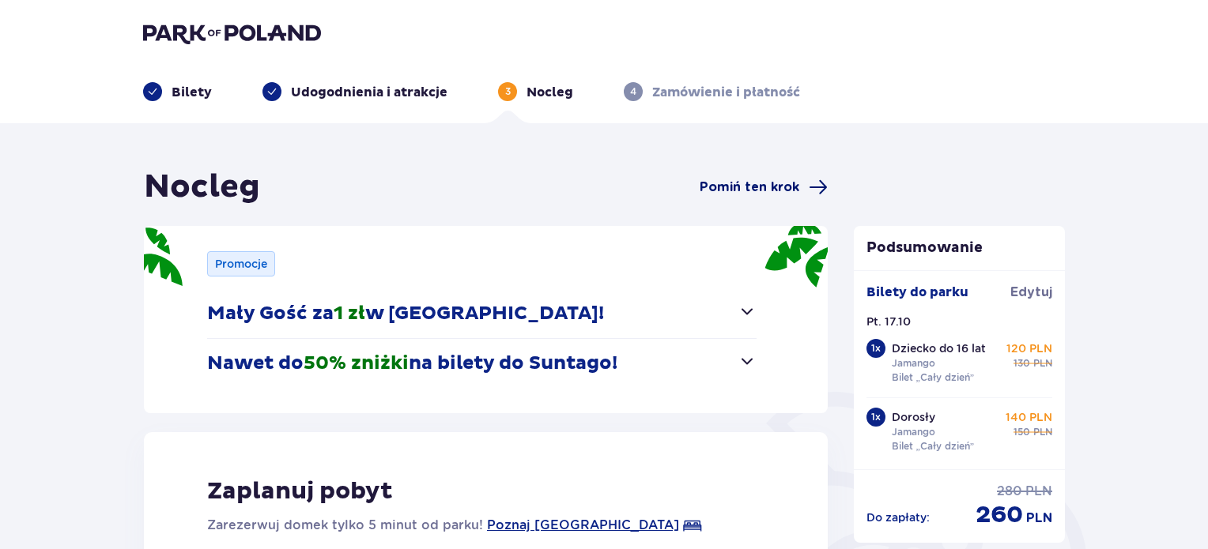
click at [735, 184] on span "Pomiń ten krok" at bounding box center [750, 187] width 100 height 17
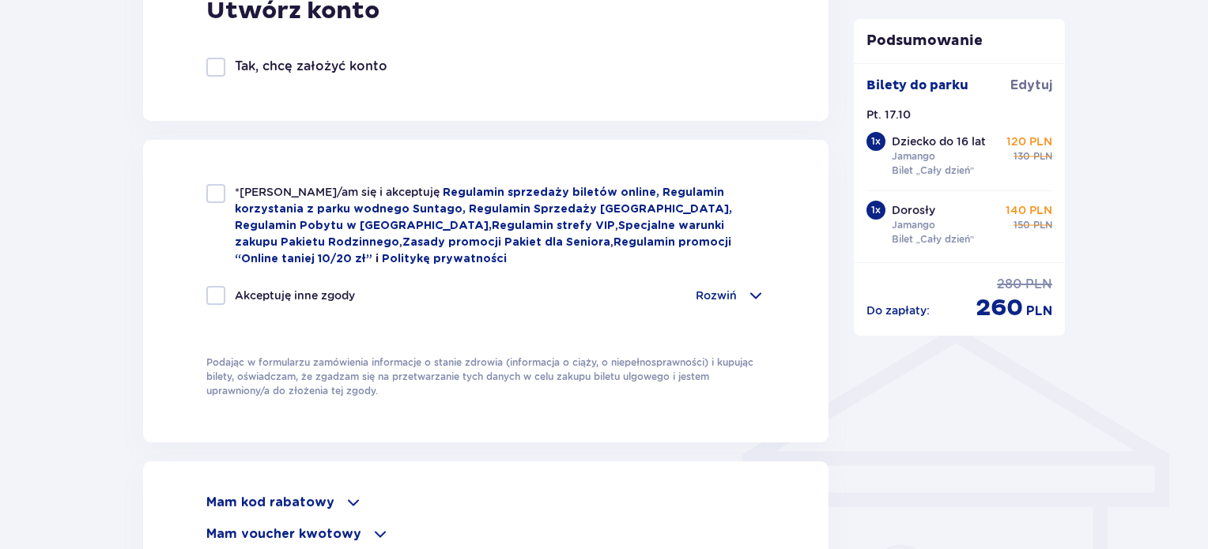
scroll to position [1028, 0]
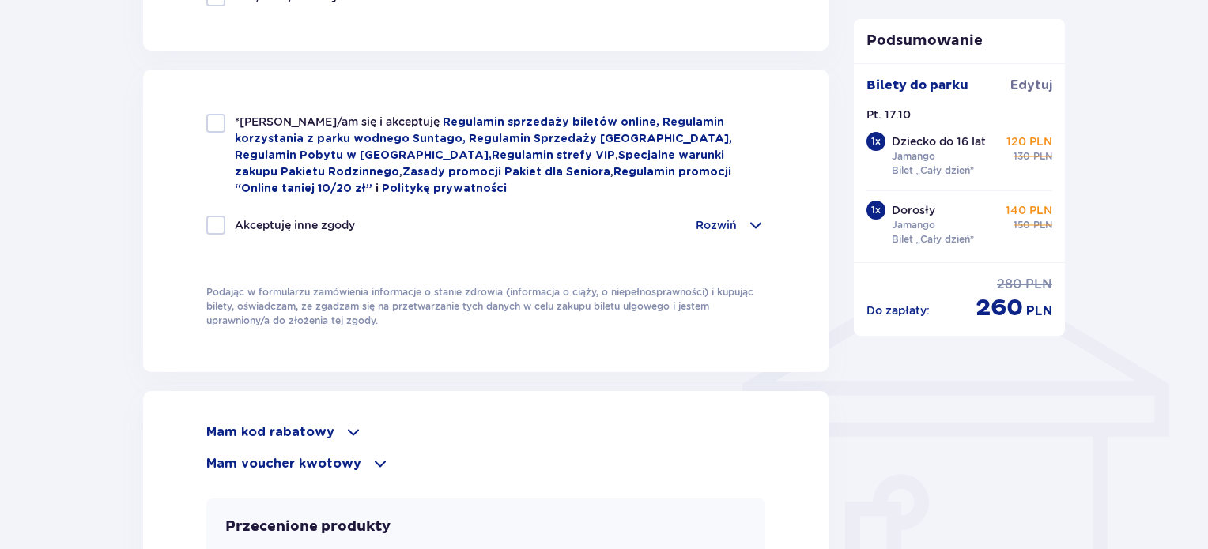
click at [314, 424] on p "Mam kod rabatowy" at bounding box center [270, 432] width 128 height 17
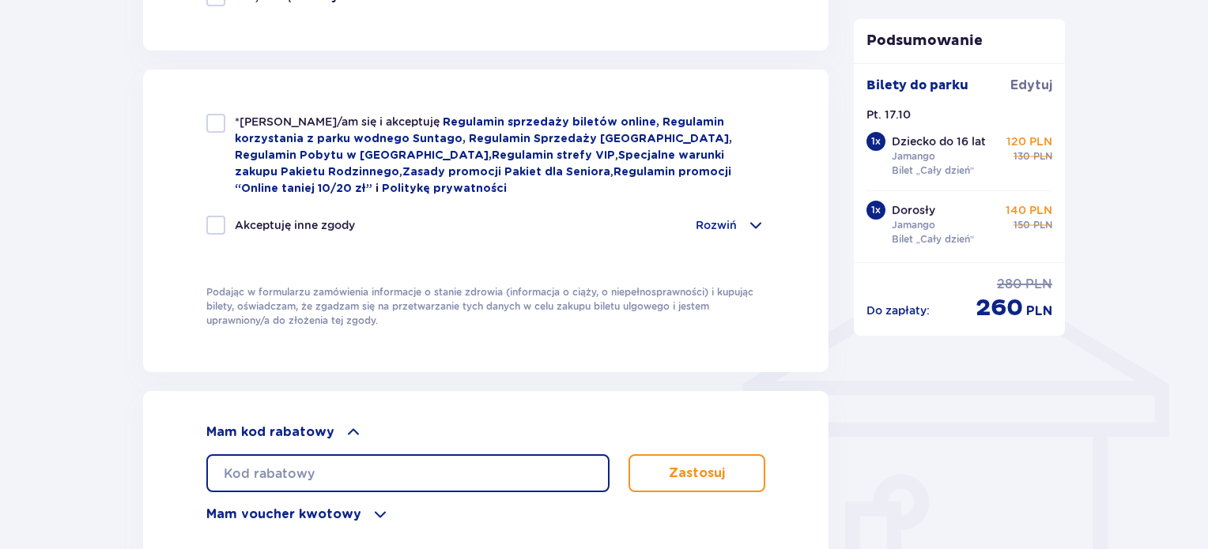
click at [304, 464] on input "text" at bounding box center [407, 474] width 403 height 38
paste input "LDDOWDDO482DEF"
type input "LDDOWDDO482DEF"
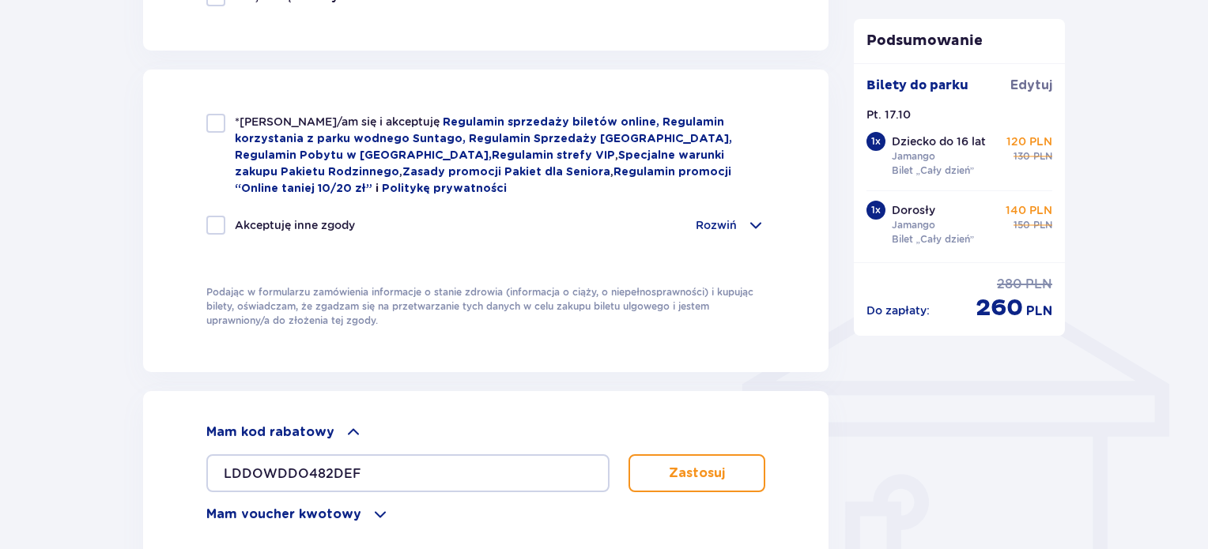
click at [711, 470] on p "Zastosuj" at bounding box center [697, 473] width 56 height 17
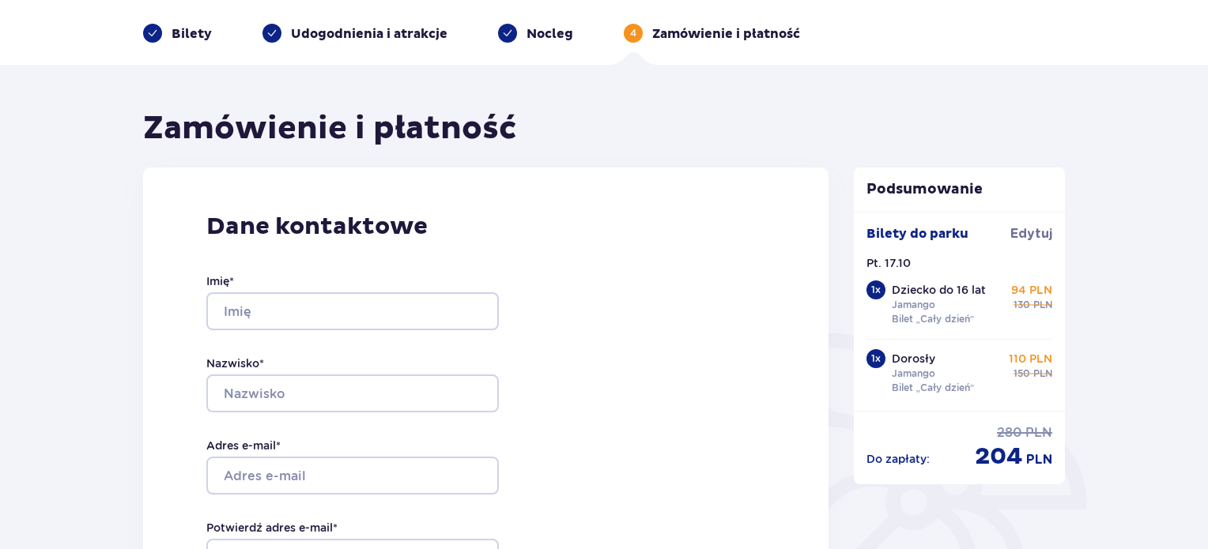
scroll to position [0, 0]
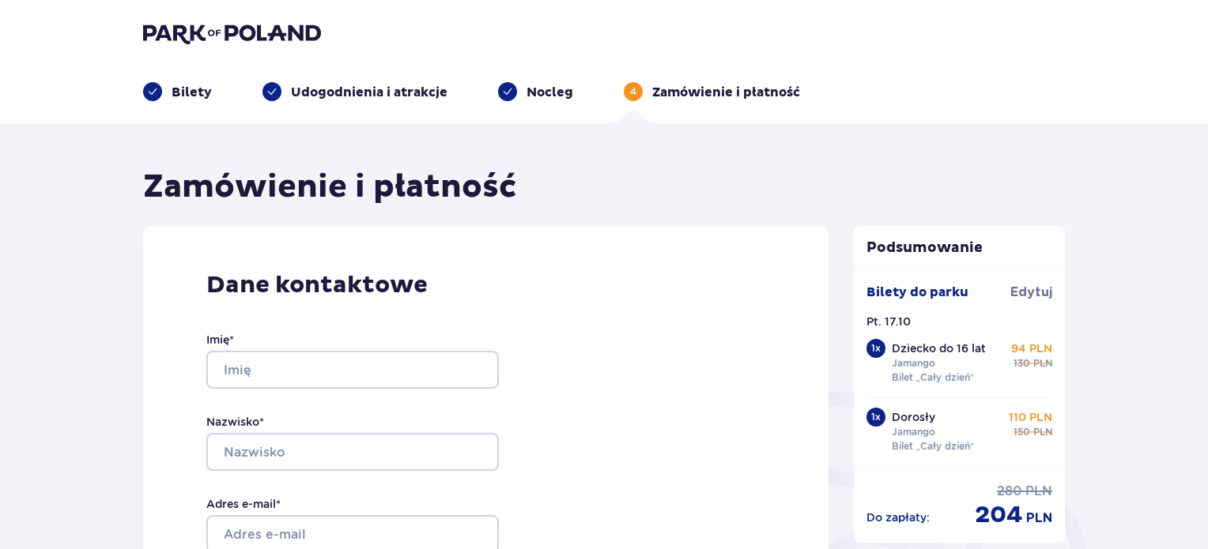
click at [183, 94] on p "Bilety" at bounding box center [192, 92] width 40 height 17
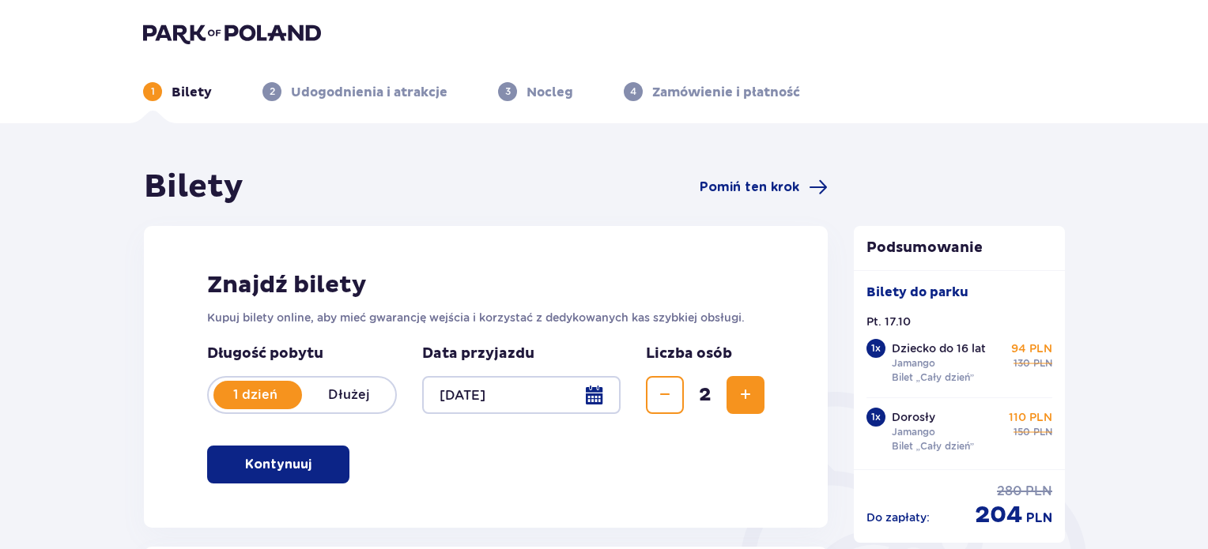
click at [594, 391] on div at bounding box center [521, 395] width 198 height 38
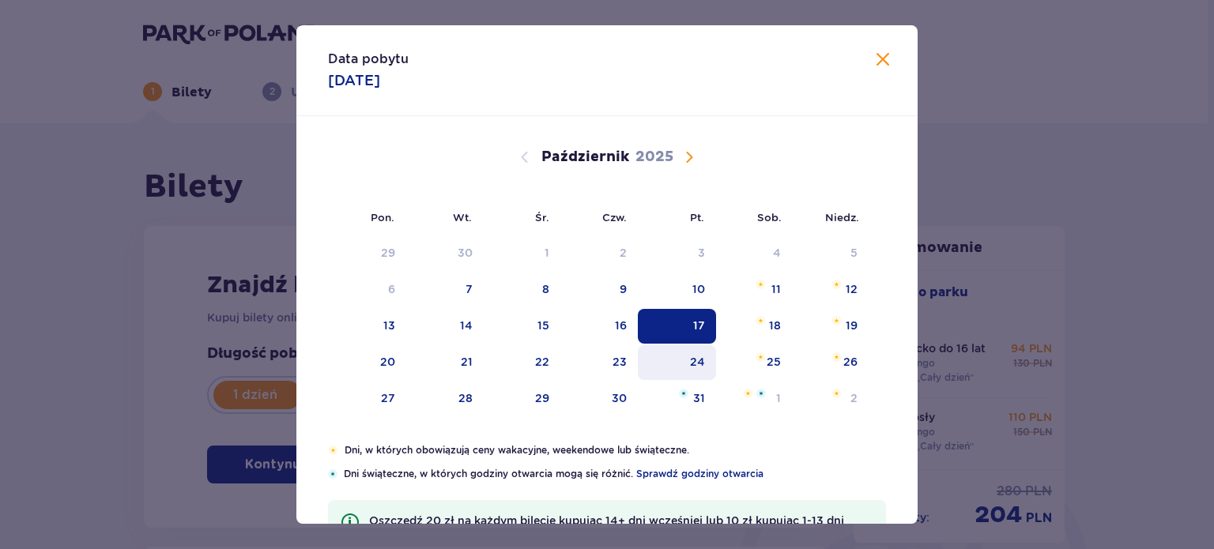
click at [694, 359] on div "24" at bounding box center [697, 362] width 15 height 16
type input "24.10.25"
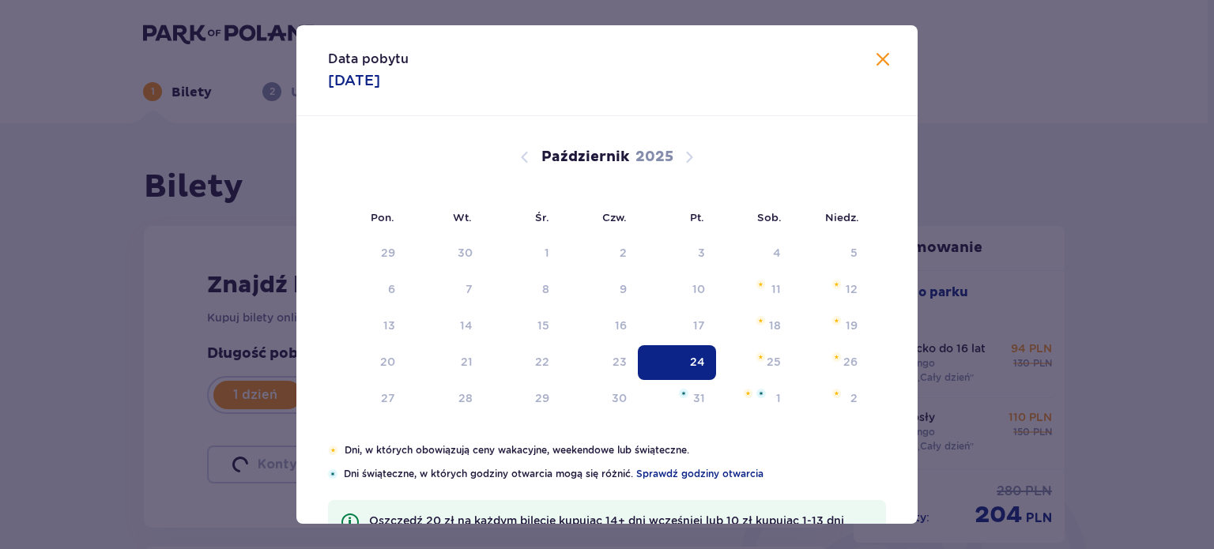
click at [693, 359] on div "24" at bounding box center [697, 362] width 15 height 16
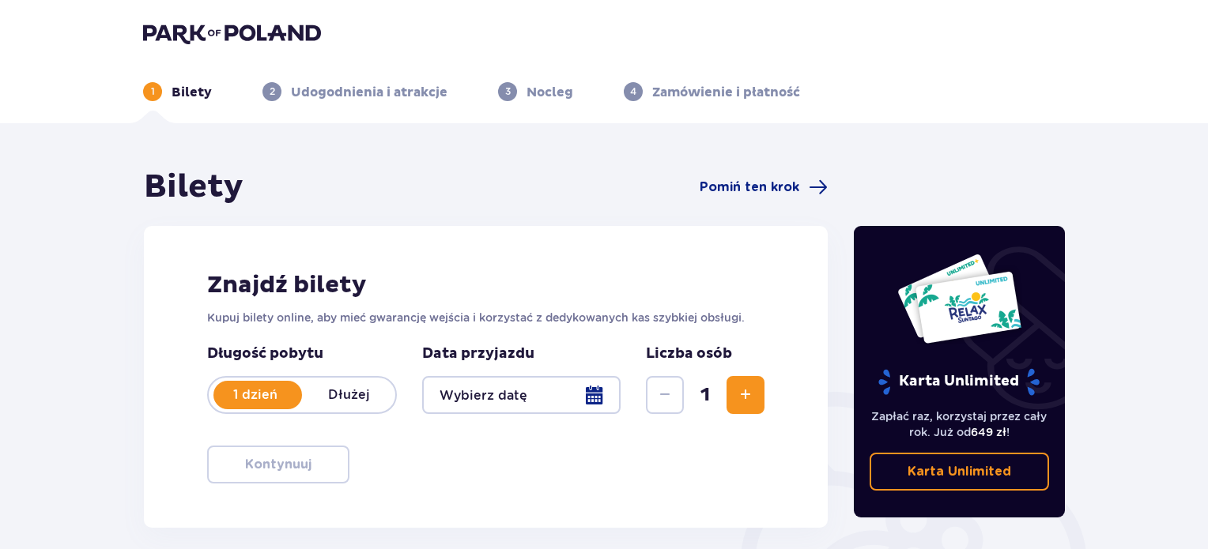
click at [591, 391] on div at bounding box center [521, 395] width 198 height 38
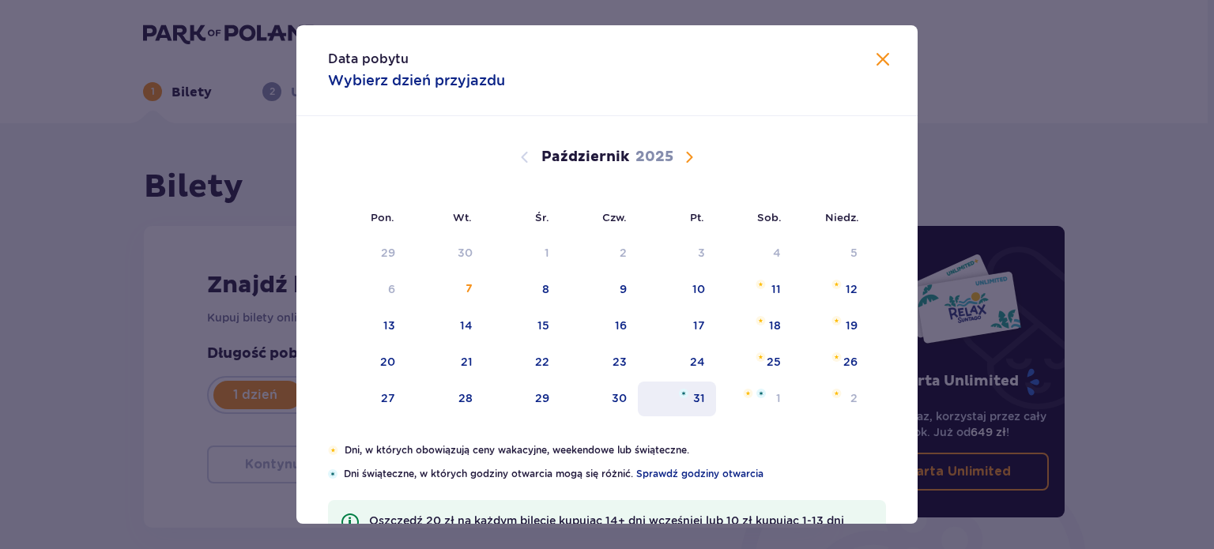
click at [686, 359] on div "24" at bounding box center [677, 363] width 78 height 35
type input "24.10.25"
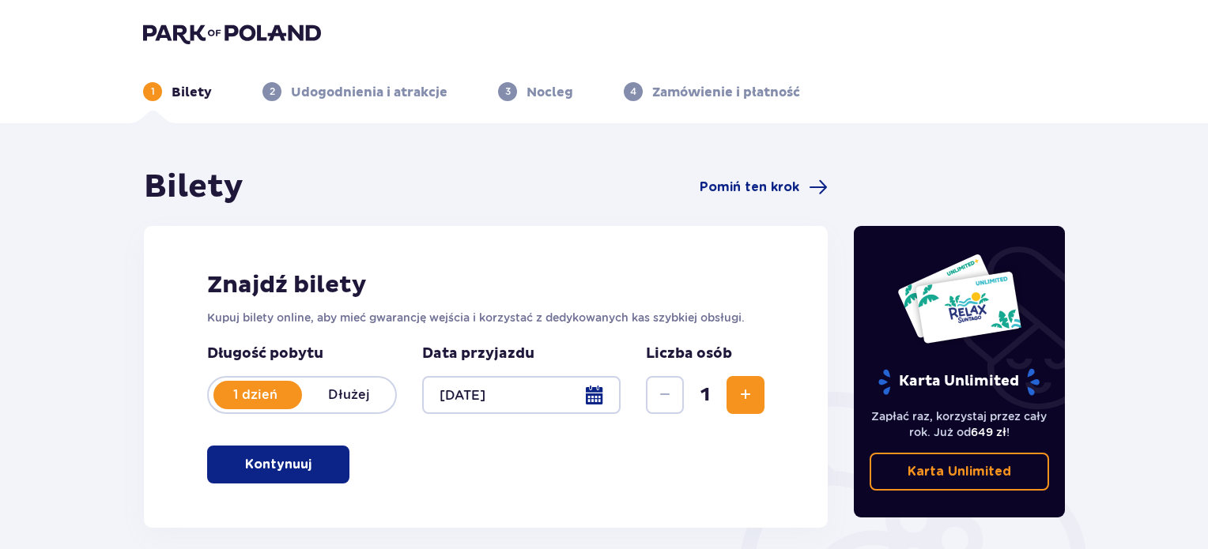
click at [736, 394] on span "Zwiększ" at bounding box center [745, 395] width 19 height 19
click at [316, 459] on span "button" at bounding box center [314, 464] width 19 height 19
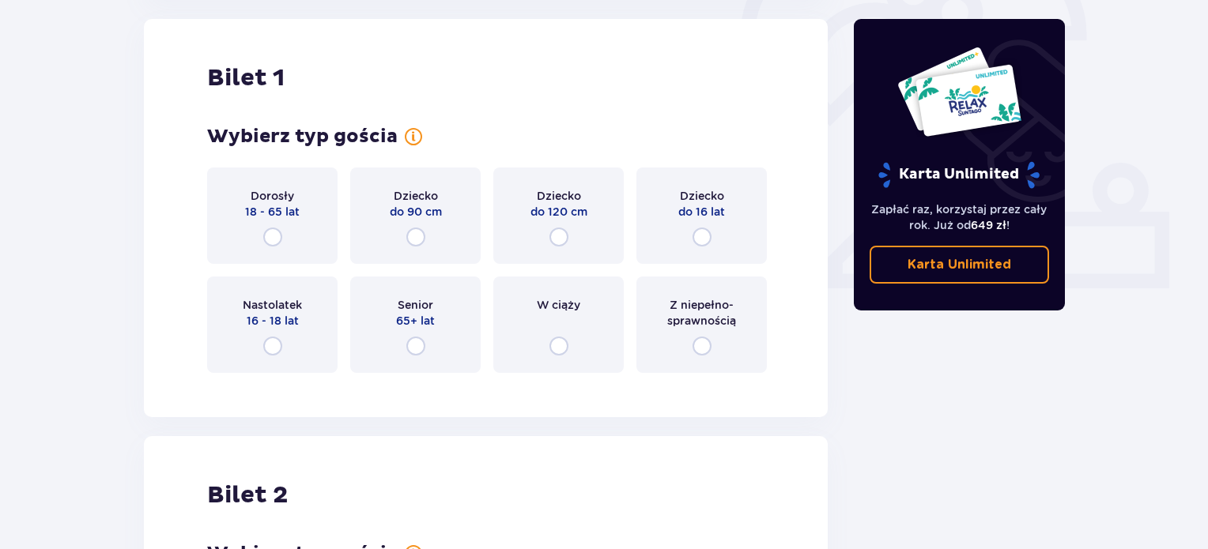
click at [275, 240] on input "radio" at bounding box center [272, 237] width 19 height 19
radio input "true"
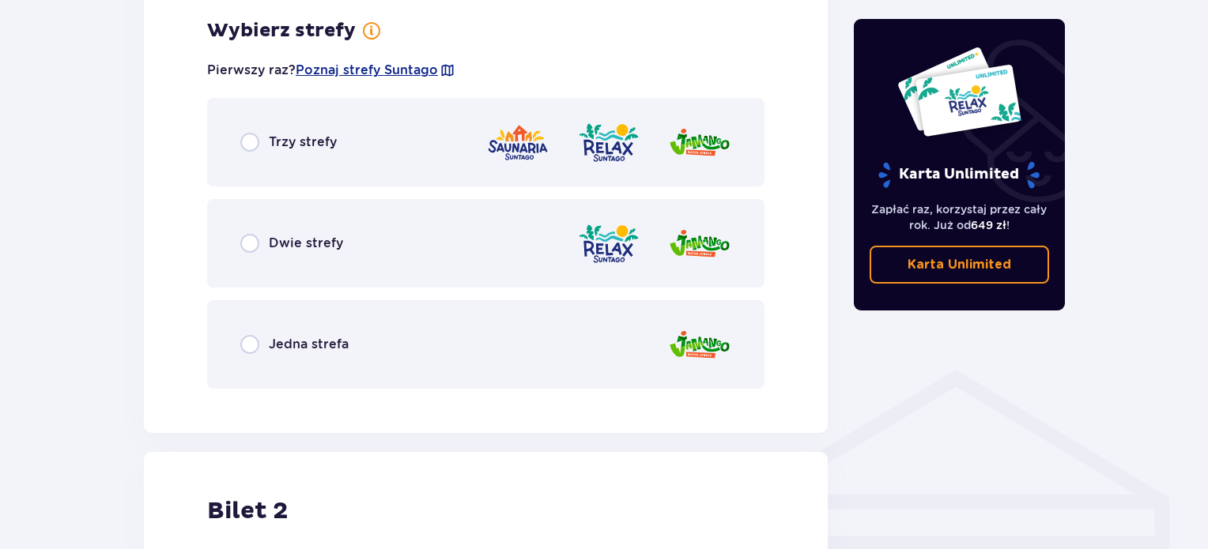
click at [256, 338] on input "radio" at bounding box center [249, 344] width 19 height 19
radio input "true"
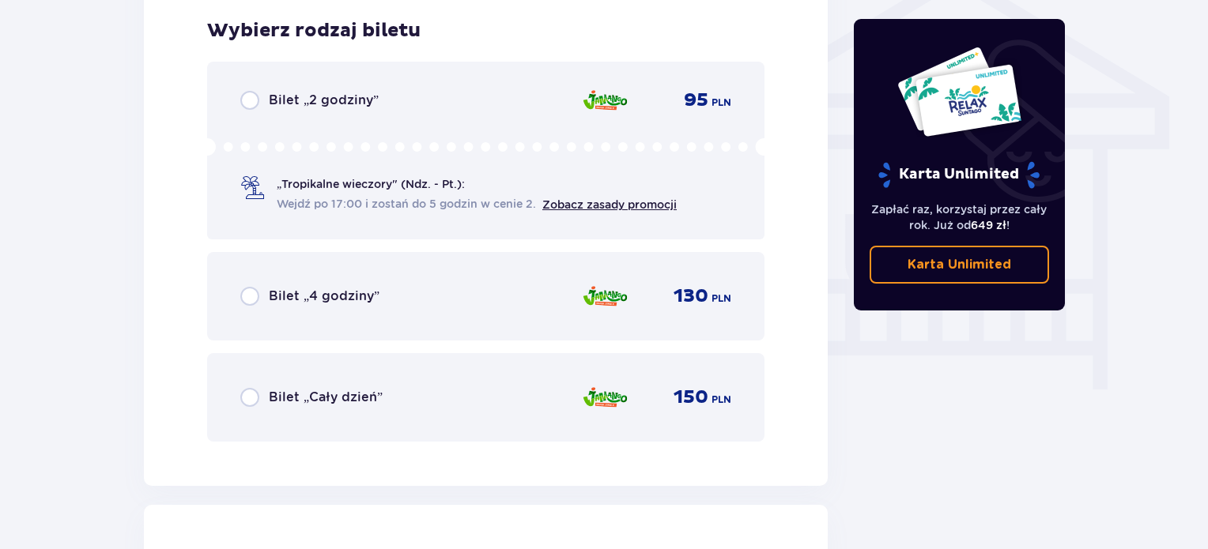
click at [255, 389] on input "radio" at bounding box center [249, 397] width 19 height 19
radio input "true"
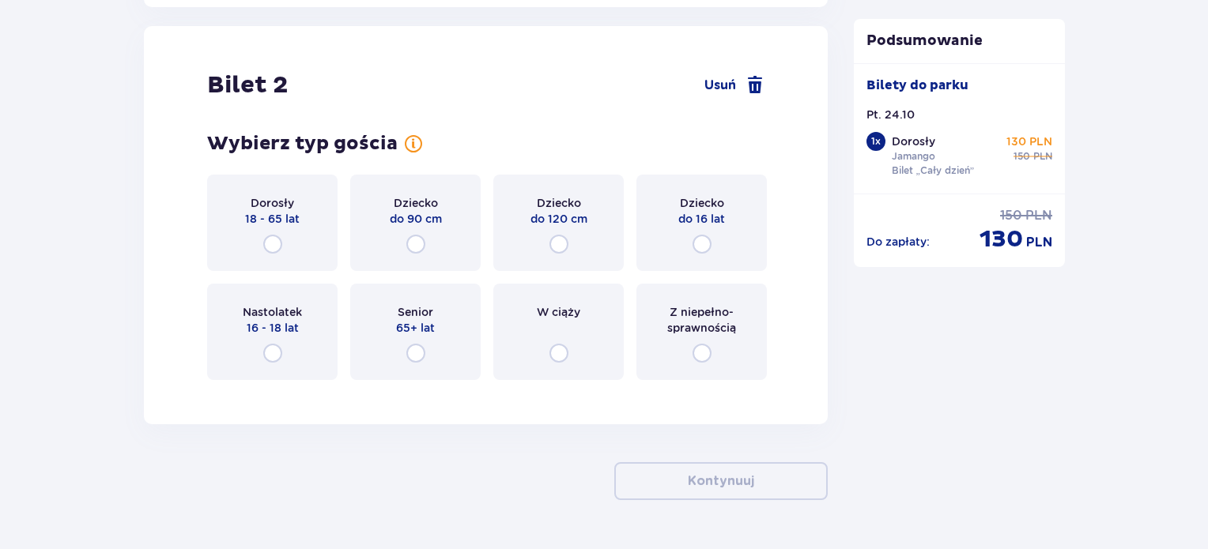
scroll to position [1801, 0]
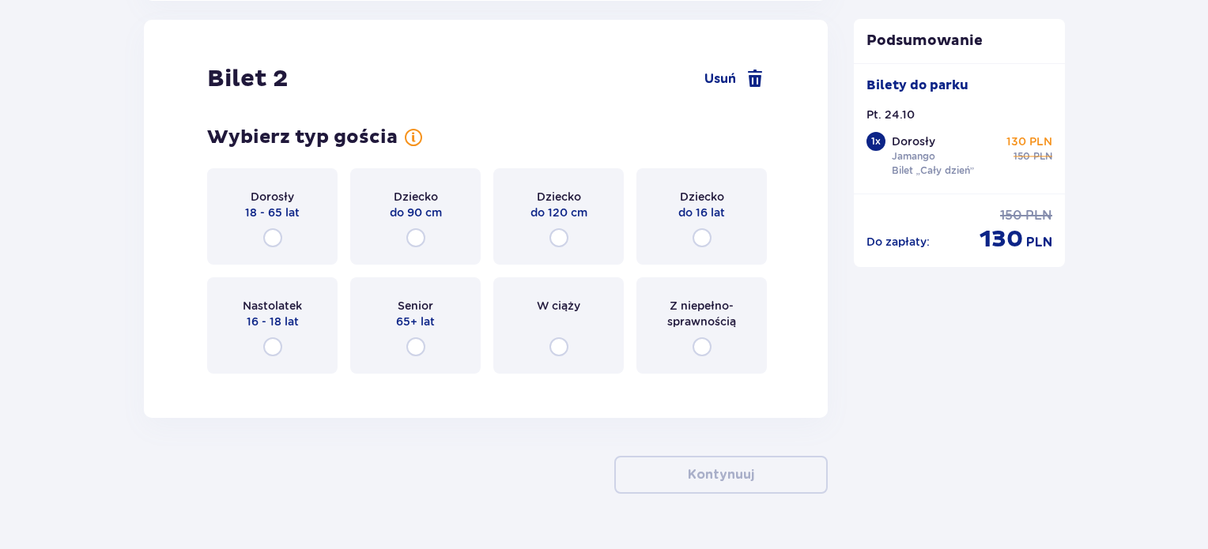
click at [700, 236] on input "radio" at bounding box center [702, 237] width 19 height 19
radio input "true"
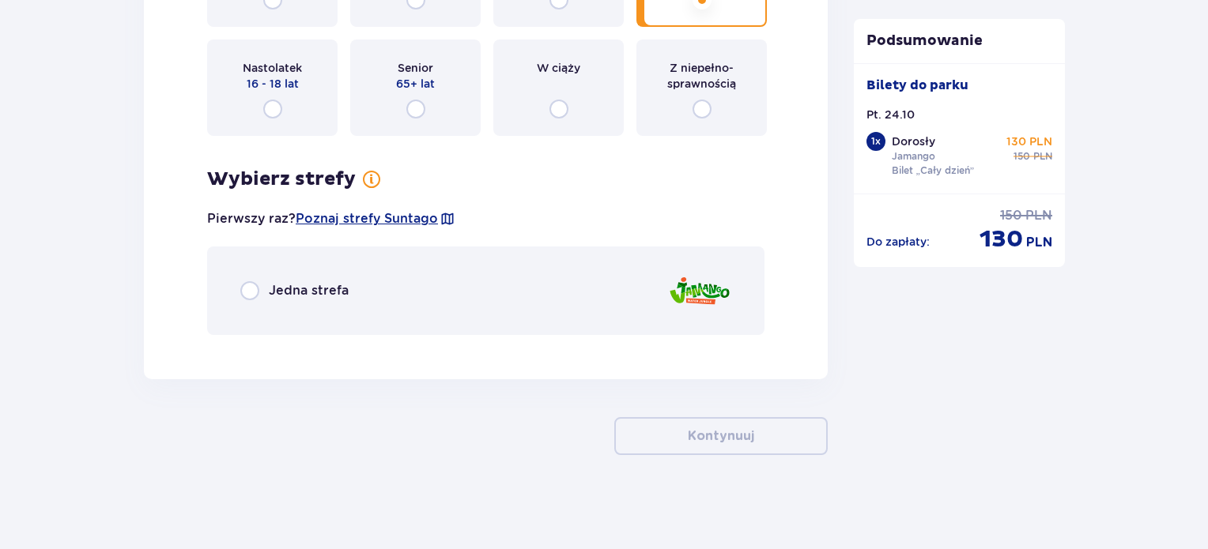
click at [292, 288] on span "Jedna strefa" at bounding box center [309, 290] width 80 height 17
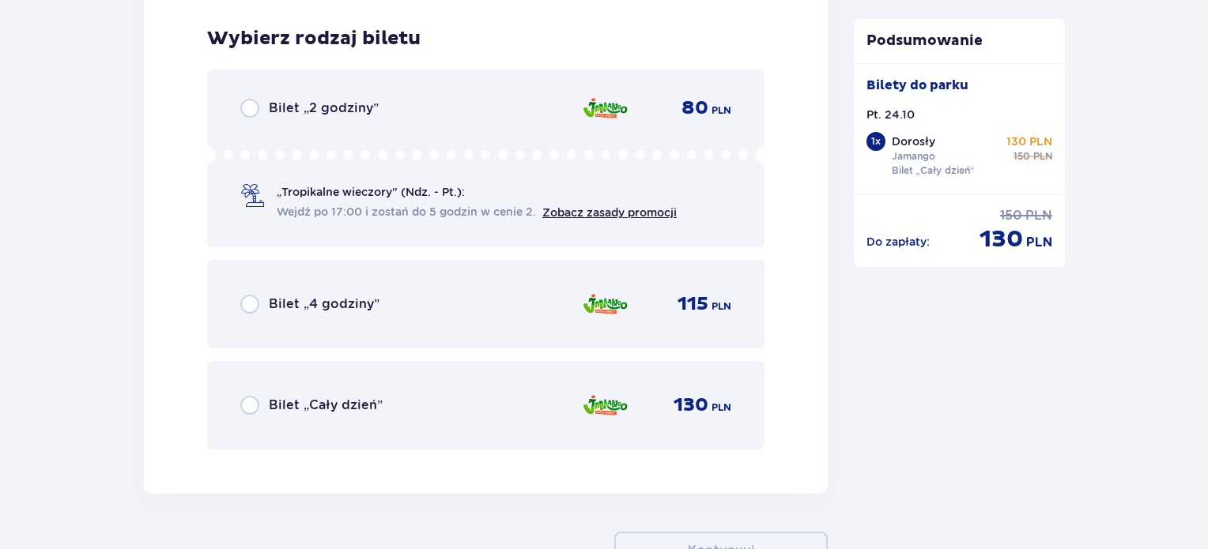
scroll to position [2386, 0]
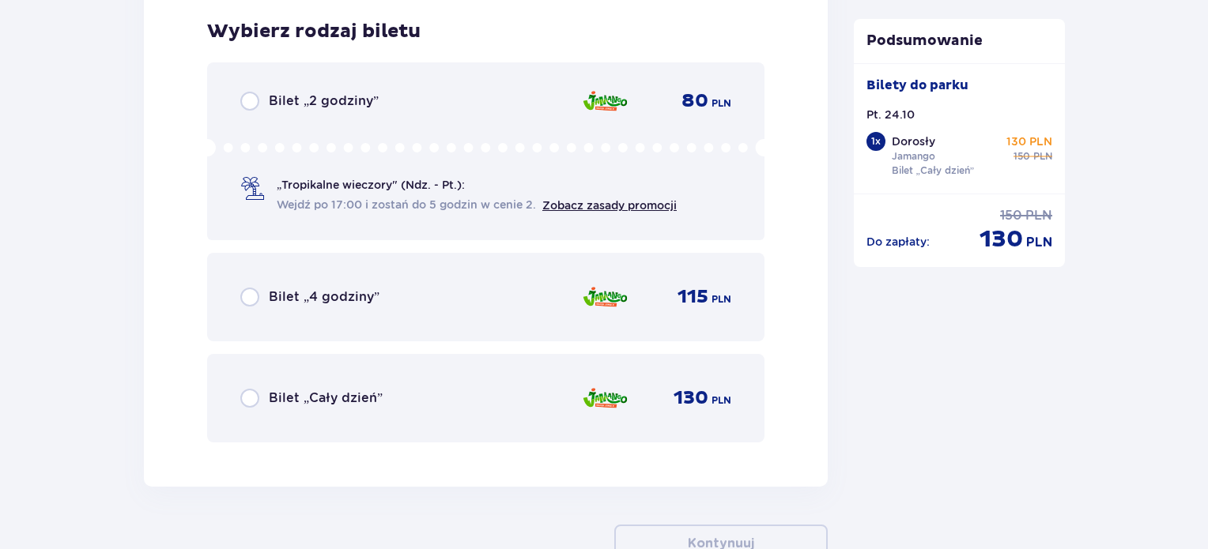
click at [248, 397] on input "radio" at bounding box center [249, 398] width 19 height 19
radio input "true"
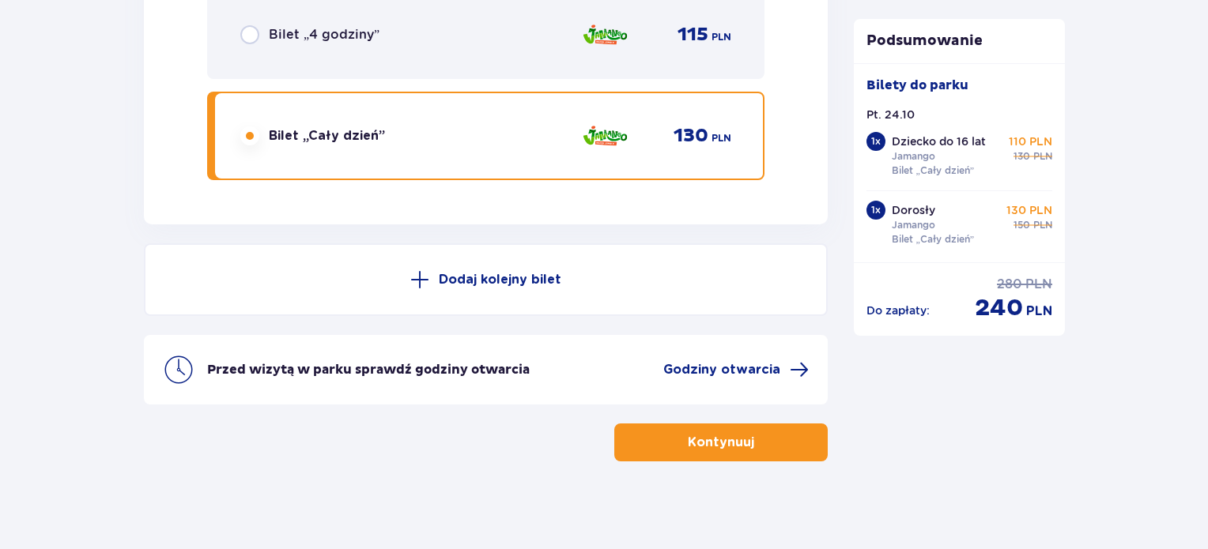
scroll to position [2653, 0]
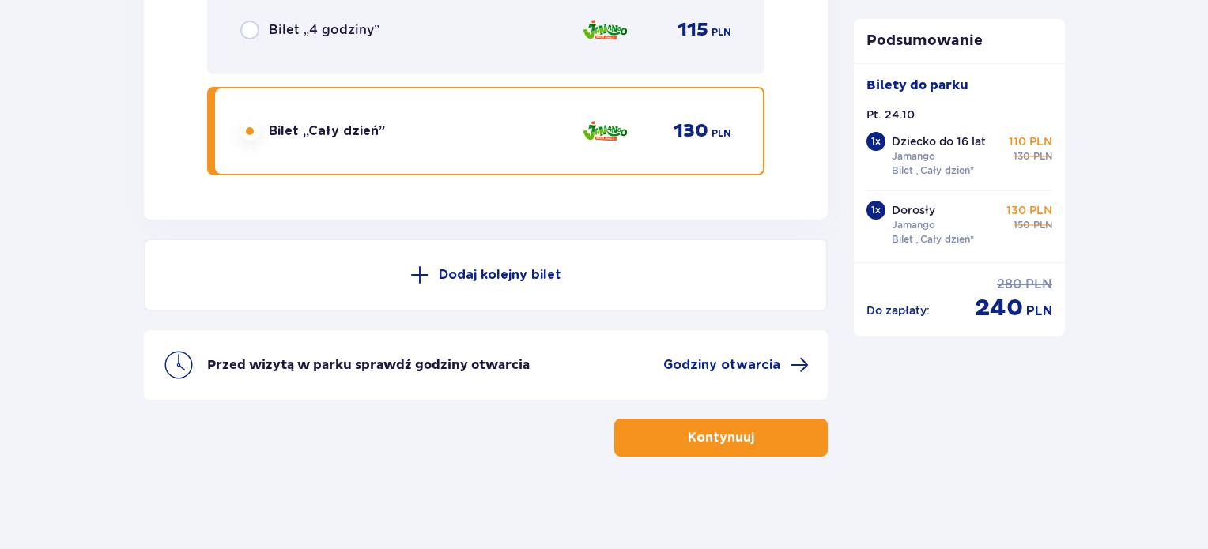
click at [725, 431] on p "Kontynuuj" at bounding box center [721, 437] width 66 height 17
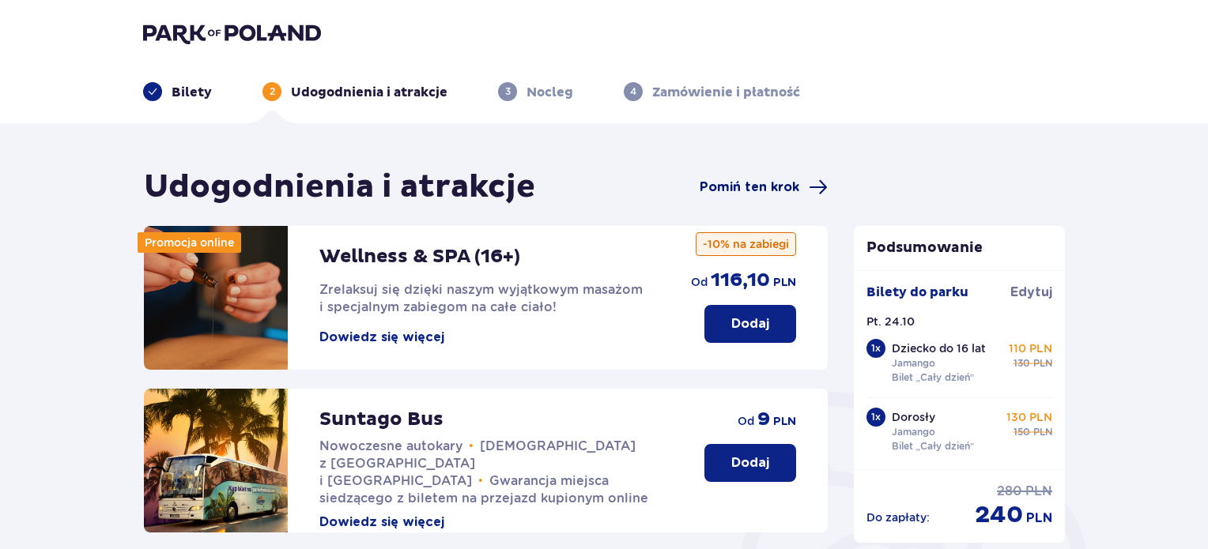
click at [746, 181] on span "Pomiń ten krok" at bounding box center [750, 187] width 100 height 17
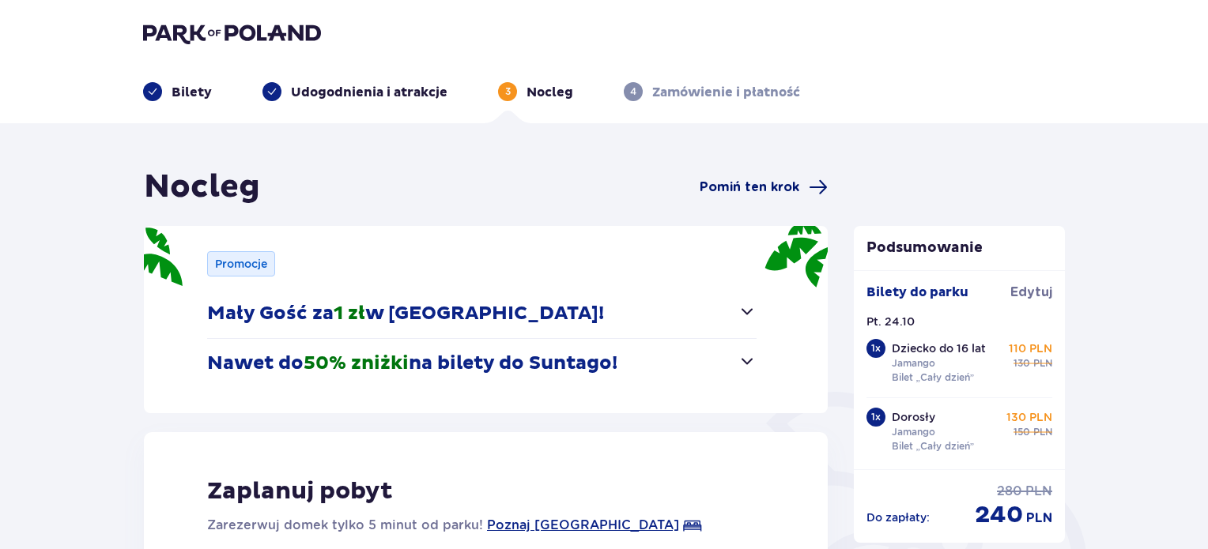
click at [746, 183] on span "Pomiń ten krok" at bounding box center [750, 187] width 100 height 17
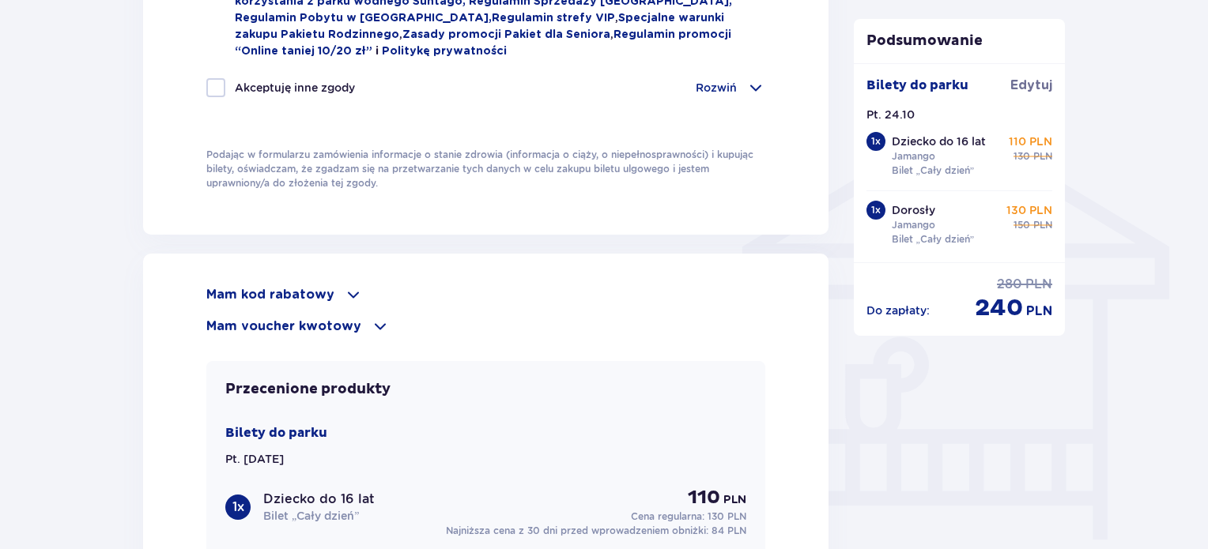
scroll to position [1154, 0]
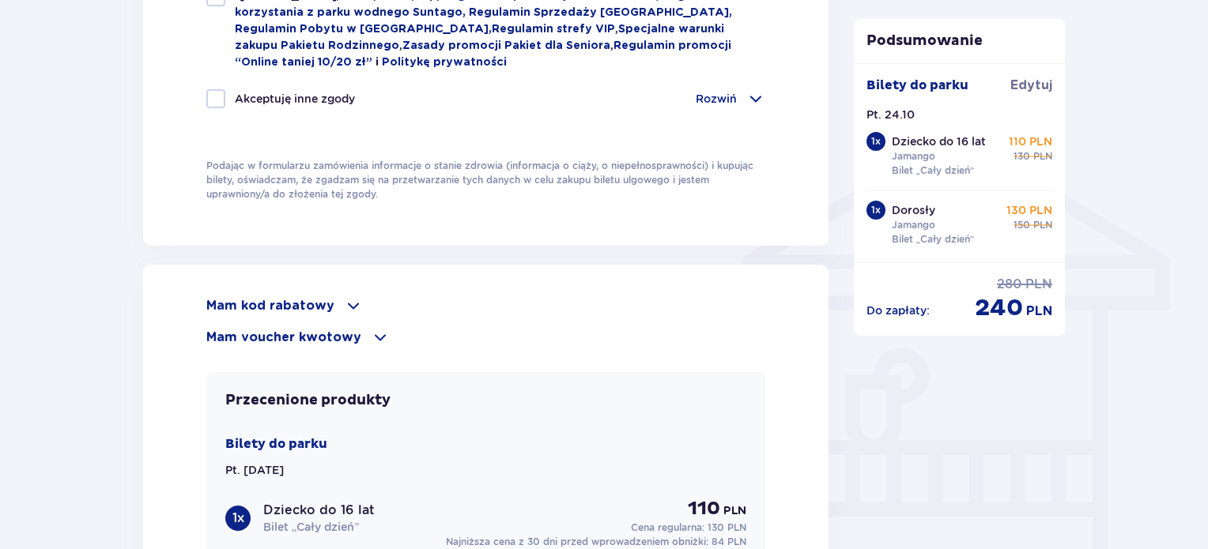
click at [351, 303] on span at bounding box center [353, 305] width 19 height 19
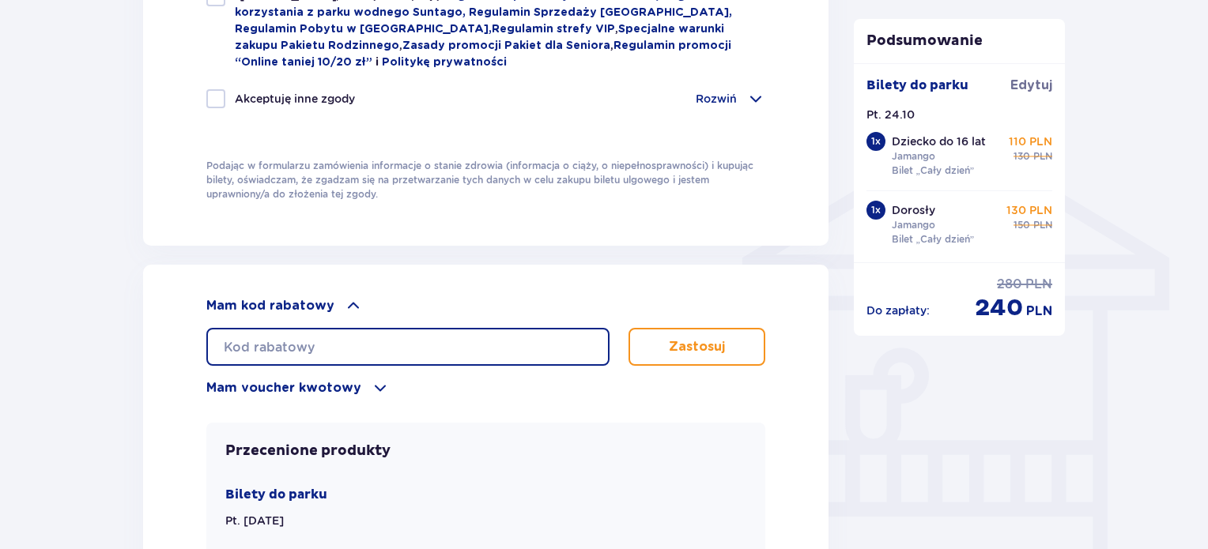
click at [337, 340] on input "text" at bounding box center [407, 347] width 403 height 38
paste input "LDDOWDDO482DEF"
type input "LDDOWDDO482DEF"
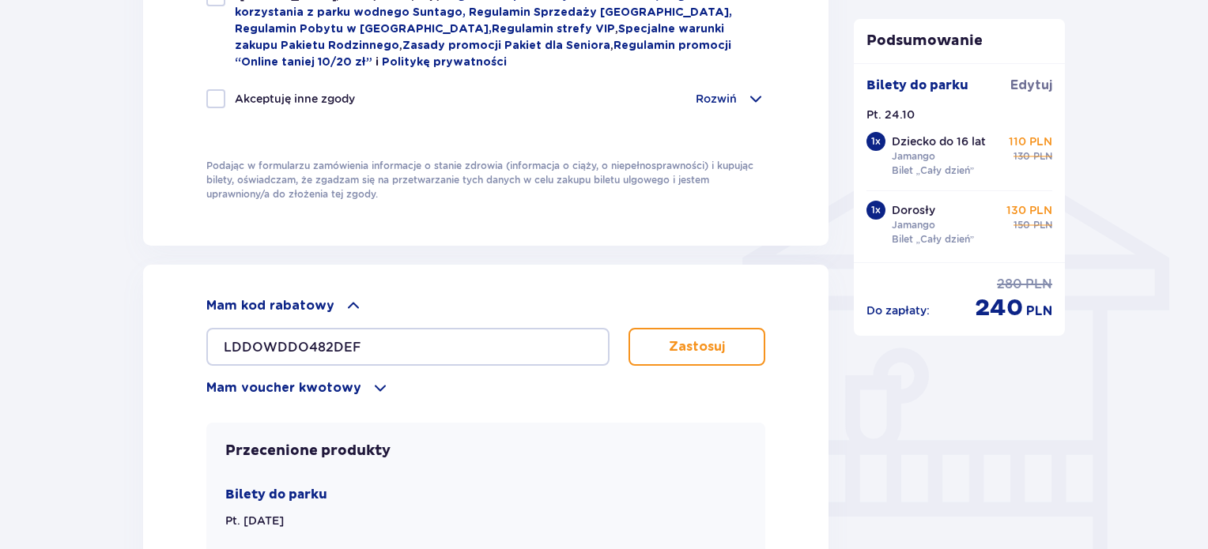
click at [680, 331] on button "Zastosuj" at bounding box center [697, 347] width 137 height 38
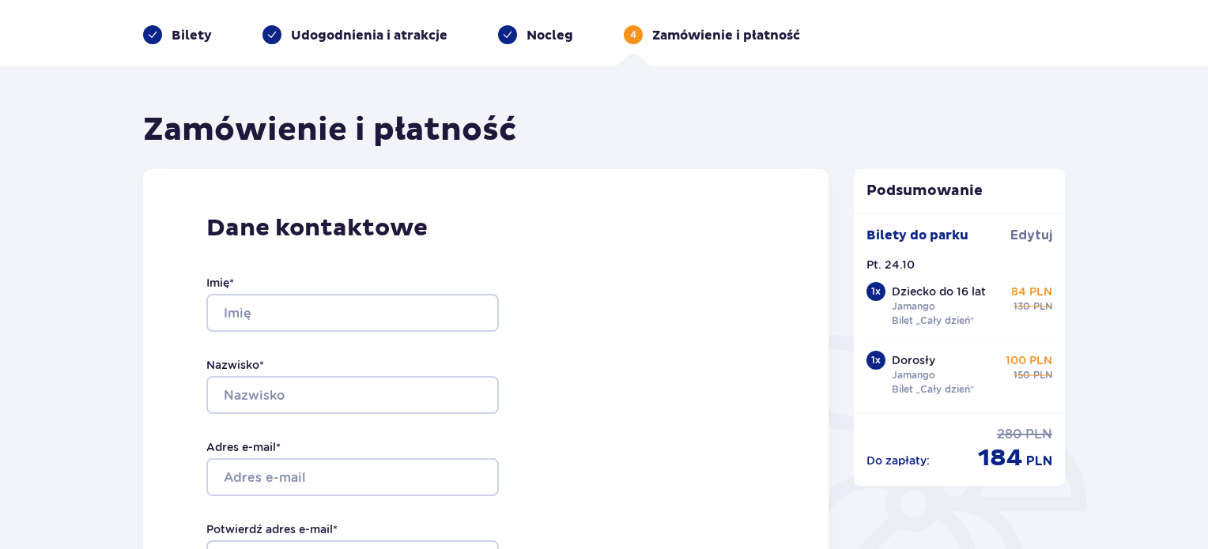
scroll to position [0, 0]
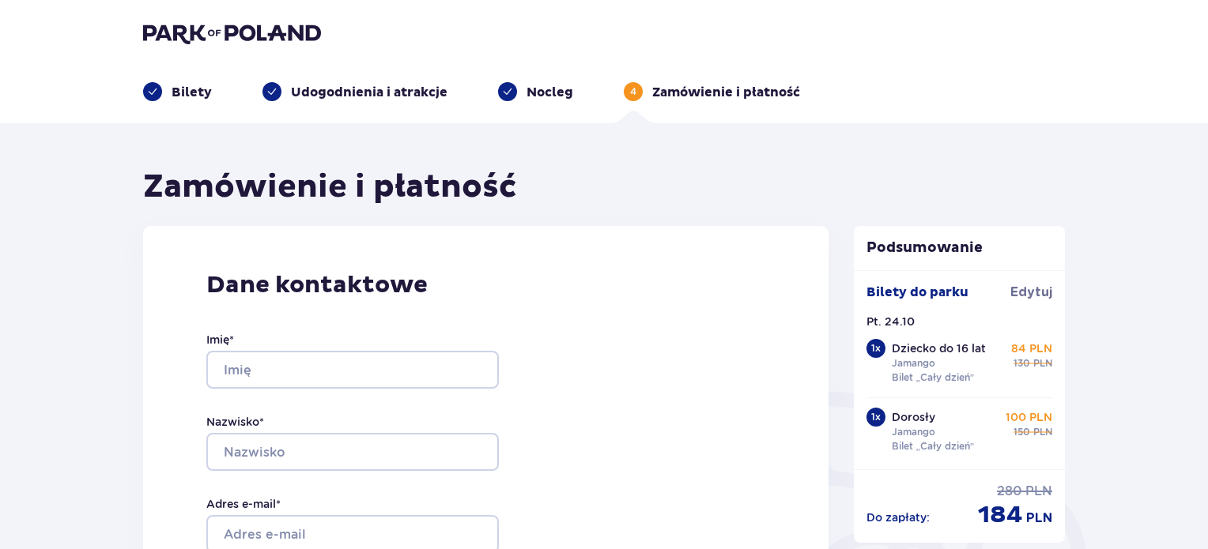
click at [184, 93] on p "Bilety" at bounding box center [192, 92] width 40 height 17
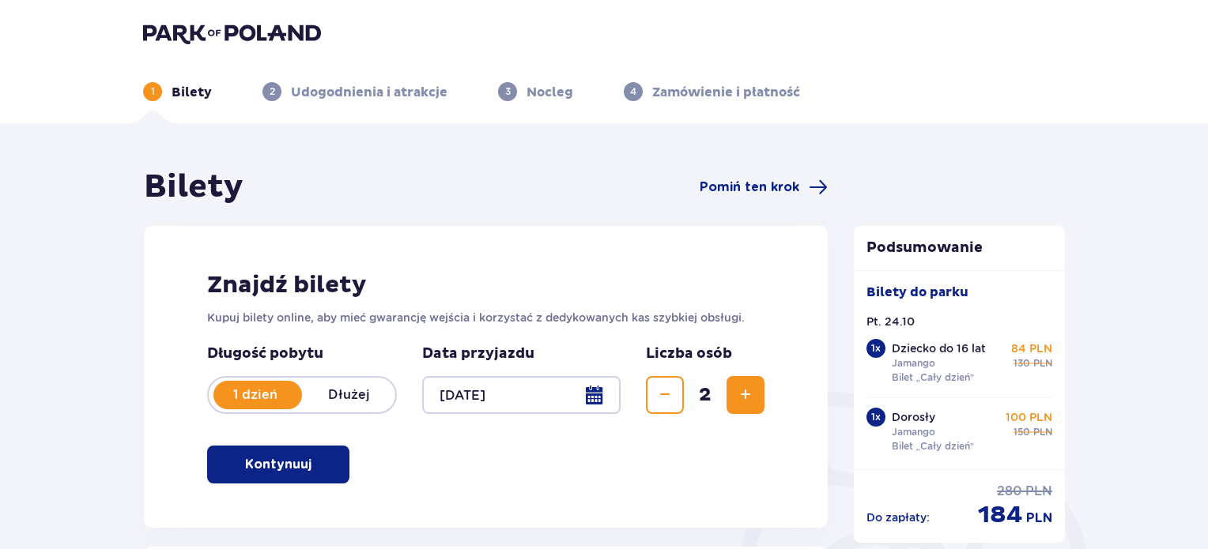
click at [595, 398] on div at bounding box center [521, 395] width 198 height 38
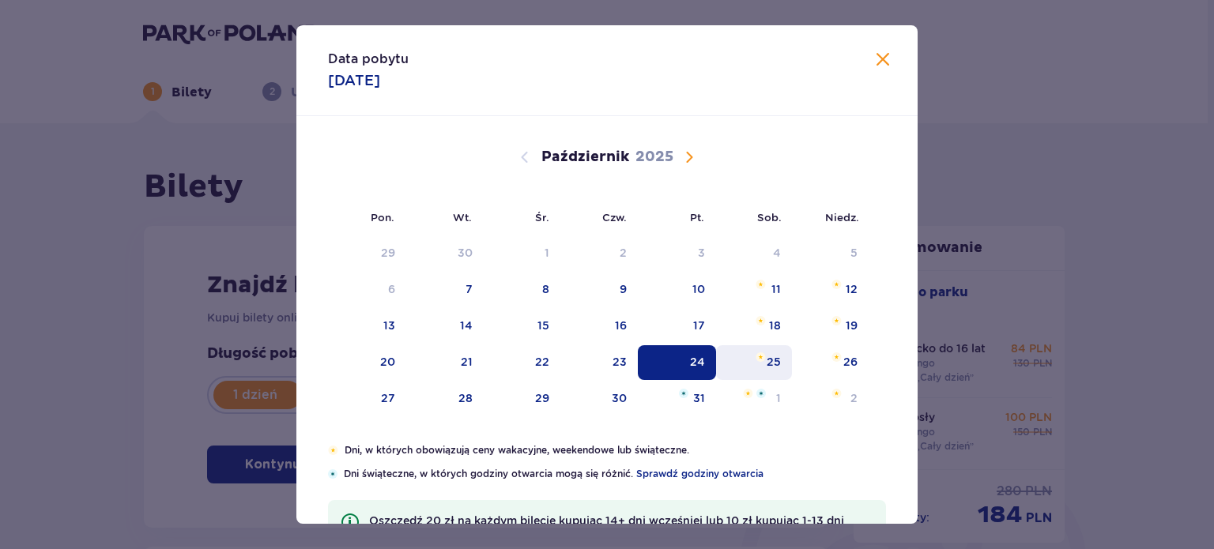
click at [761, 363] on div "25" at bounding box center [754, 363] width 77 height 35
type input "25.10.25"
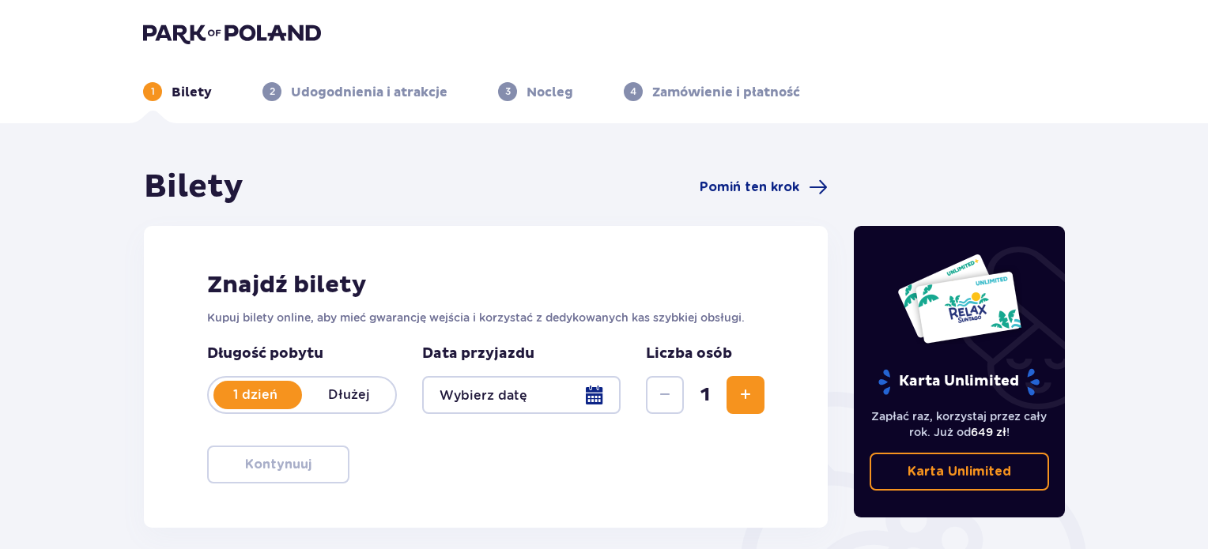
click at [582, 395] on div at bounding box center [521, 395] width 198 height 38
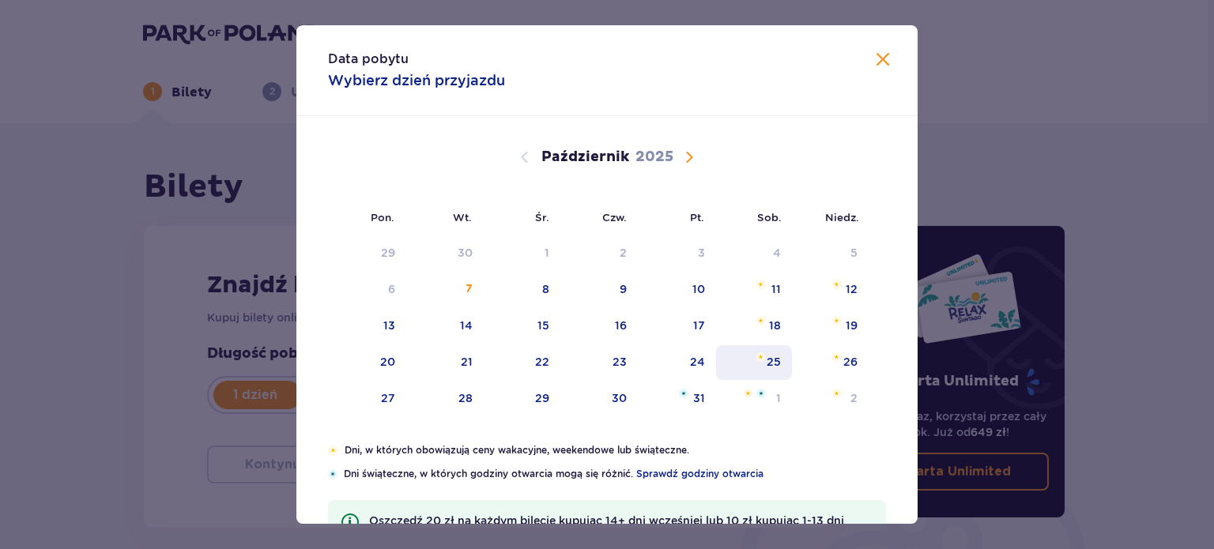
click at [767, 365] on div "25" at bounding box center [774, 362] width 14 height 16
type input "25.10.25"
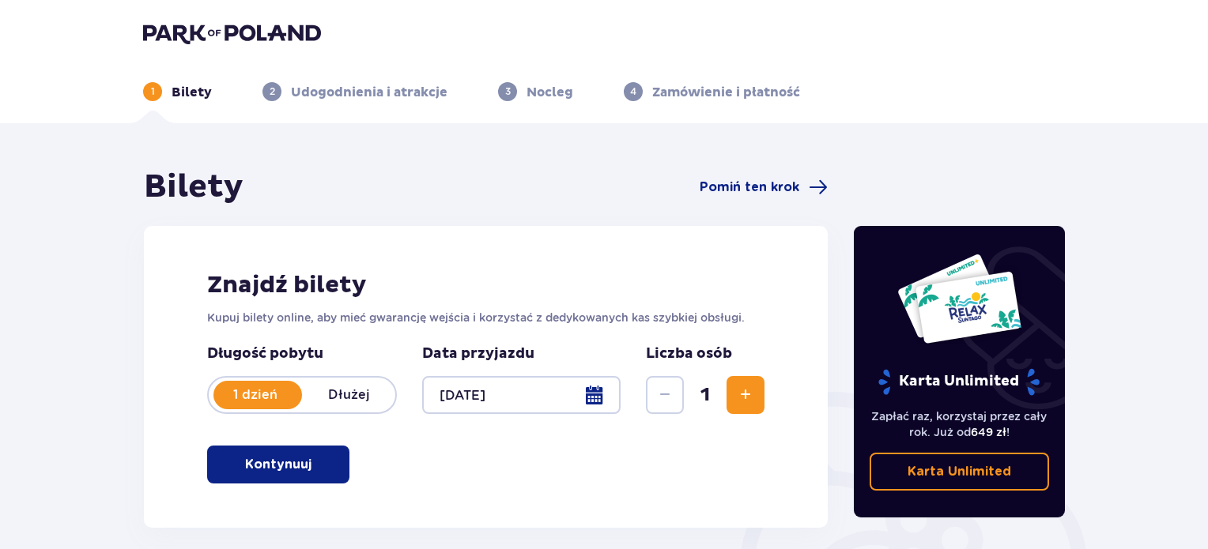
click at [742, 391] on span "Zwiększ" at bounding box center [745, 395] width 19 height 19
click at [313, 468] on span "button" at bounding box center [314, 464] width 19 height 19
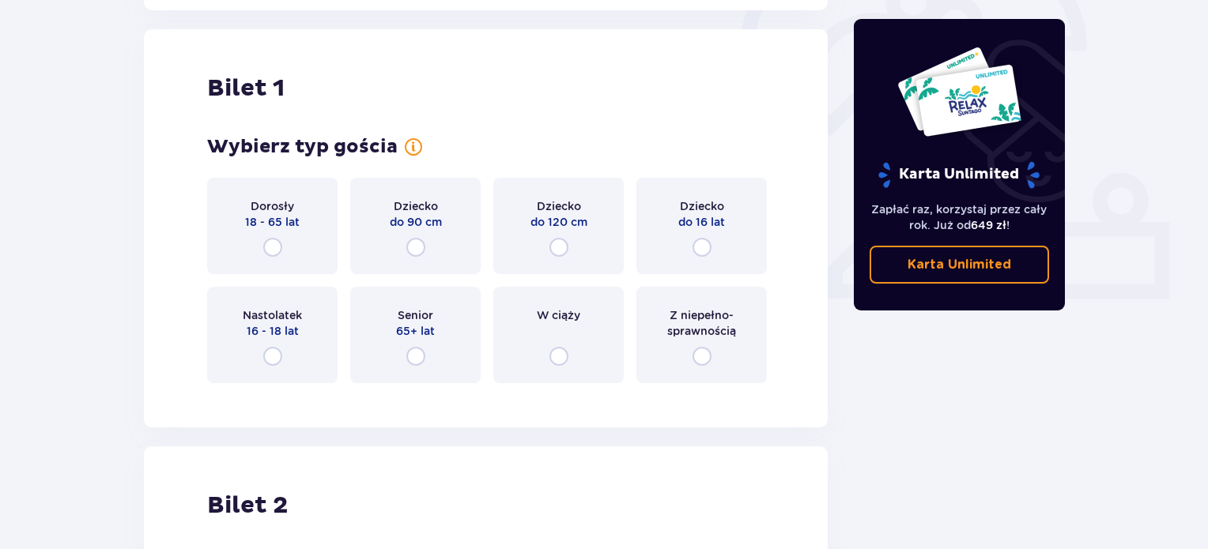
scroll to position [528, 0]
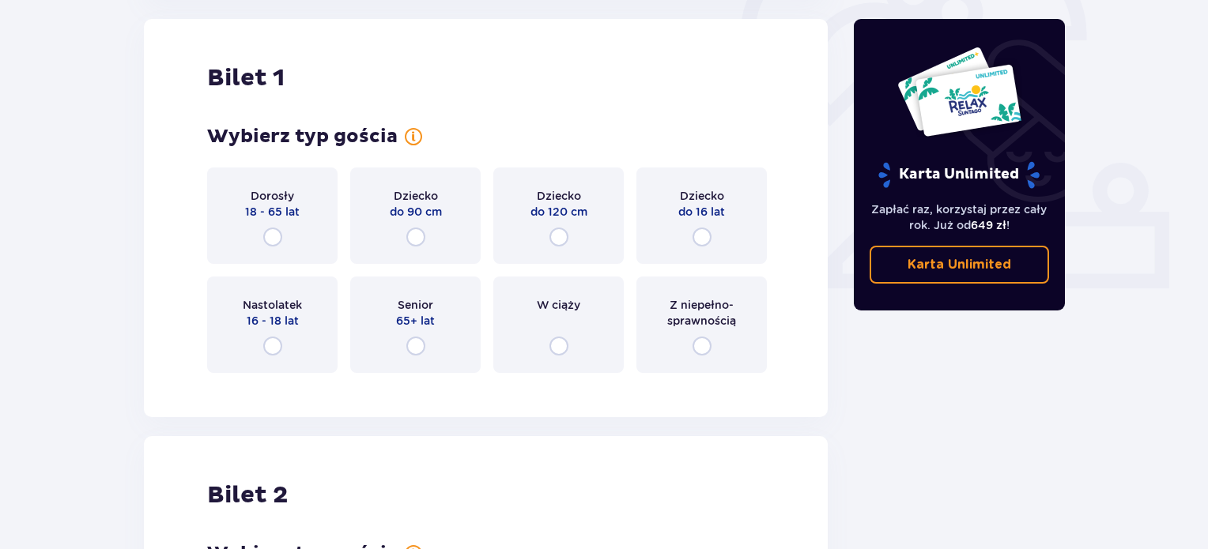
click at [274, 232] on input "radio" at bounding box center [272, 237] width 19 height 19
radio input "true"
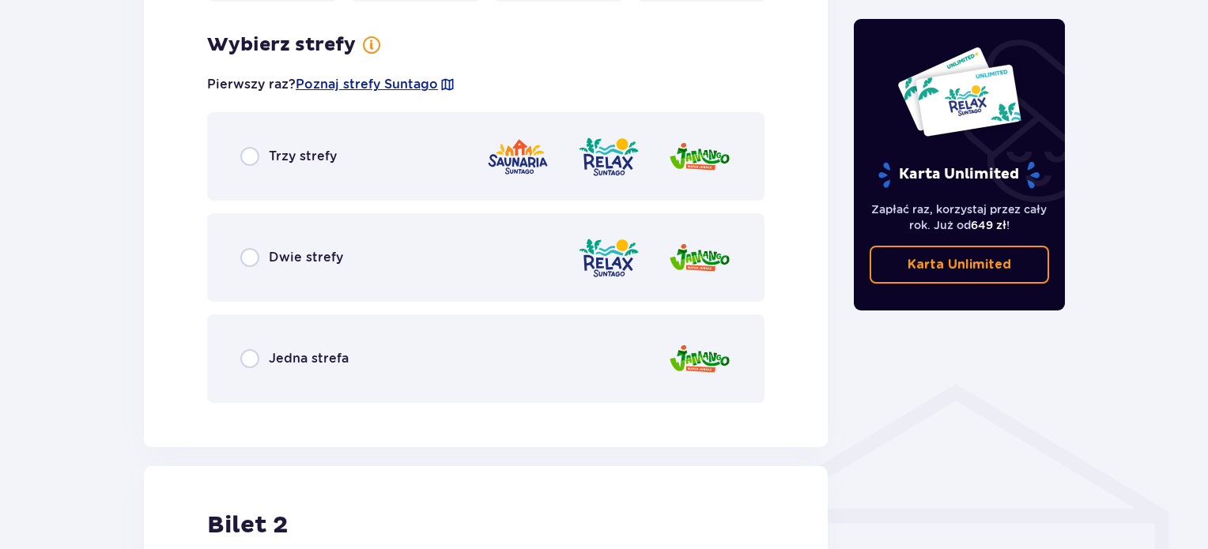
scroll to position [914, 0]
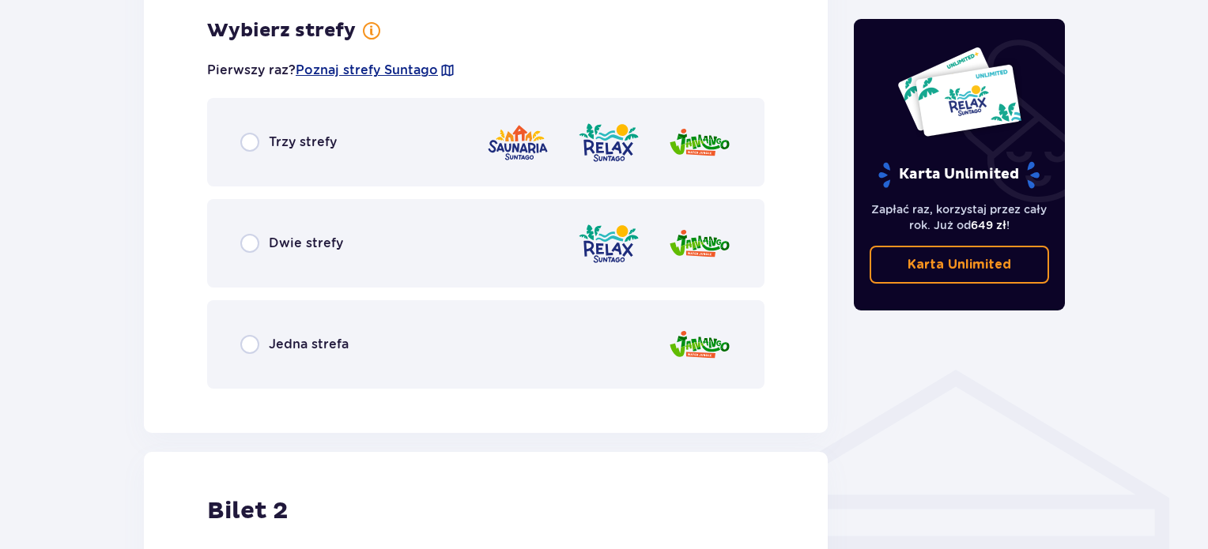
click at [253, 347] on input "radio" at bounding box center [249, 344] width 19 height 19
radio input "true"
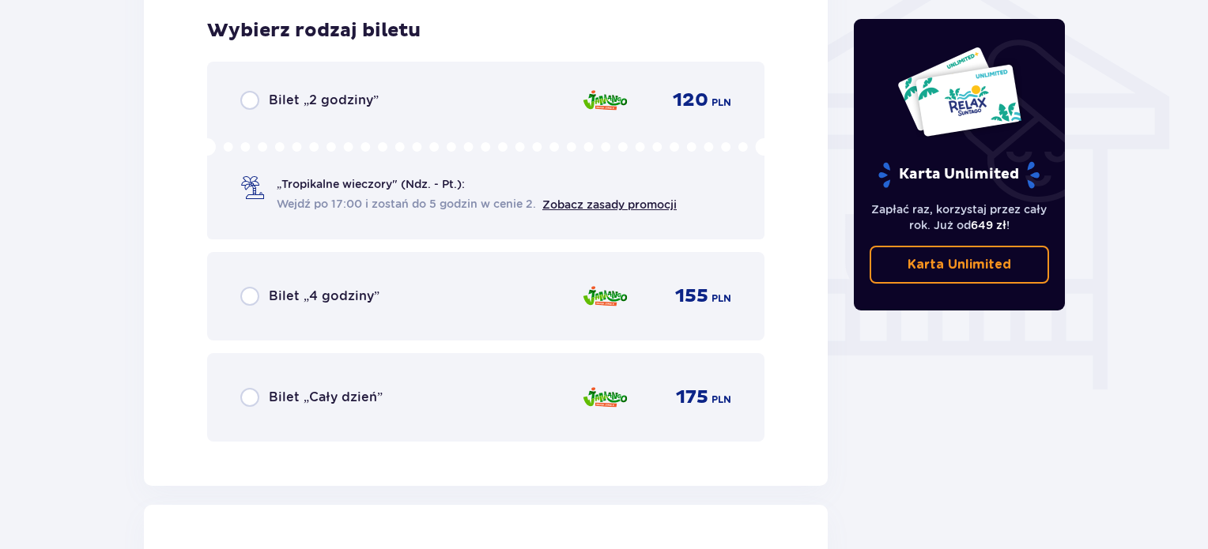
click at [247, 397] on input "radio" at bounding box center [249, 397] width 19 height 19
radio input "true"
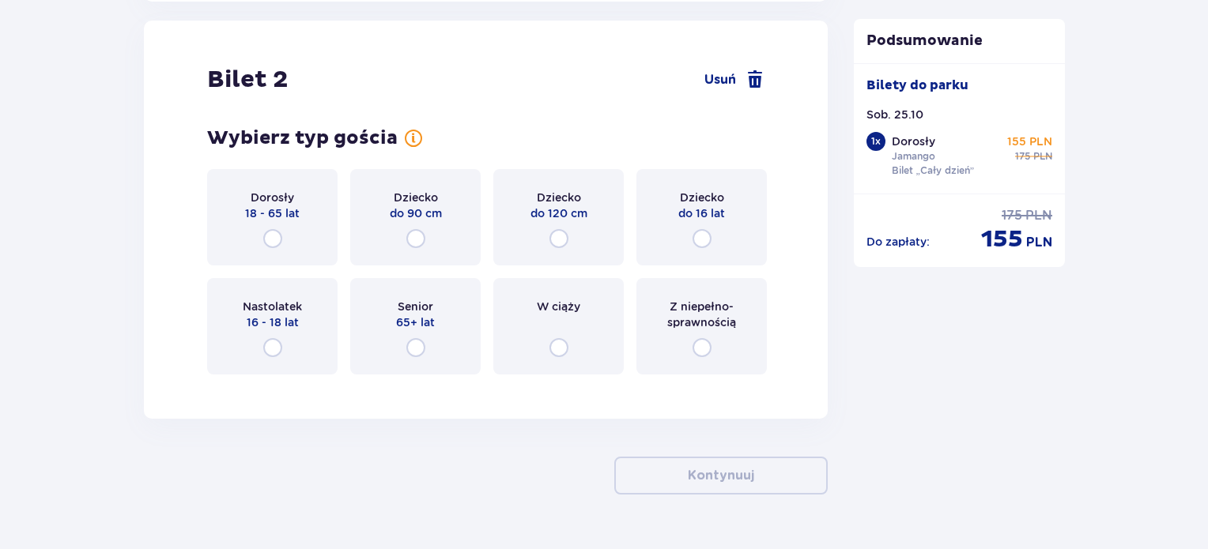
scroll to position [1801, 0]
click at [699, 230] on input "radio" at bounding box center [702, 237] width 19 height 19
radio input "true"
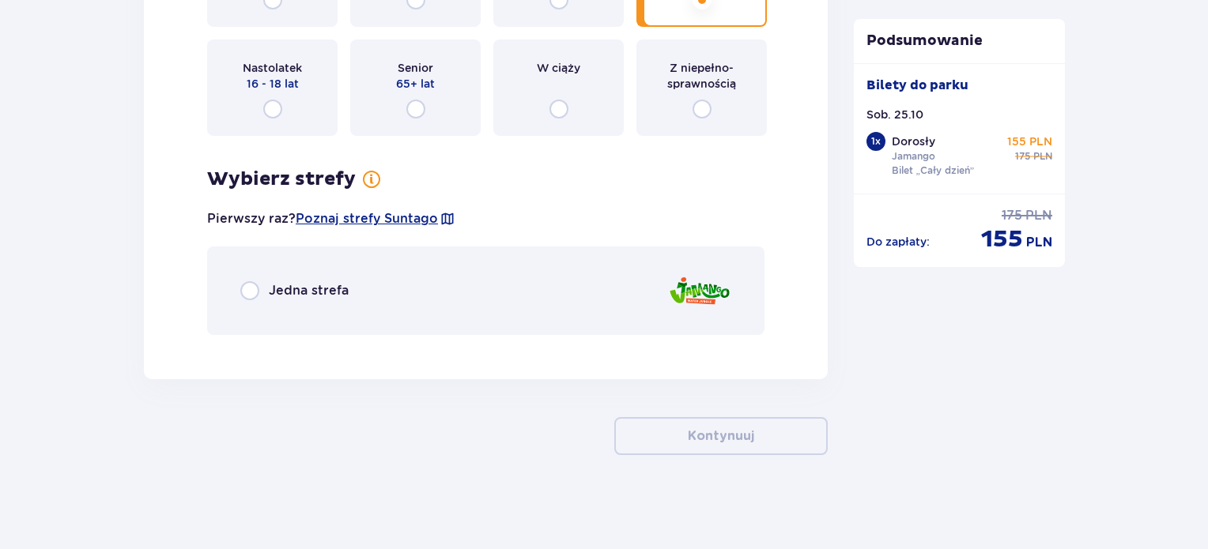
click at [311, 291] on span "Jedna strefa" at bounding box center [309, 290] width 80 height 17
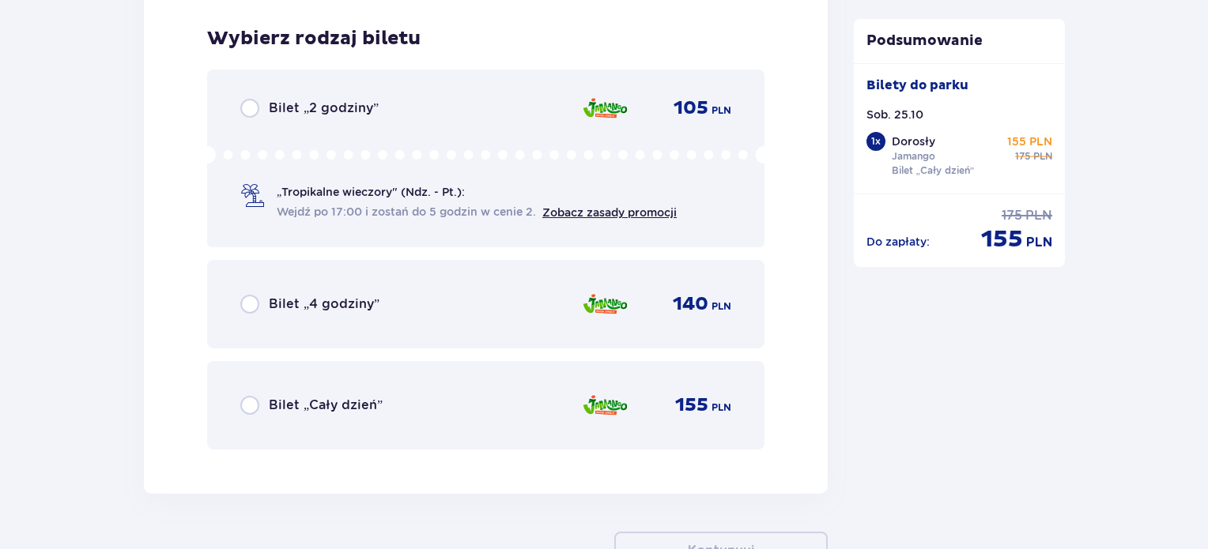
scroll to position [2386, 0]
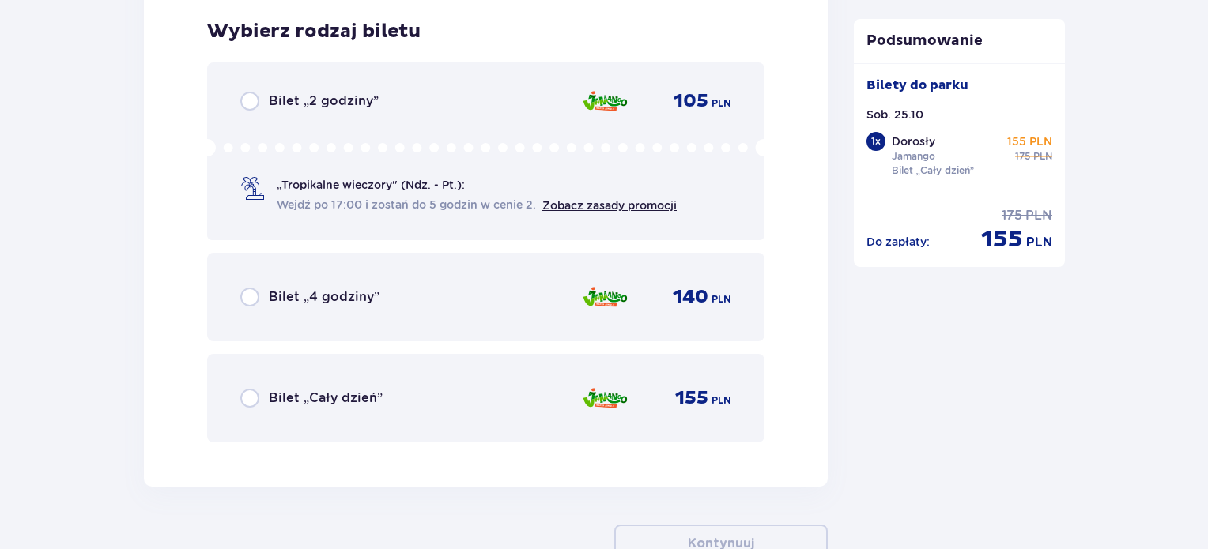
click at [266, 397] on div "Bilet „Cały dzień”" at bounding box center [311, 398] width 142 height 19
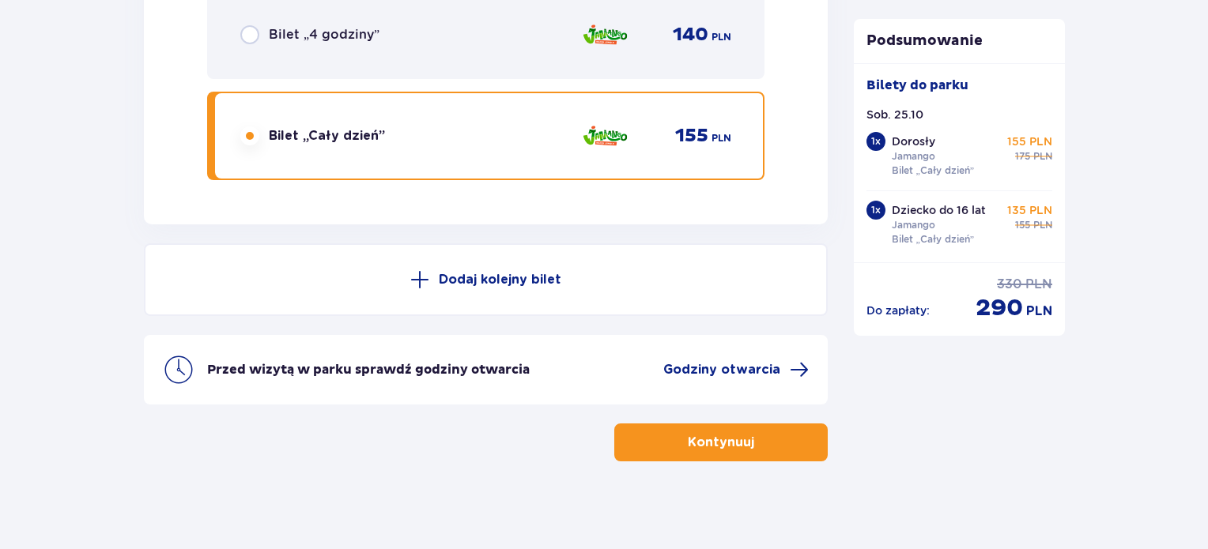
scroll to position [2653, 0]
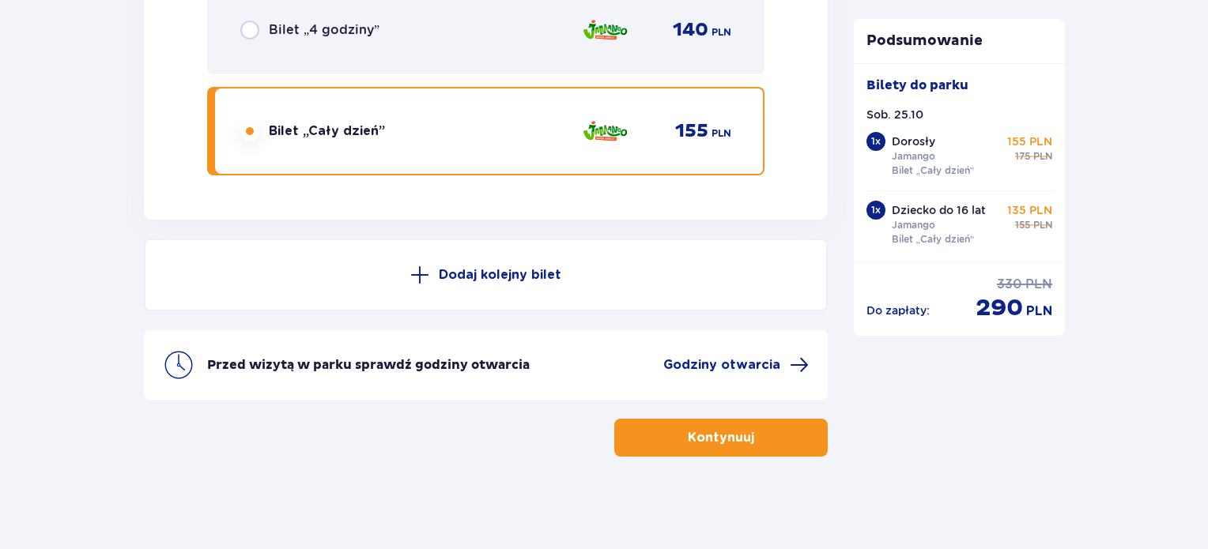
click at [748, 429] on span "button" at bounding box center [757, 438] width 19 height 19
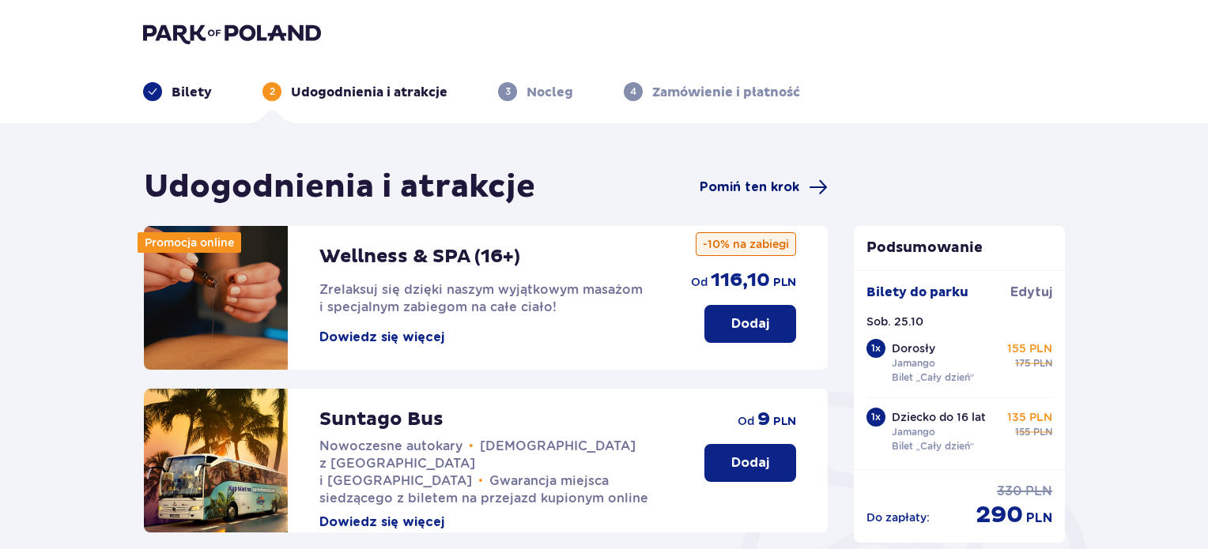
click at [742, 186] on span "Pomiń ten krok" at bounding box center [750, 187] width 100 height 17
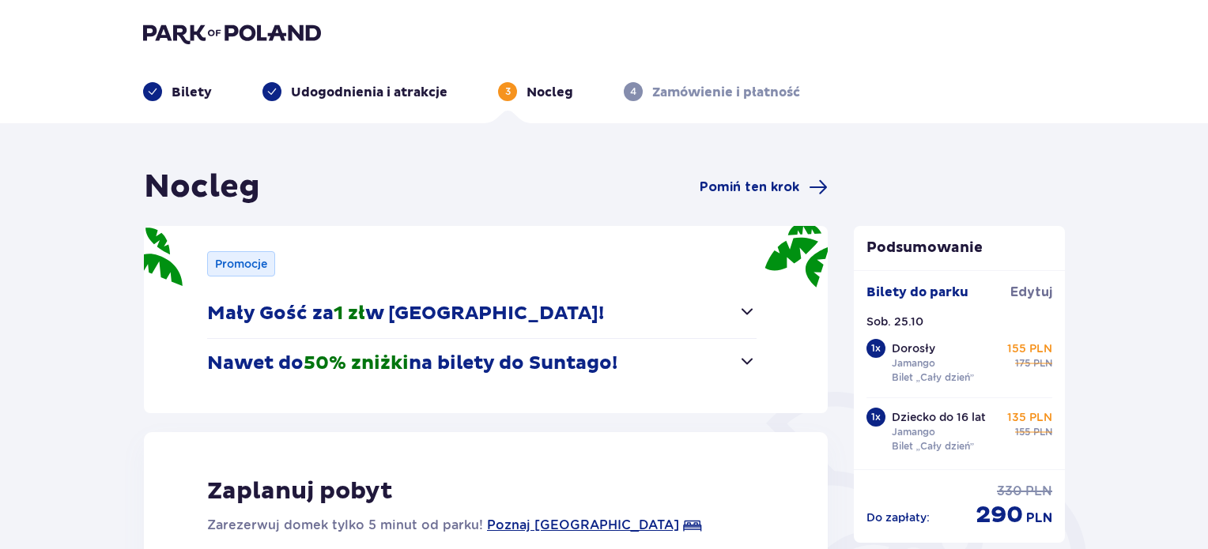
click at [742, 186] on span "Pomiń ten krok" at bounding box center [750, 187] width 100 height 17
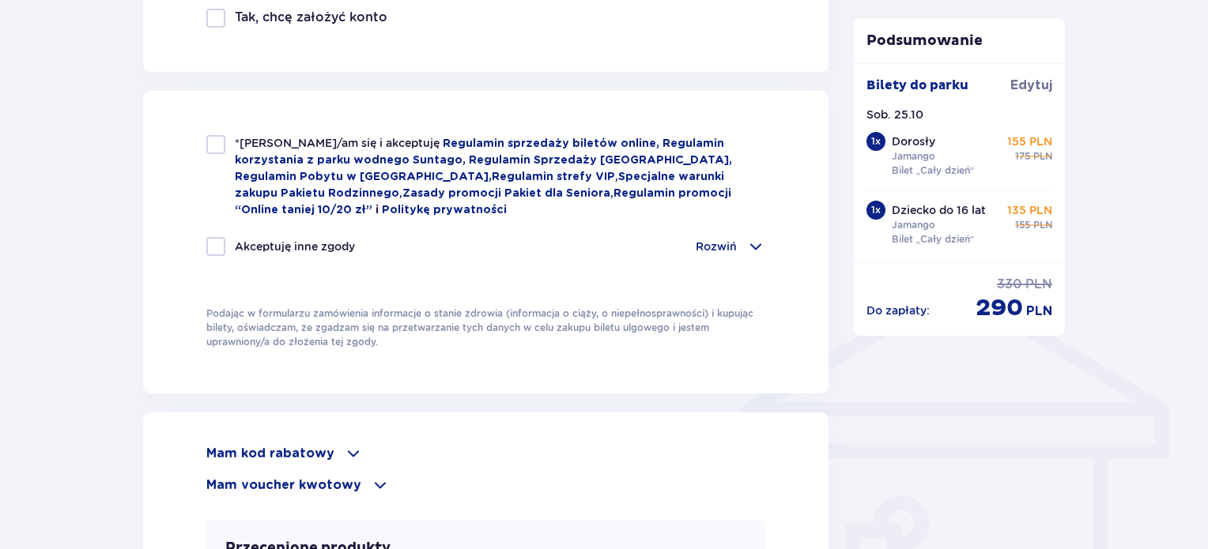
scroll to position [1107, 0]
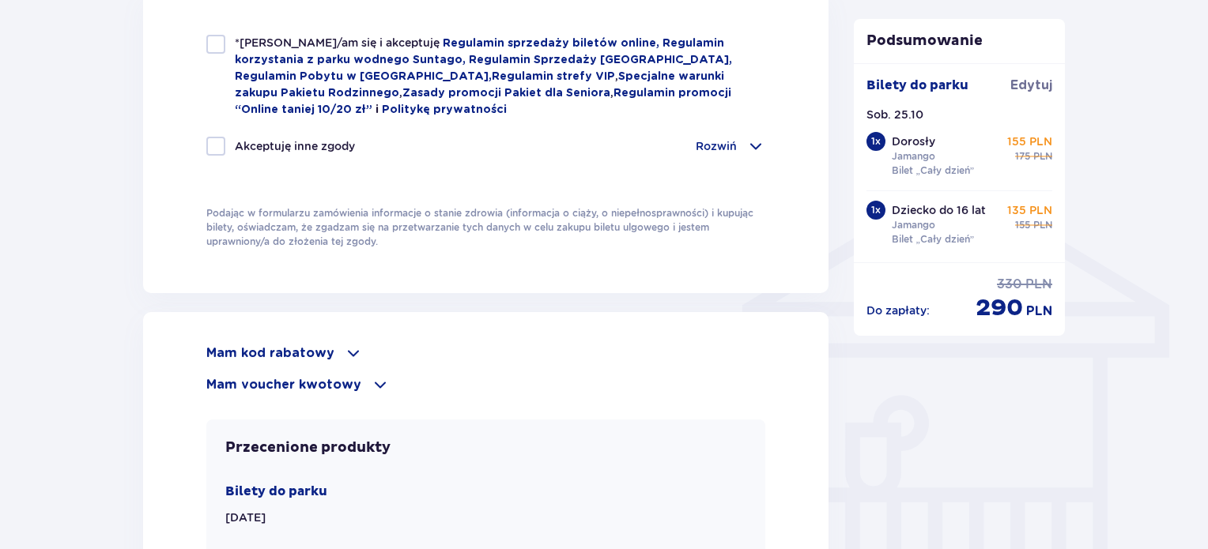
click at [344, 353] on span at bounding box center [353, 353] width 19 height 19
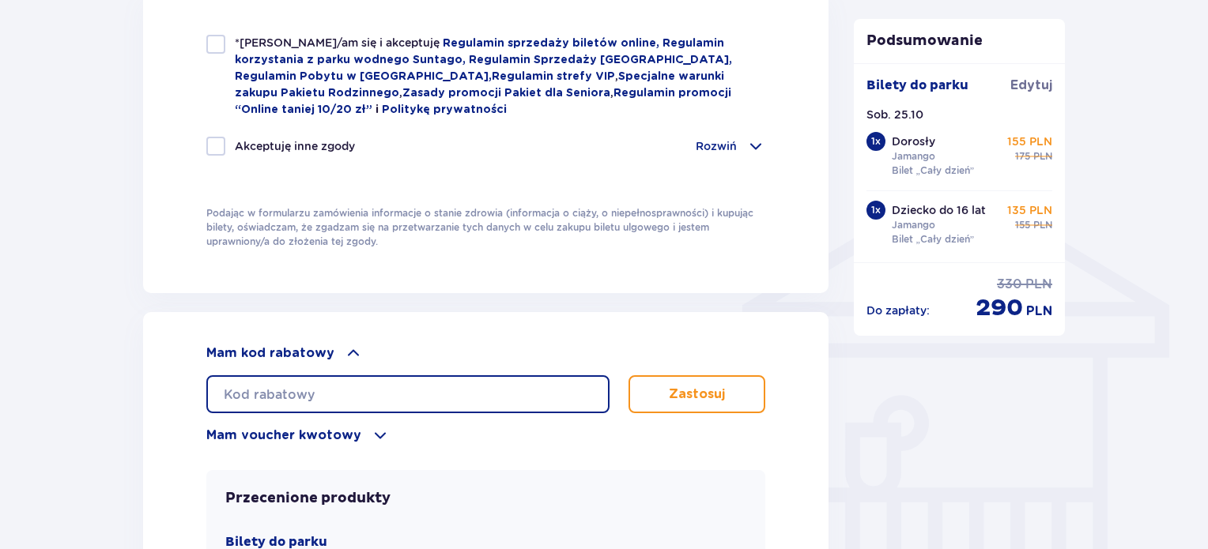
click at [294, 386] on input "text" at bounding box center [407, 395] width 403 height 38
paste input "LDDOWDDO482DEF"
type input "LDDOWDDO482DEF"
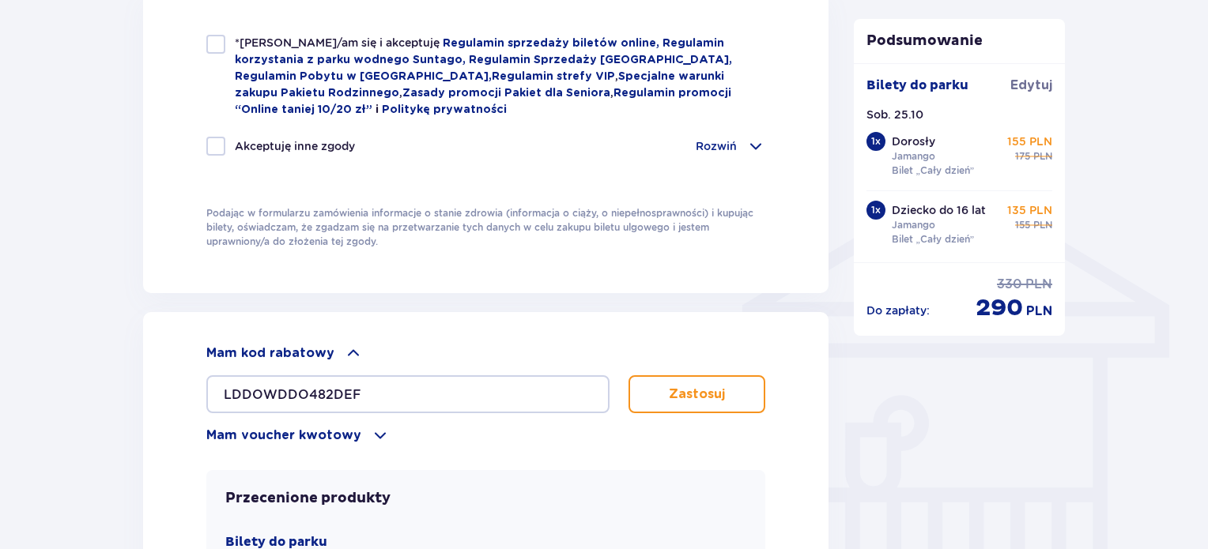
click at [673, 388] on p "Zastosuj" at bounding box center [697, 394] width 56 height 17
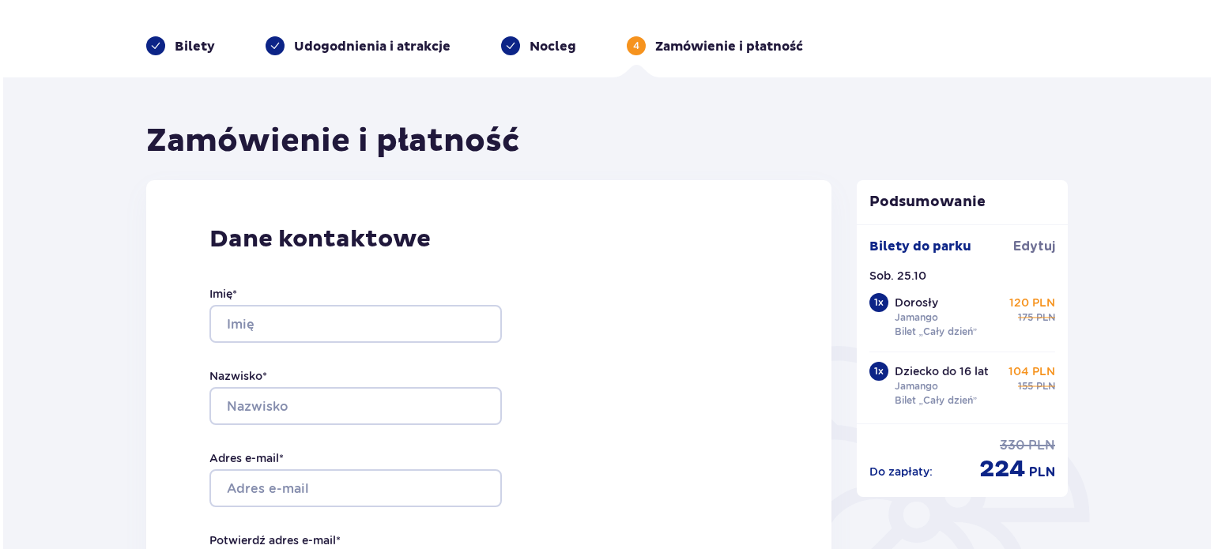
scroll to position [0, 0]
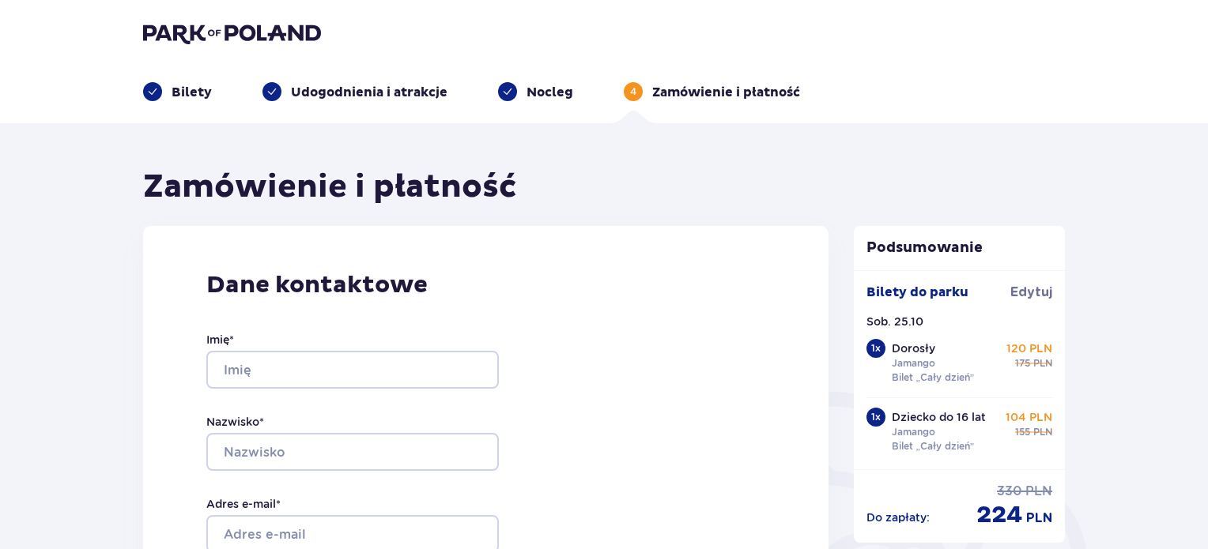
drag, startPoint x: 189, startPoint y: 86, endPoint x: 345, endPoint y: 158, distance: 171.6
click at [189, 86] on p "Bilety" at bounding box center [192, 92] width 40 height 17
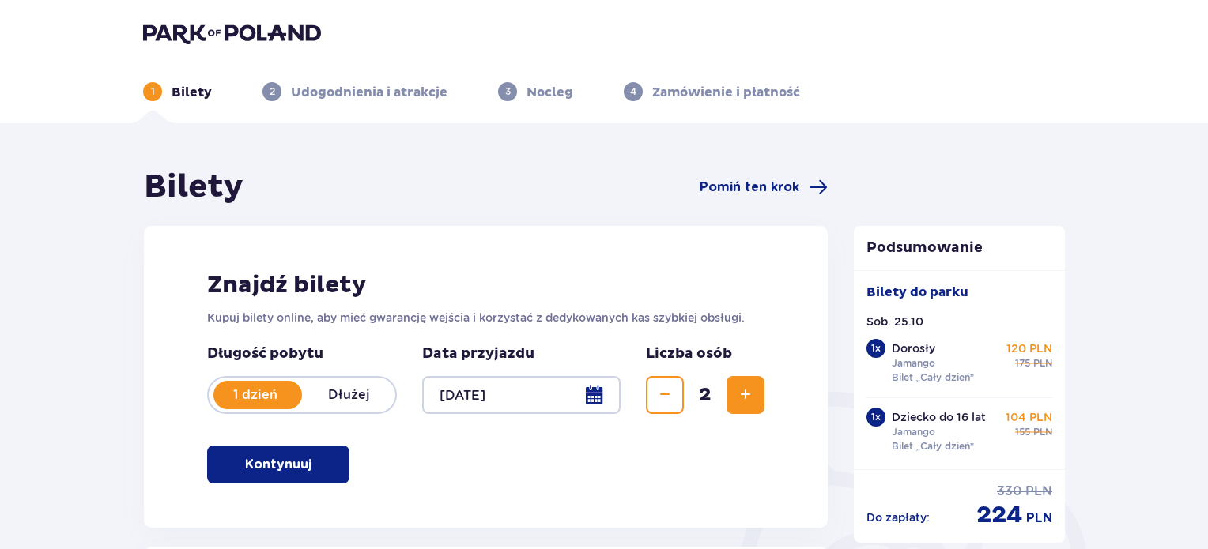
click at [602, 466] on div "Znajdź bilety Kupuj bilety online, aby mieć gwarancję wejścia i korzystać z ded…" at bounding box center [486, 377] width 684 height 302
click at [603, 397] on div at bounding box center [521, 395] width 198 height 38
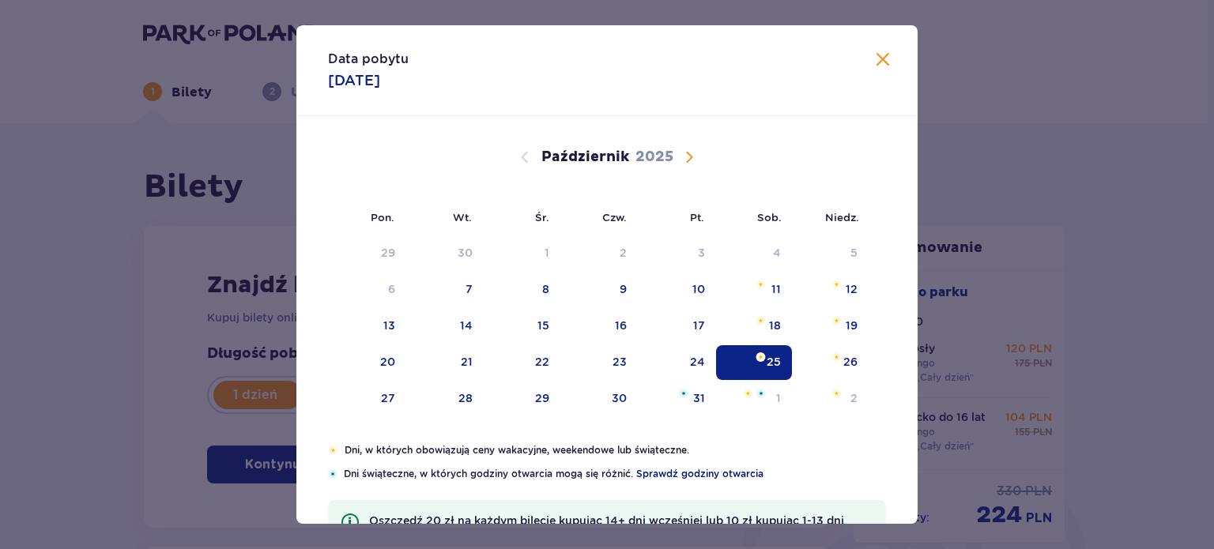
click at [692, 474] on span "Sprawdź godziny otwarcia" at bounding box center [699, 474] width 127 height 14
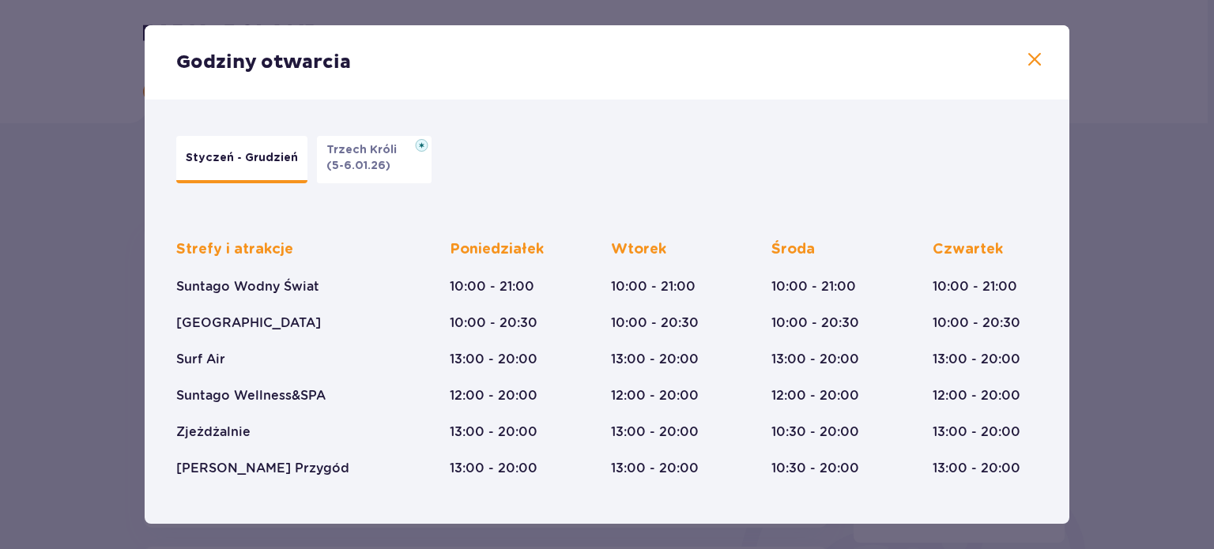
click at [347, 149] on p "Trzech Króli" at bounding box center [367, 150] width 80 height 16
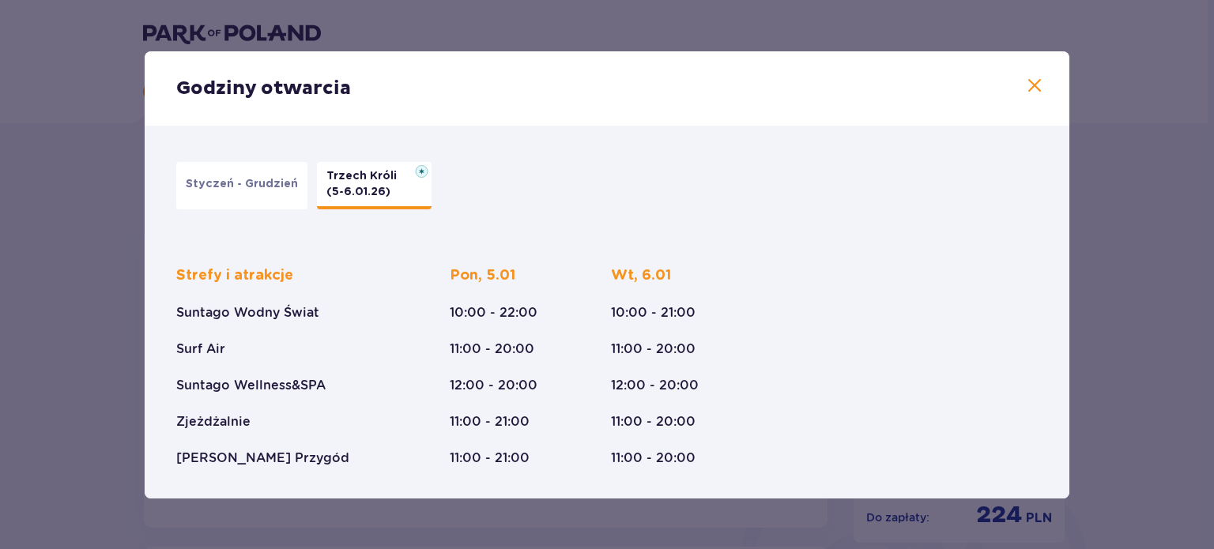
click at [1032, 88] on span at bounding box center [1034, 86] width 19 height 19
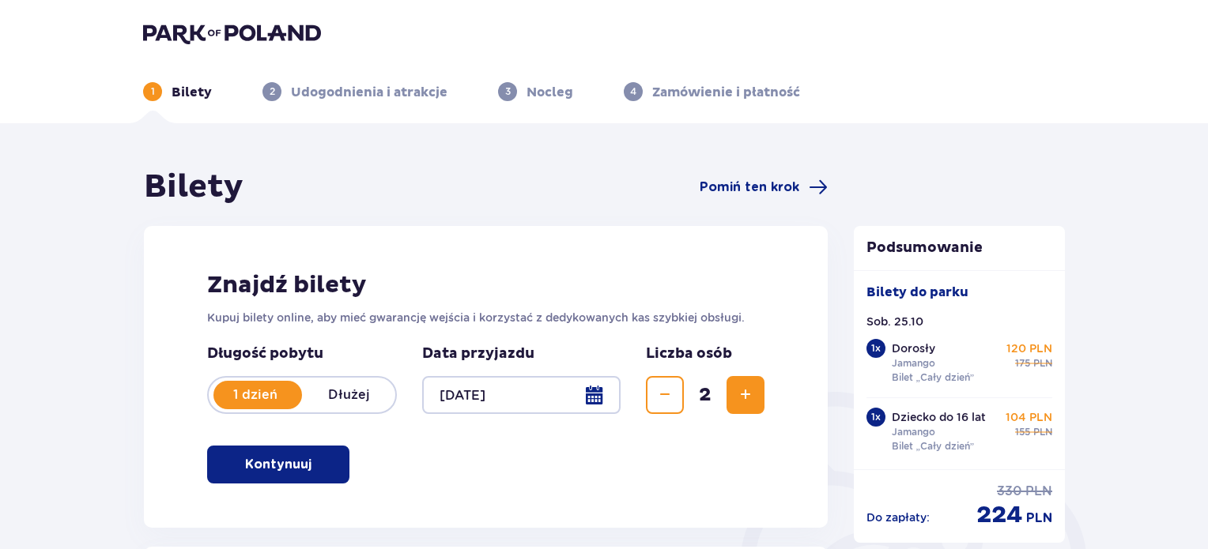
click at [601, 395] on div at bounding box center [521, 395] width 198 height 38
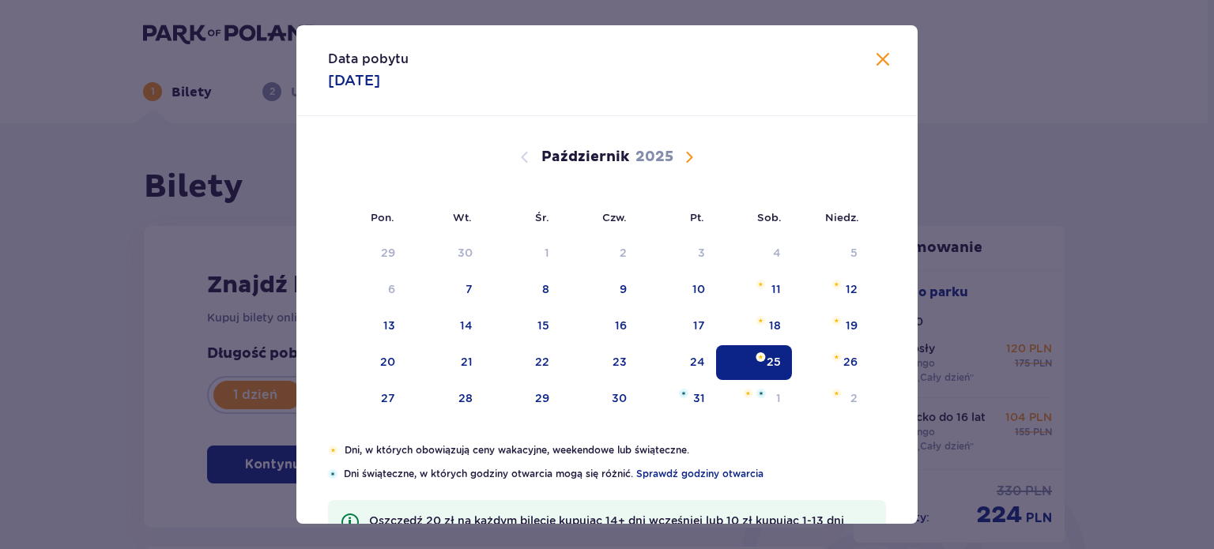
click at [685, 156] on span "Następny miesiąc" at bounding box center [689, 157] width 19 height 19
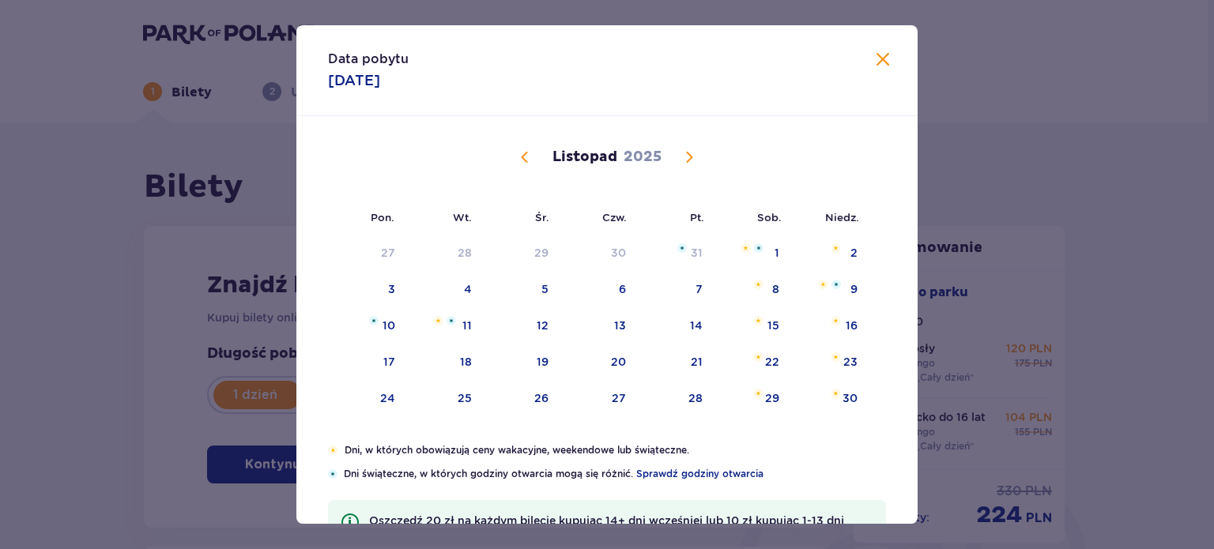
click at [519, 160] on span "Poprzedni miesiąc" at bounding box center [524, 157] width 19 height 19
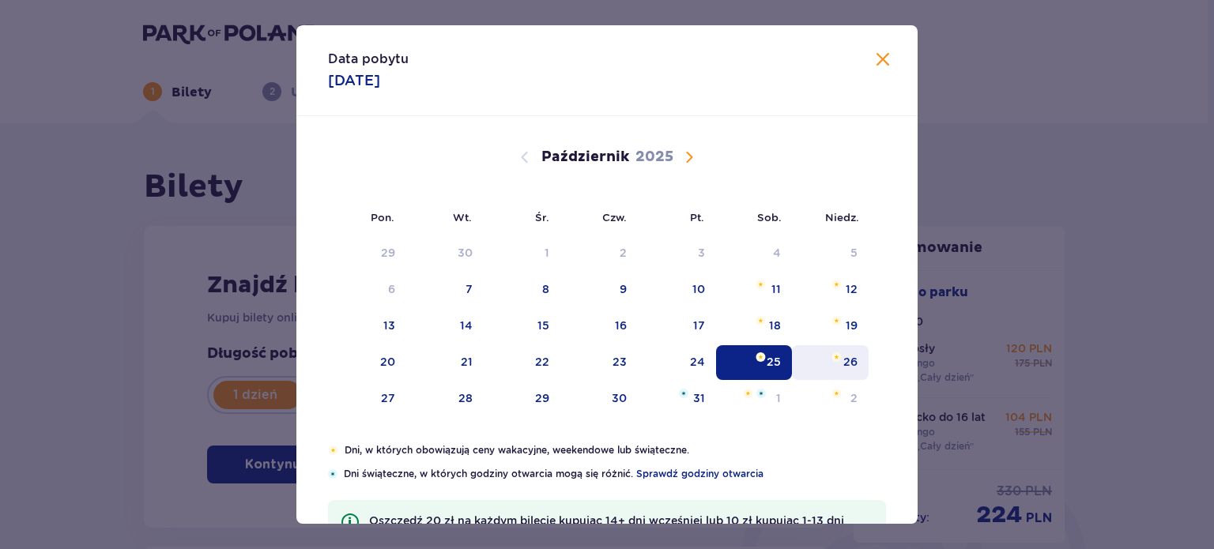
click at [846, 362] on div "26" at bounding box center [851, 362] width 14 height 16
type input "26.10.25"
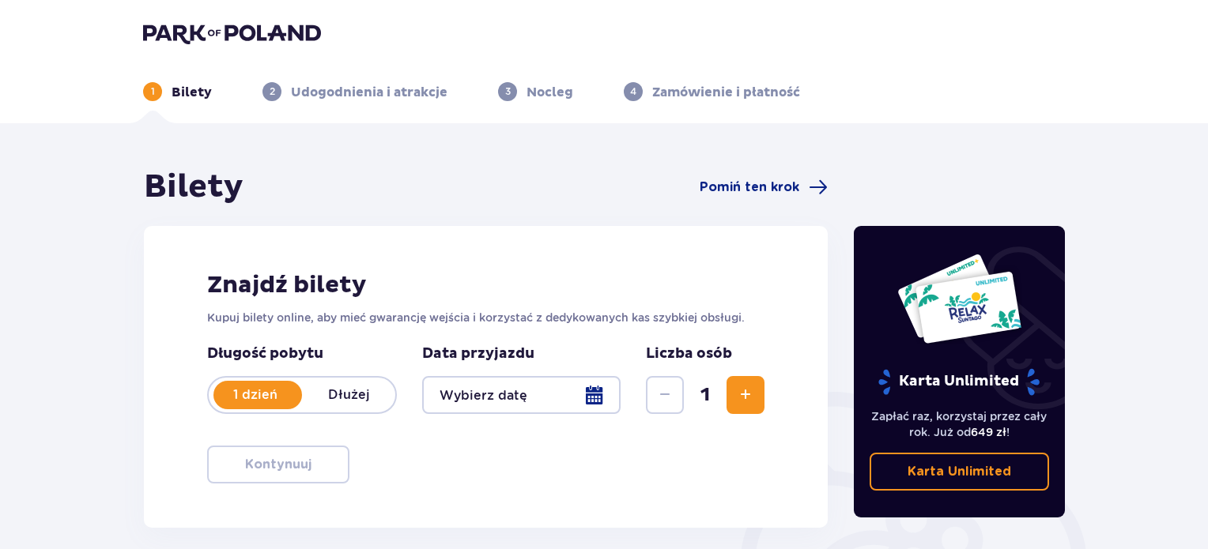
click at [748, 394] on span "Zwiększ" at bounding box center [745, 395] width 19 height 19
click at [599, 390] on div at bounding box center [521, 395] width 198 height 38
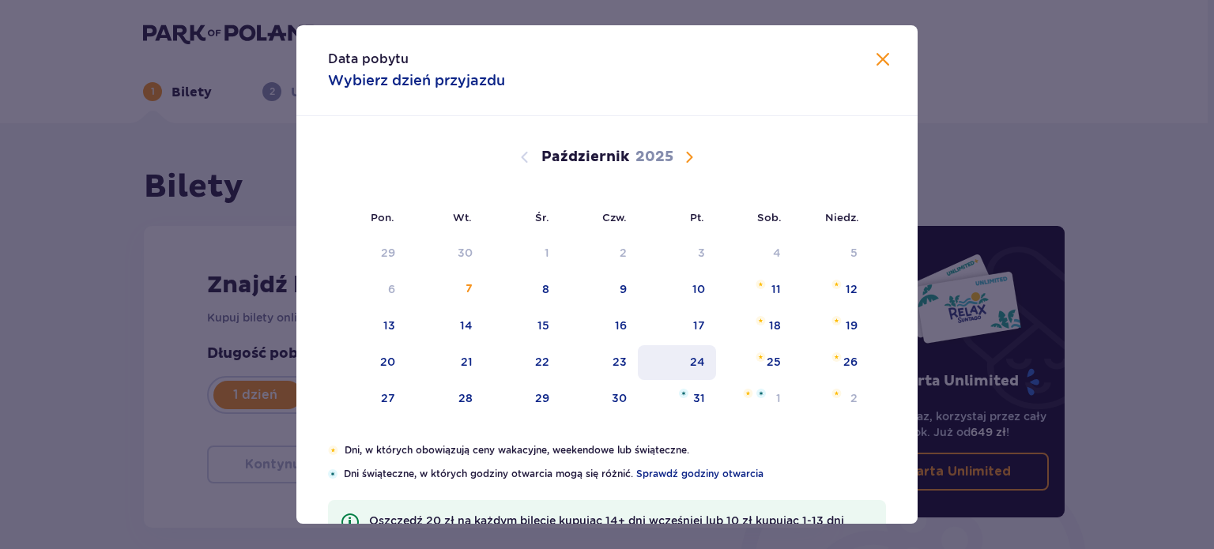
drag, startPoint x: 849, startPoint y: 357, endPoint x: 655, endPoint y: 352, distance: 194.6
click at [850, 357] on div "26" at bounding box center [851, 362] width 14 height 16
type input "26.10.25"
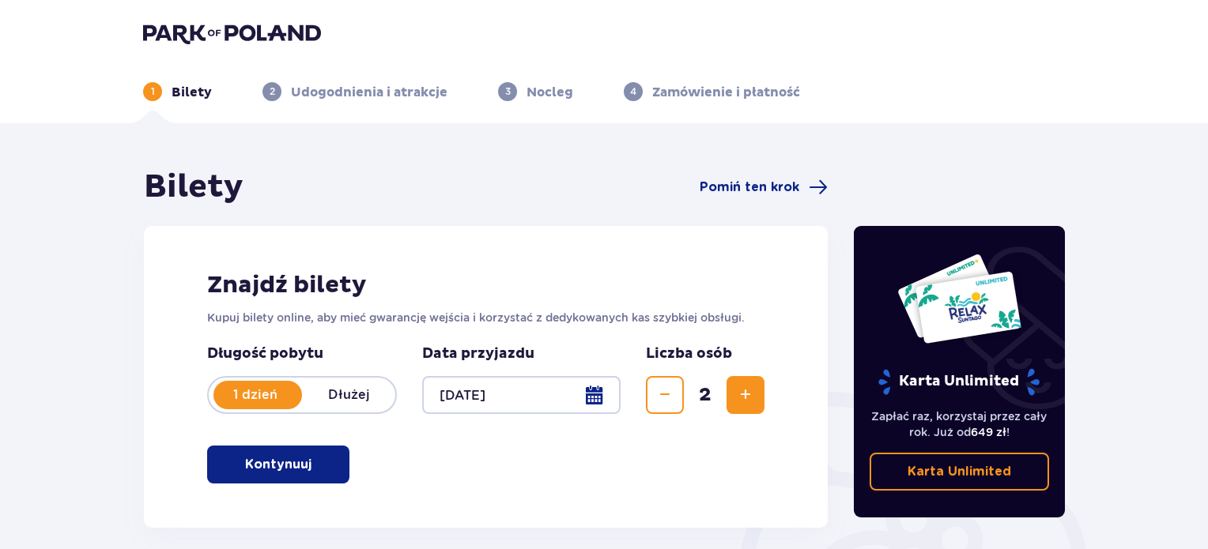
scroll to position [256, 0]
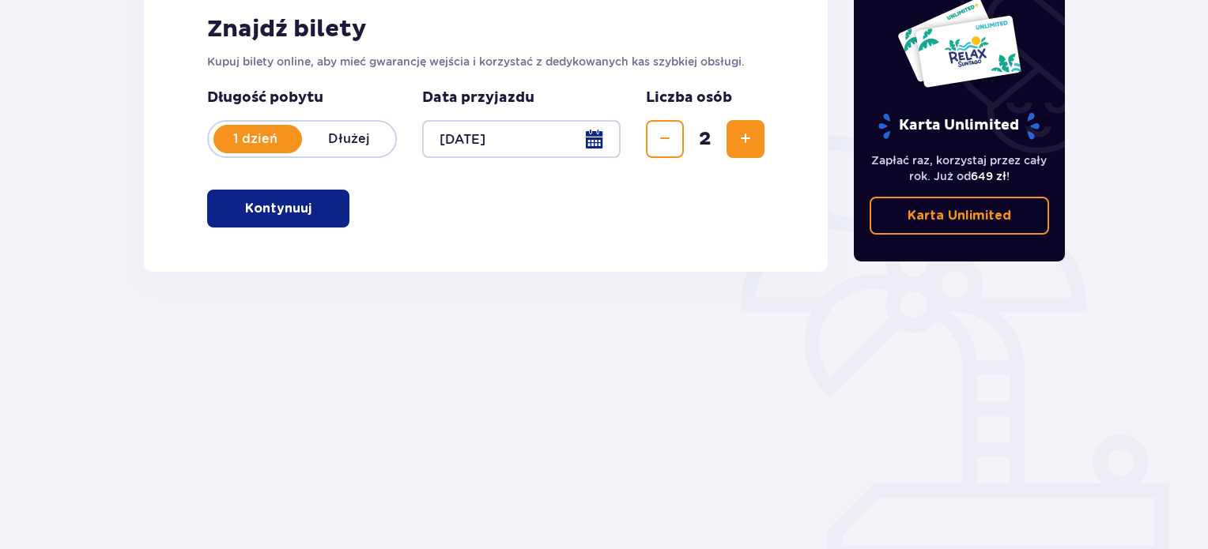
click at [268, 211] on p "Kontynuuj" at bounding box center [278, 208] width 66 height 17
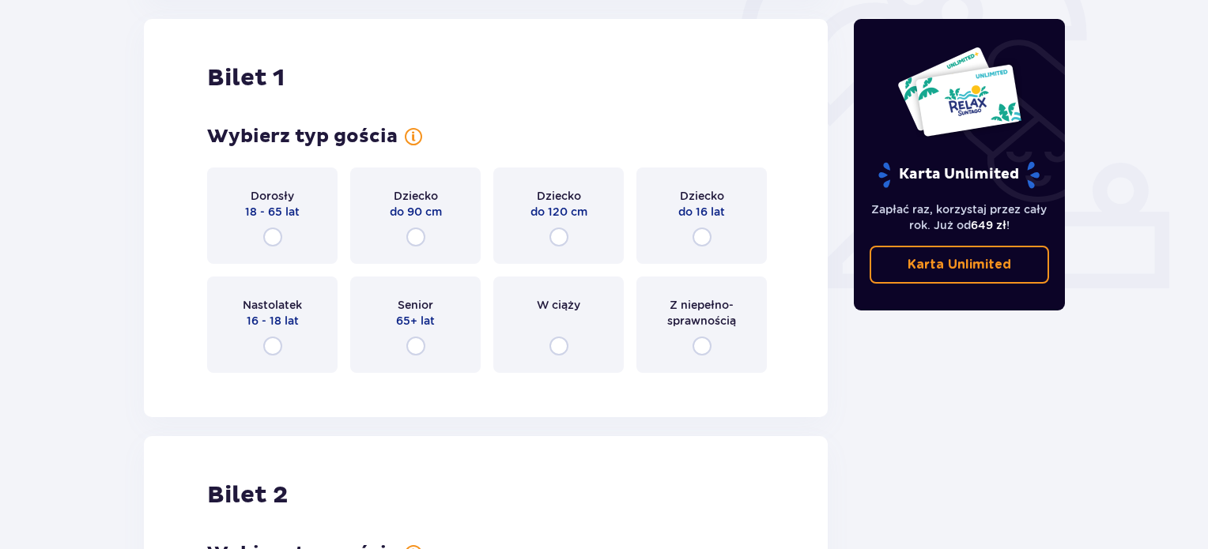
click at [274, 236] on input "radio" at bounding box center [272, 237] width 19 height 19
radio input "true"
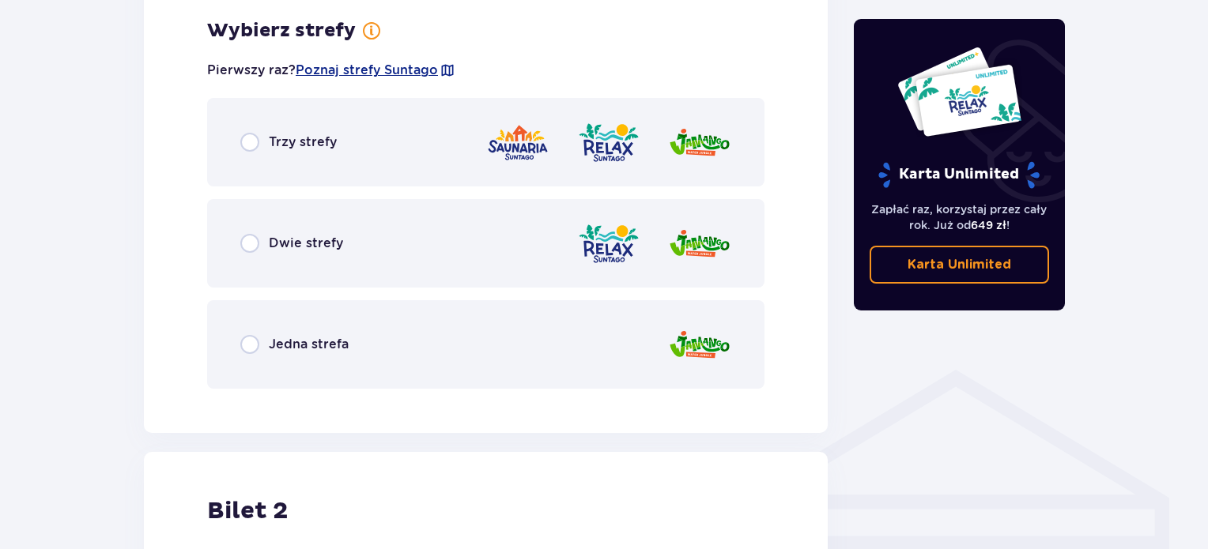
click at [251, 344] on input "radio" at bounding box center [249, 344] width 19 height 19
radio input "true"
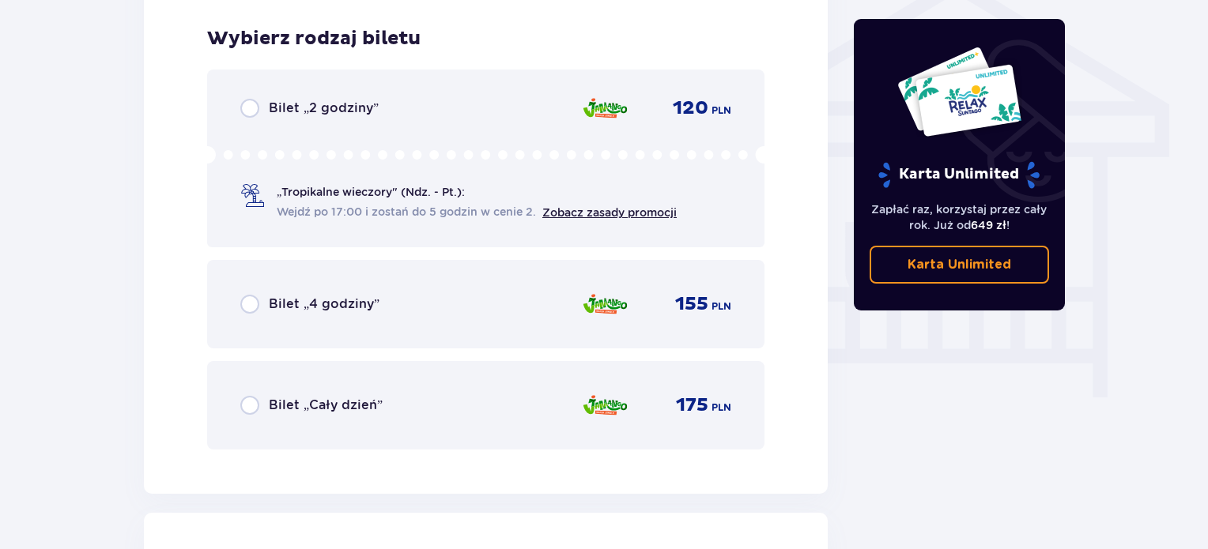
scroll to position [1316, 0]
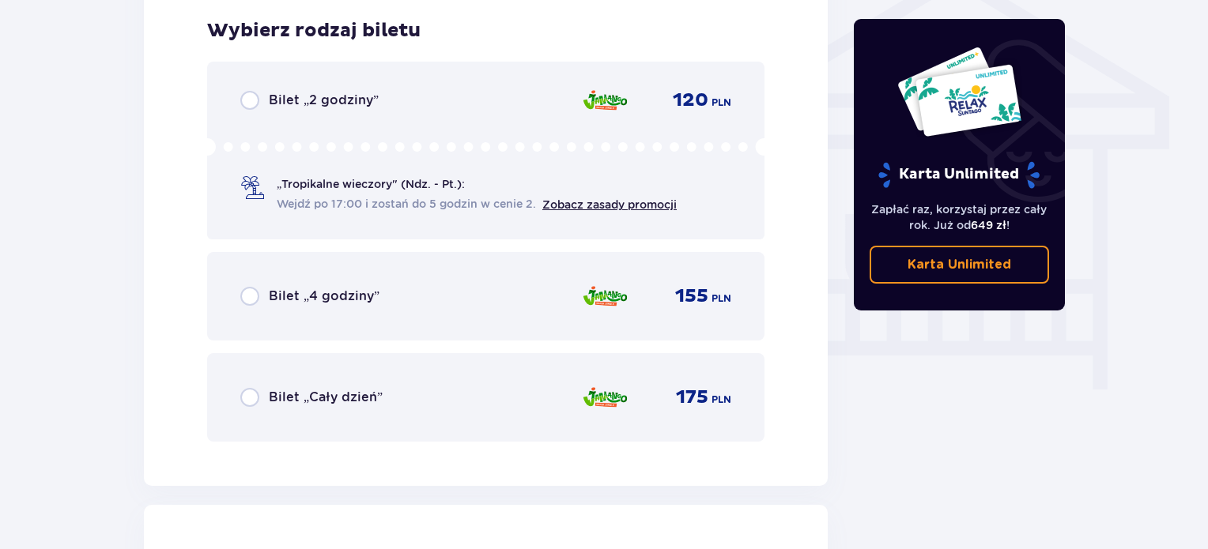
click at [251, 388] on input "radio" at bounding box center [249, 397] width 19 height 19
radio input "true"
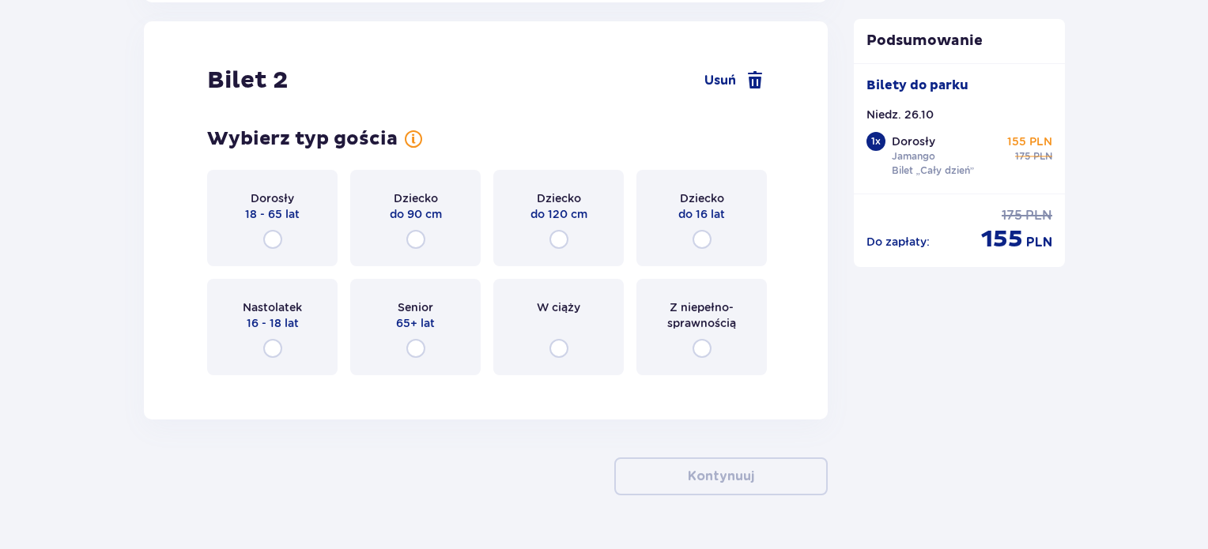
scroll to position [1801, 0]
click at [713, 227] on div "Dziecko do 16 lat" at bounding box center [701, 216] width 130 height 96
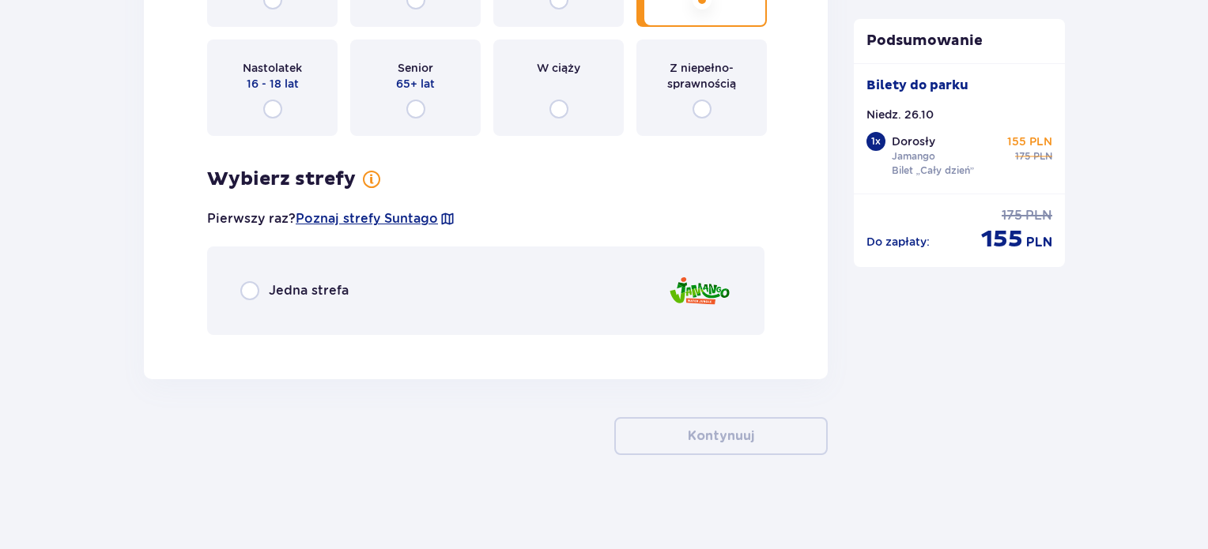
click at [314, 278] on div "Jedna strefa" at bounding box center [485, 291] width 557 height 89
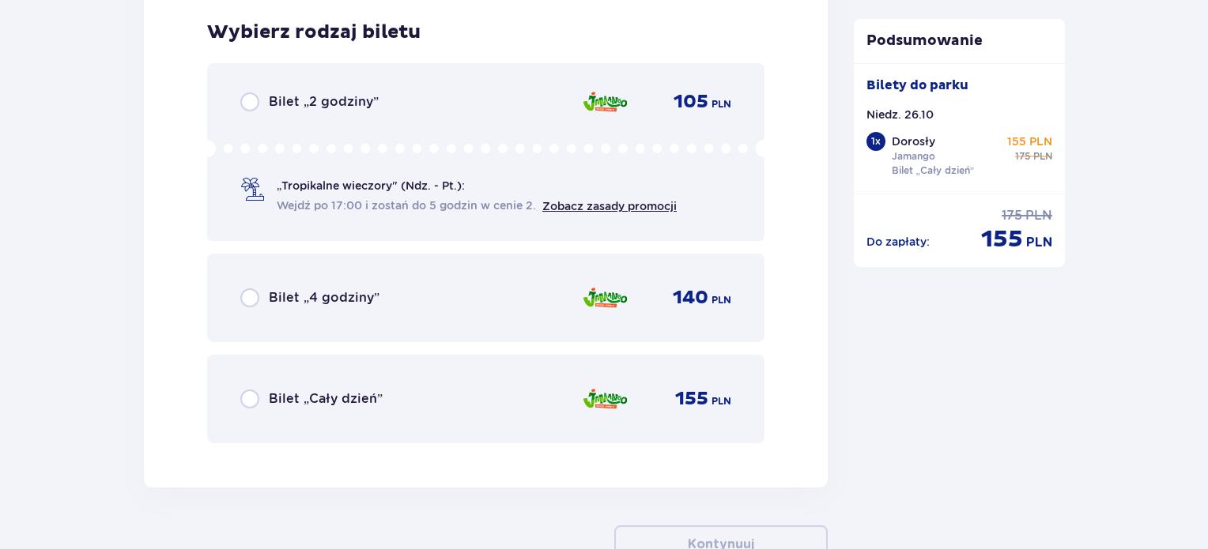
scroll to position [2386, 0]
click at [304, 393] on span "Bilet „Cały dzień”" at bounding box center [326, 398] width 114 height 17
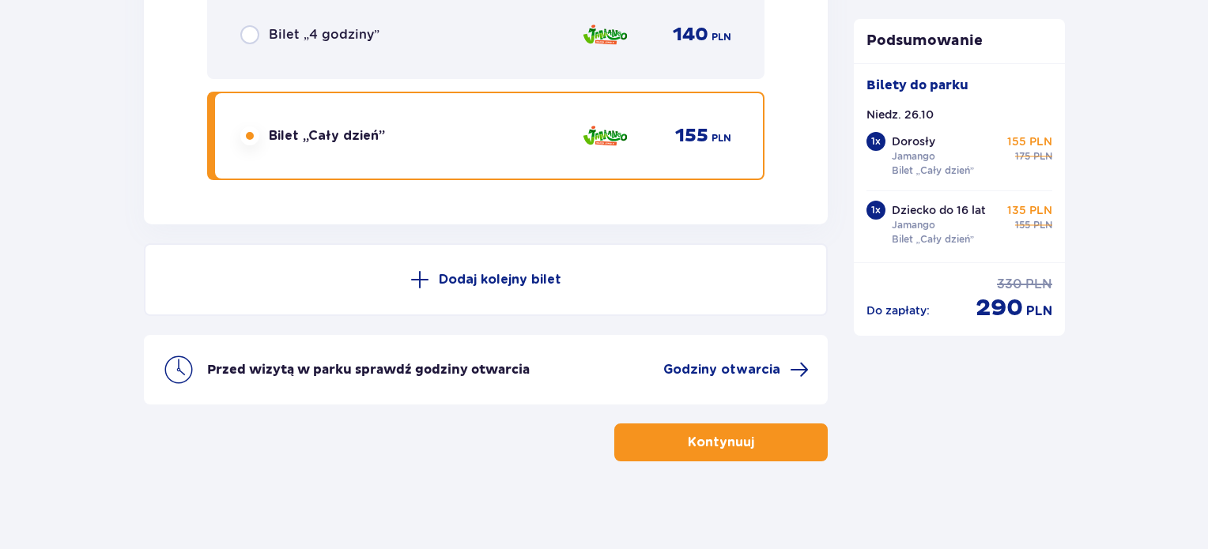
scroll to position [2653, 0]
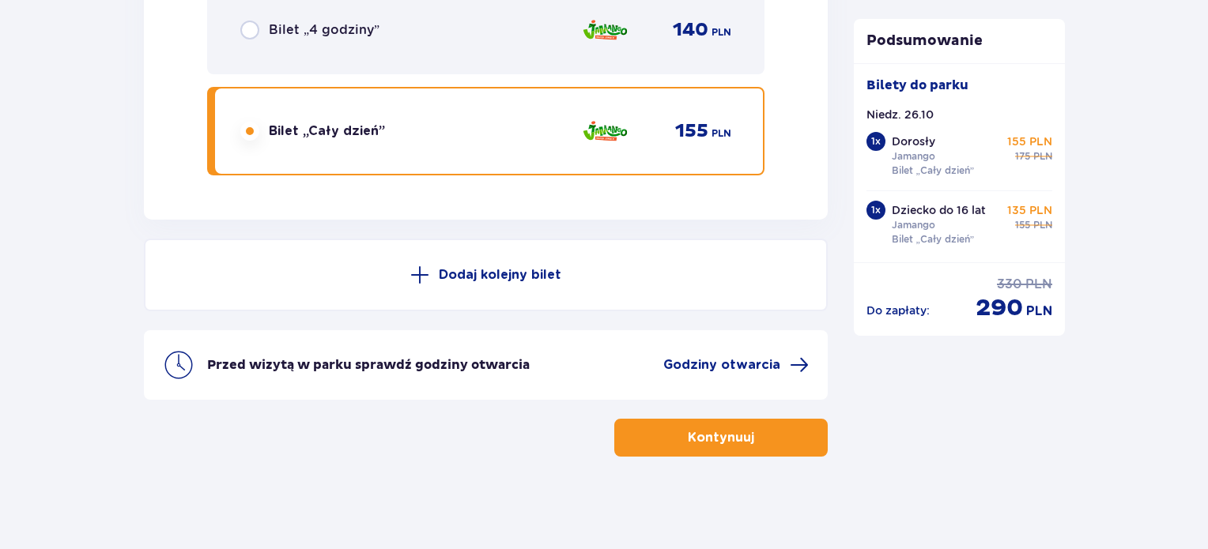
click at [712, 430] on p "Kontynuuj" at bounding box center [721, 437] width 66 height 17
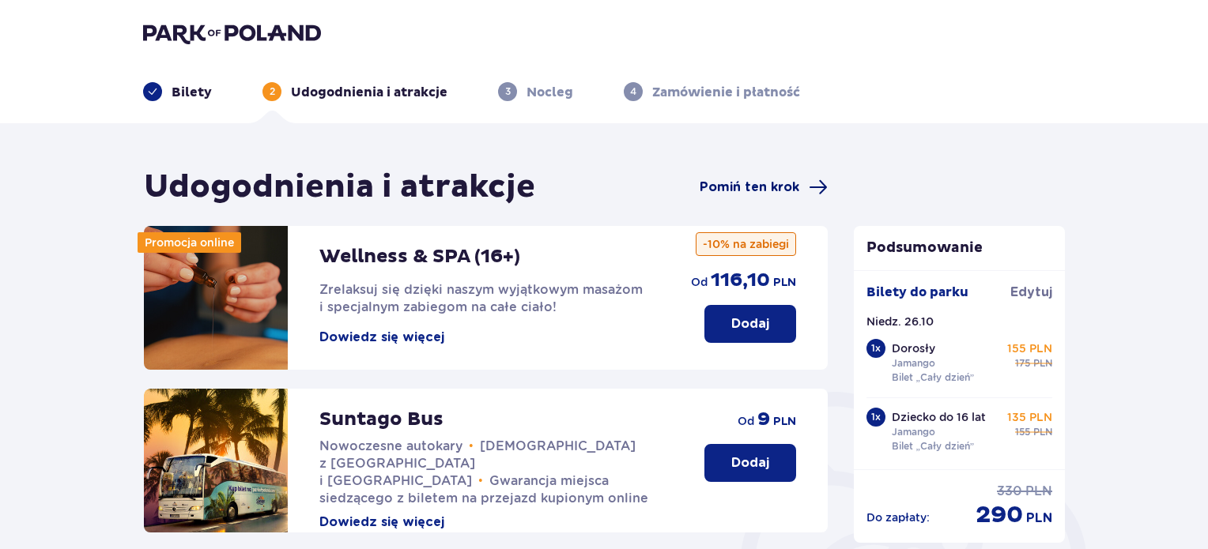
click at [769, 181] on span "Pomiń ten krok" at bounding box center [750, 187] width 100 height 17
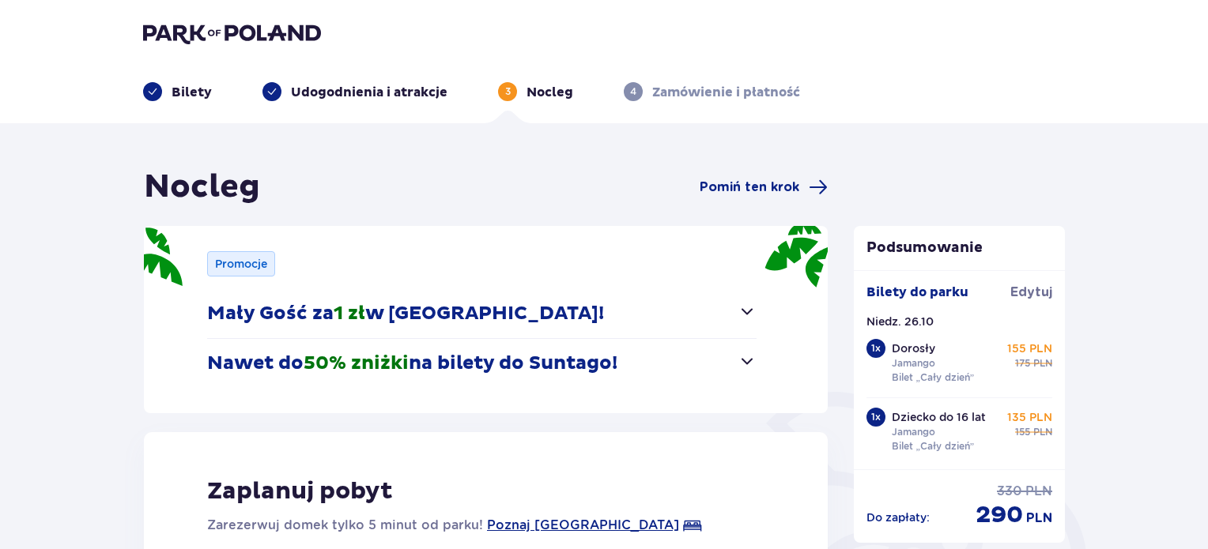
click at [769, 181] on span "Pomiń ten krok" at bounding box center [750, 187] width 100 height 17
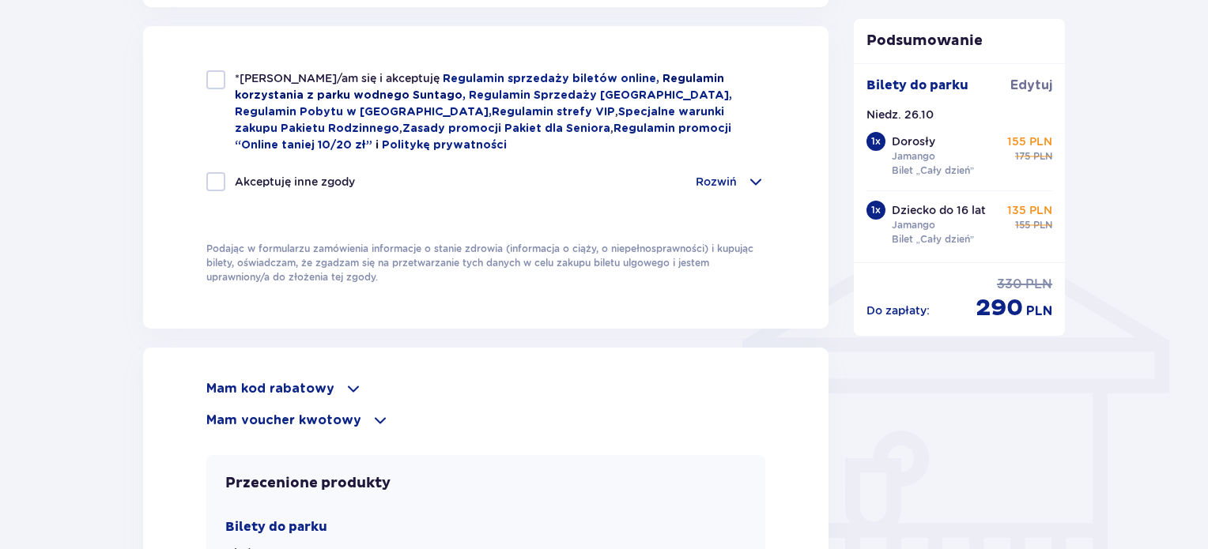
scroll to position [1107, 0]
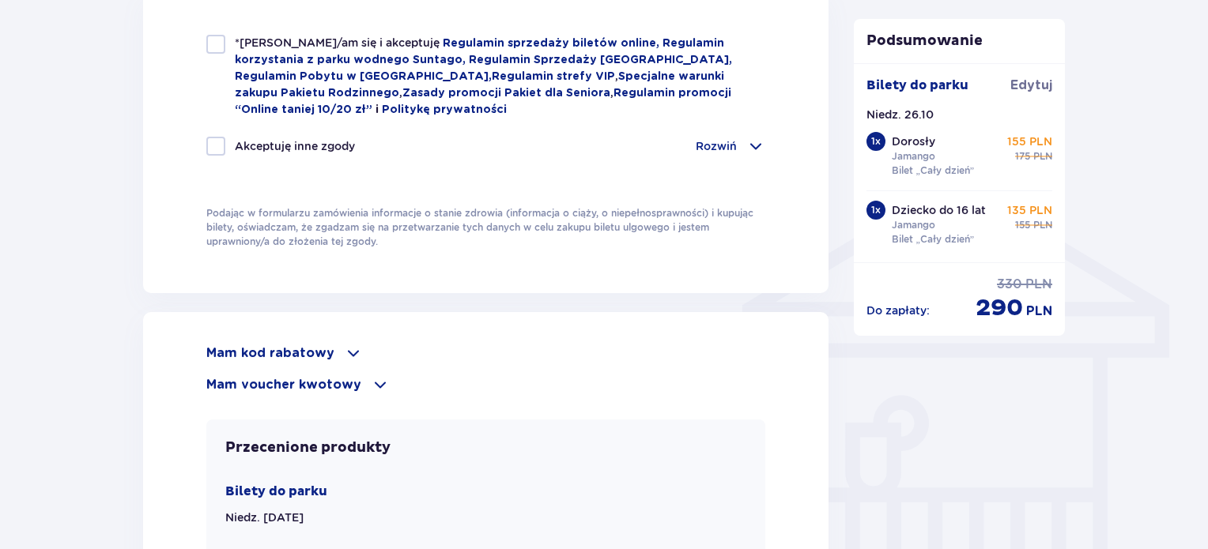
click at [330, 348] on div "Mam kod rabatowy" at bounding box center [485, 353] width 559 height 19
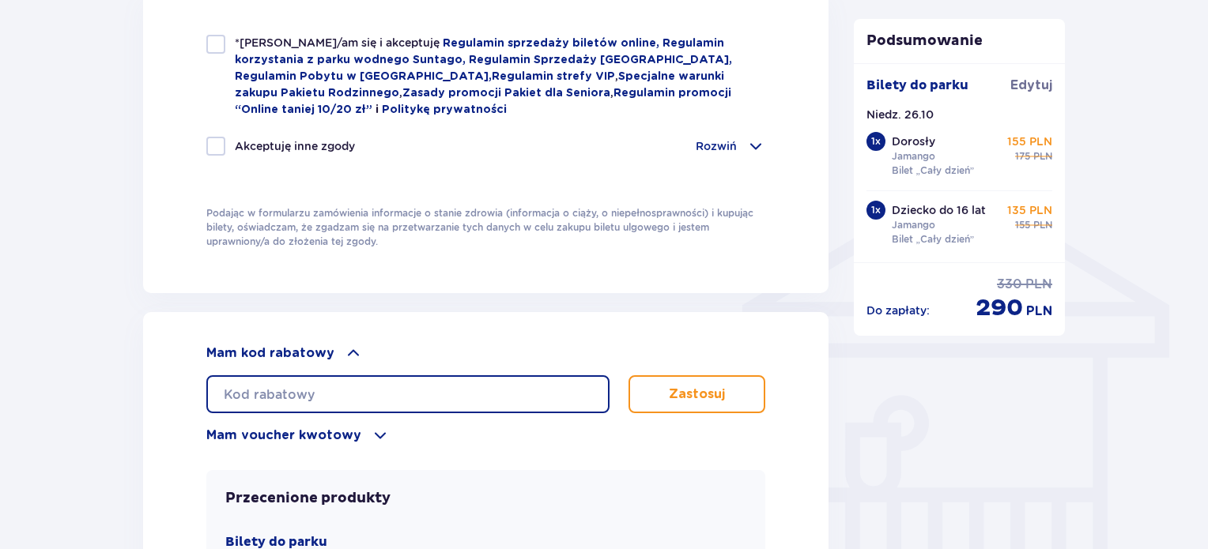
click at [260, 387] on input "text" at bounding box center [407, 395] width 403 height 38
paste input "LDDOWDDO482DEF"
type input "LDDOWDDO482DEF"
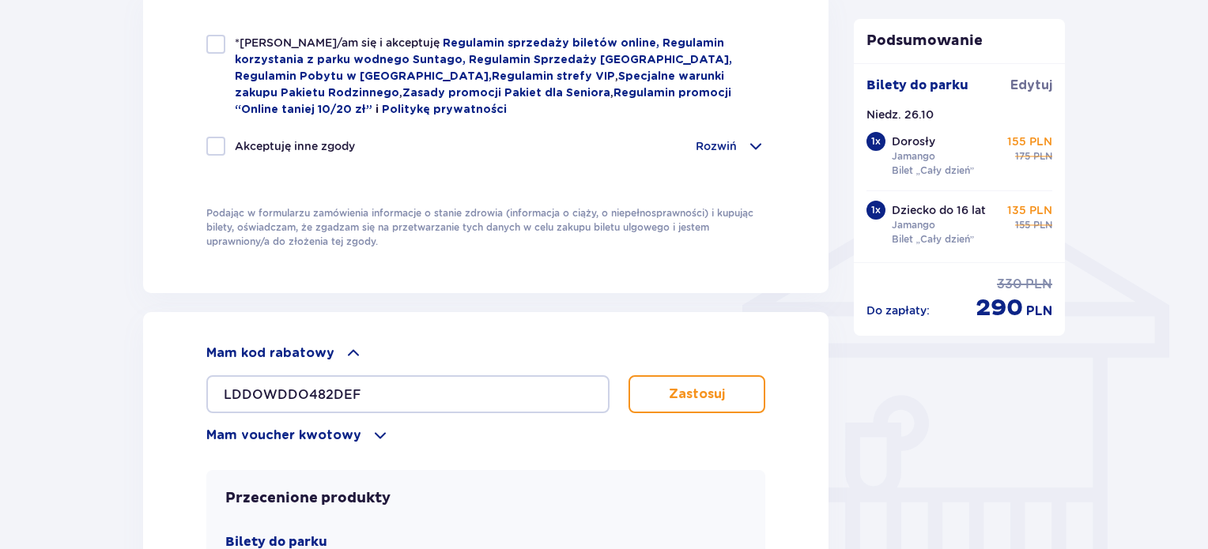
click at [681, 392] on p "Zastosuj" at bounding box center [697, 394] width 56 height 17
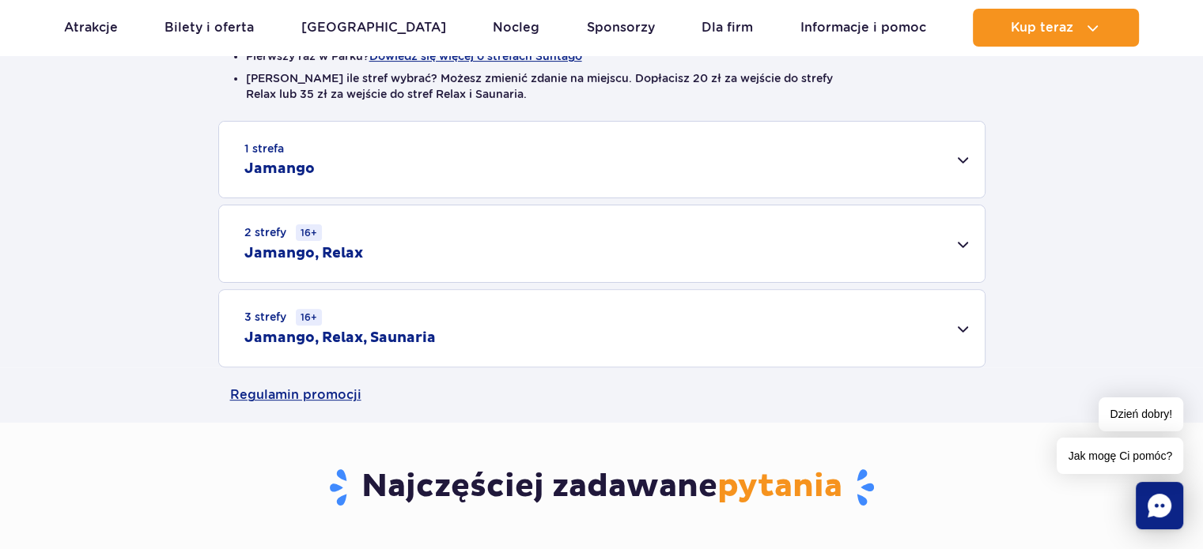
scroll to position [474, 0]
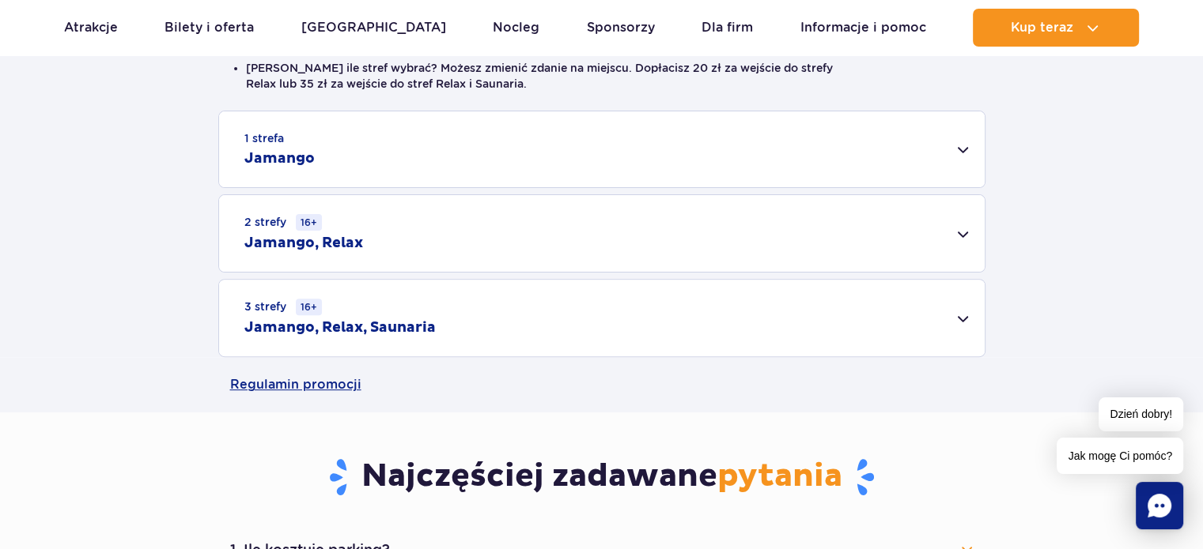
click at [422, 146] on div "1 strefa Jamango" at bounding box center [601, 149] width 765 height 76
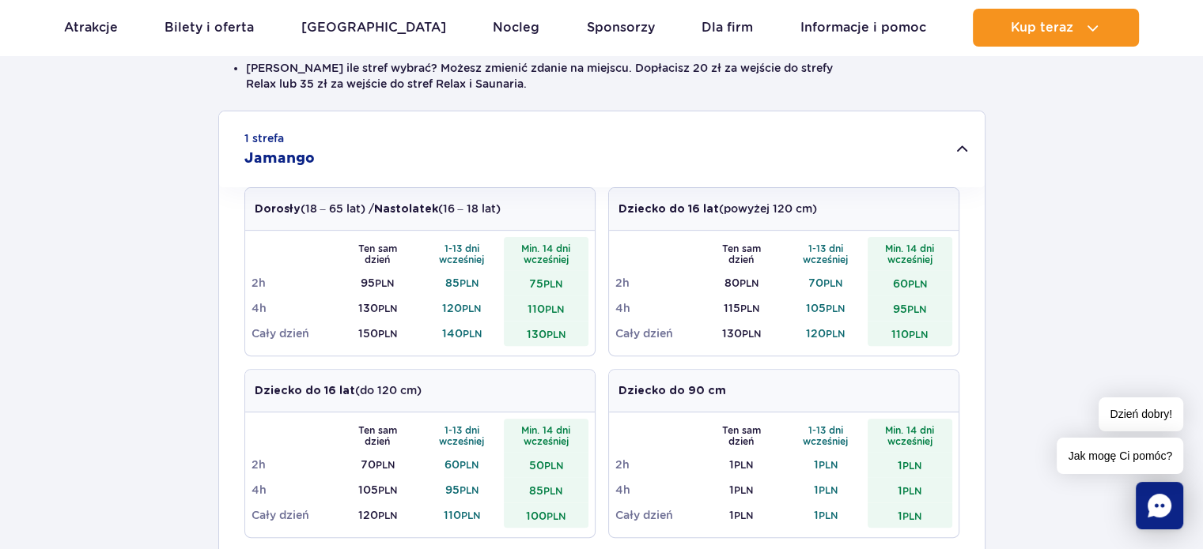
click at [171, 315] on div "1 strefa Jamango Dorosły (18 – 65 lat) / Nastolatek (16 – 18 lat) Ten sam dzień…" at bounding box center [601, 523] width 1203 height 825
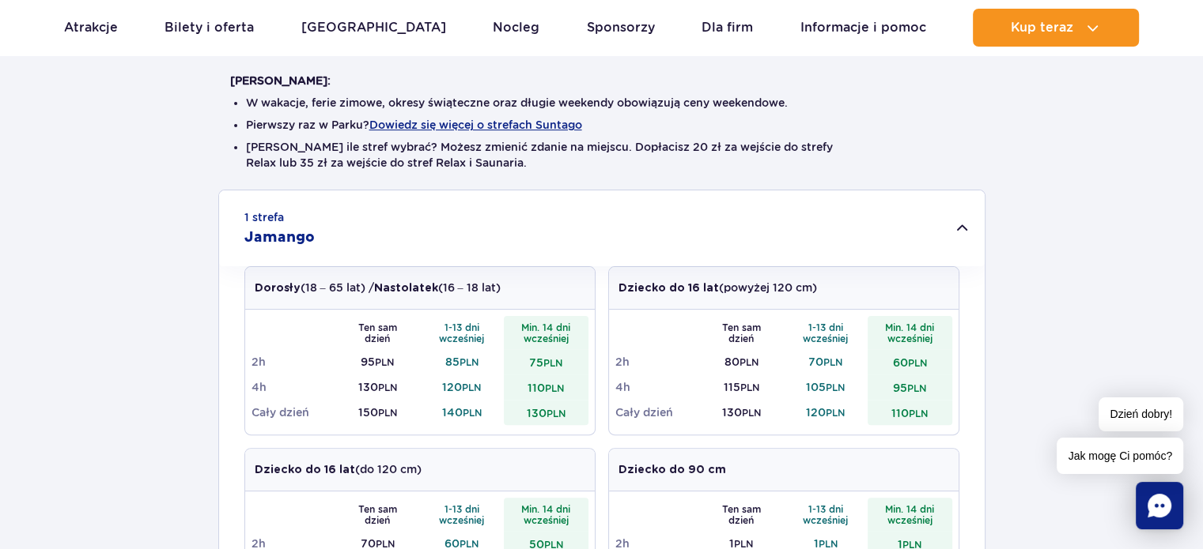
scroll to position [0, 0]
